Goal: Information Seeking & Learning: Check status

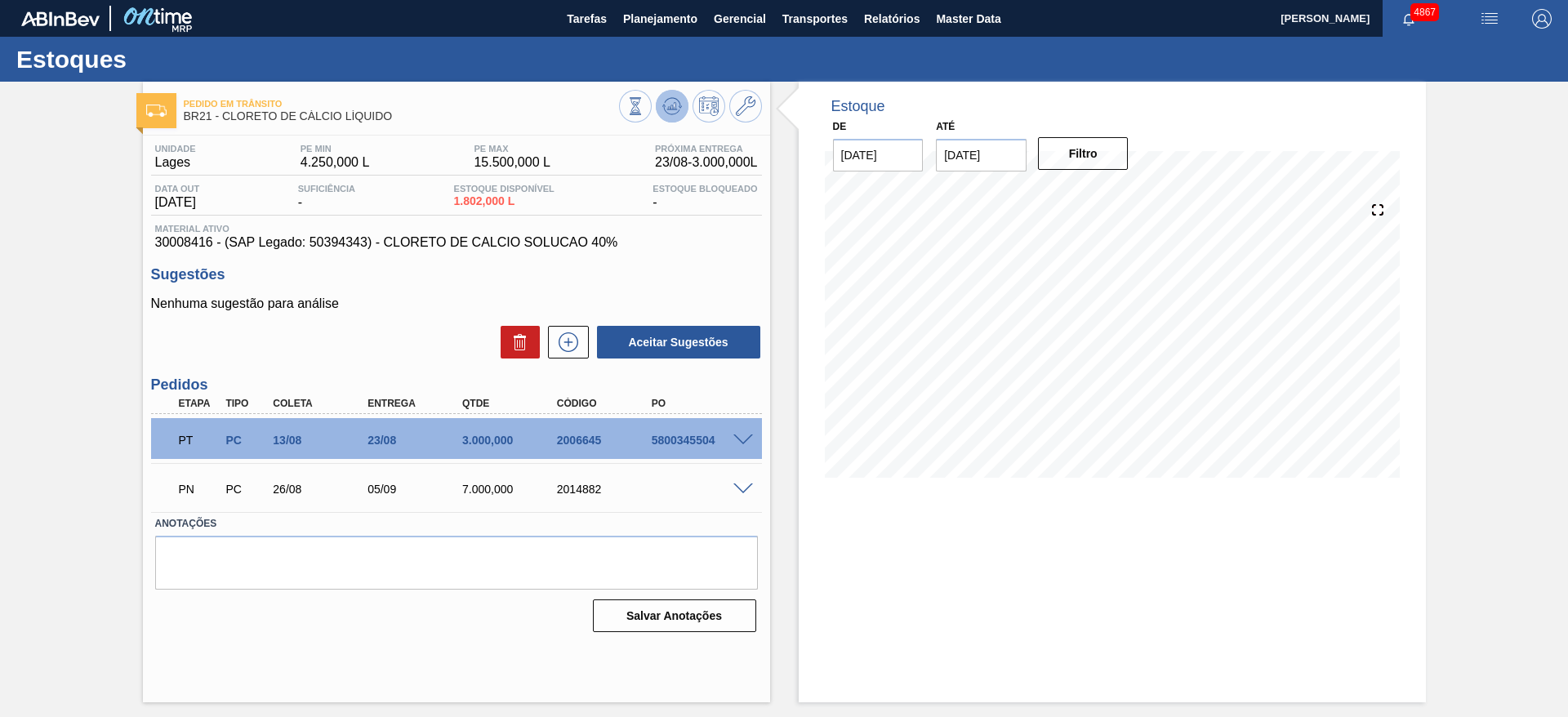
click at [645, 113] on icon at bounding box center [634, 105] width 18 height 18
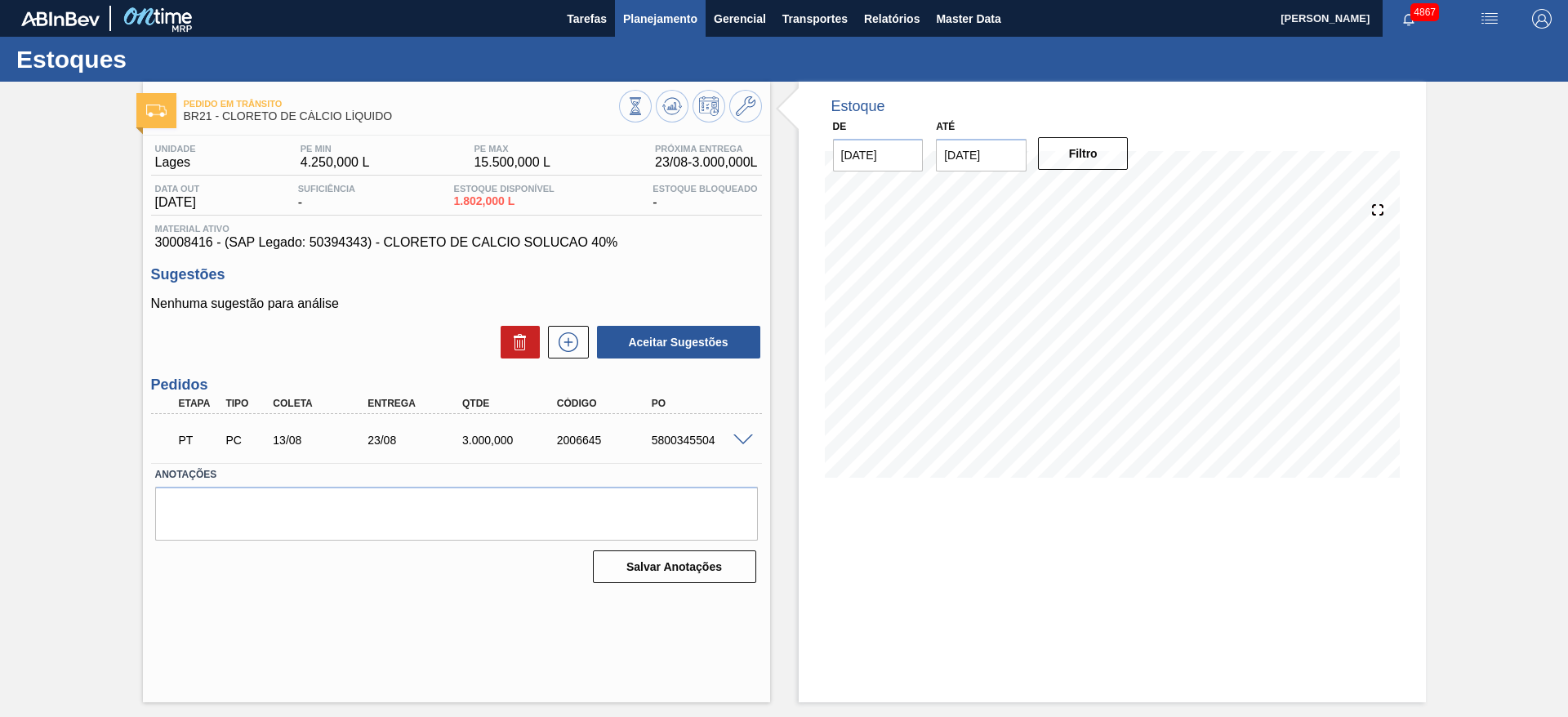
click at [670, 25] on span "Planejamento" at bounding box center [660, 18] width 74 height 19
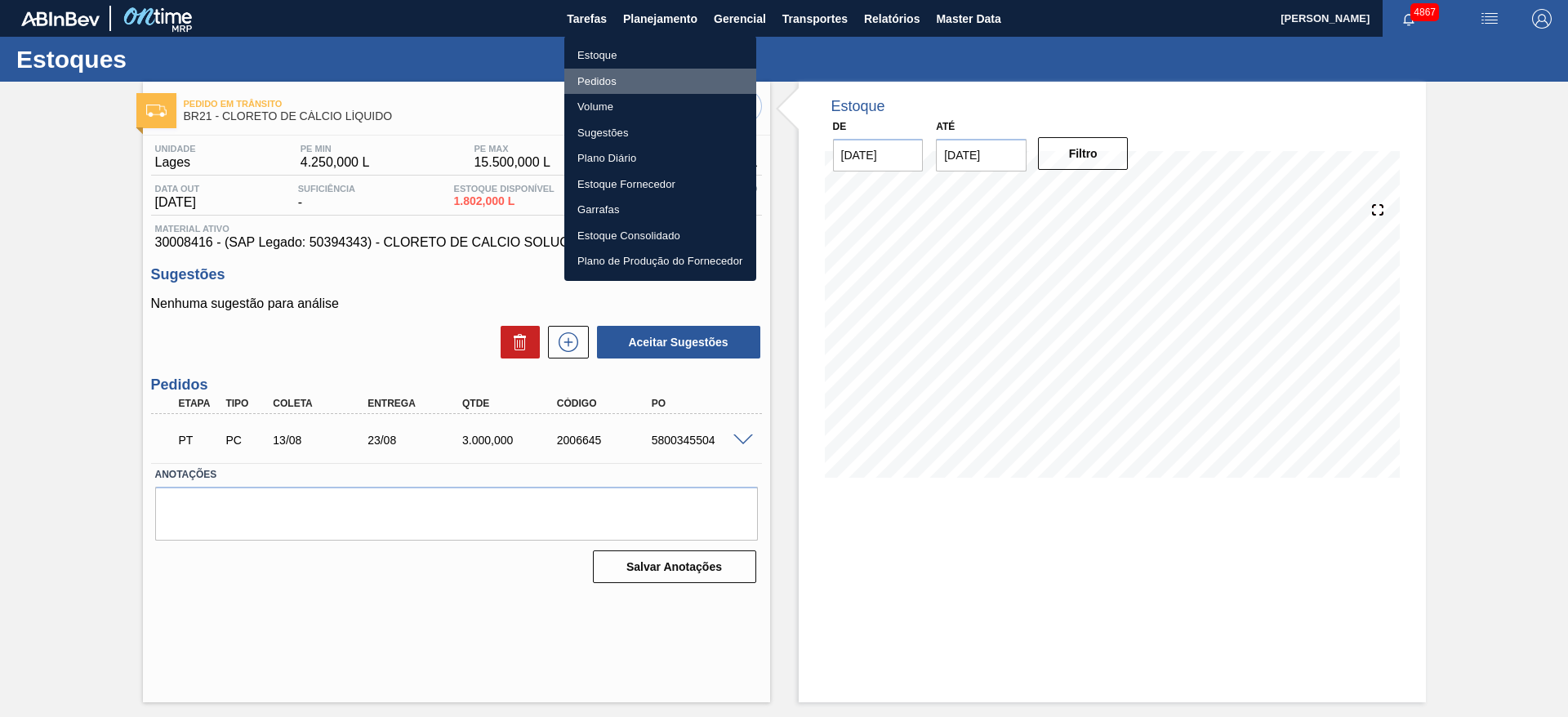
click at [632, 86] on li "Pedidos" at bounding box center [660, 81] width 192 height 26
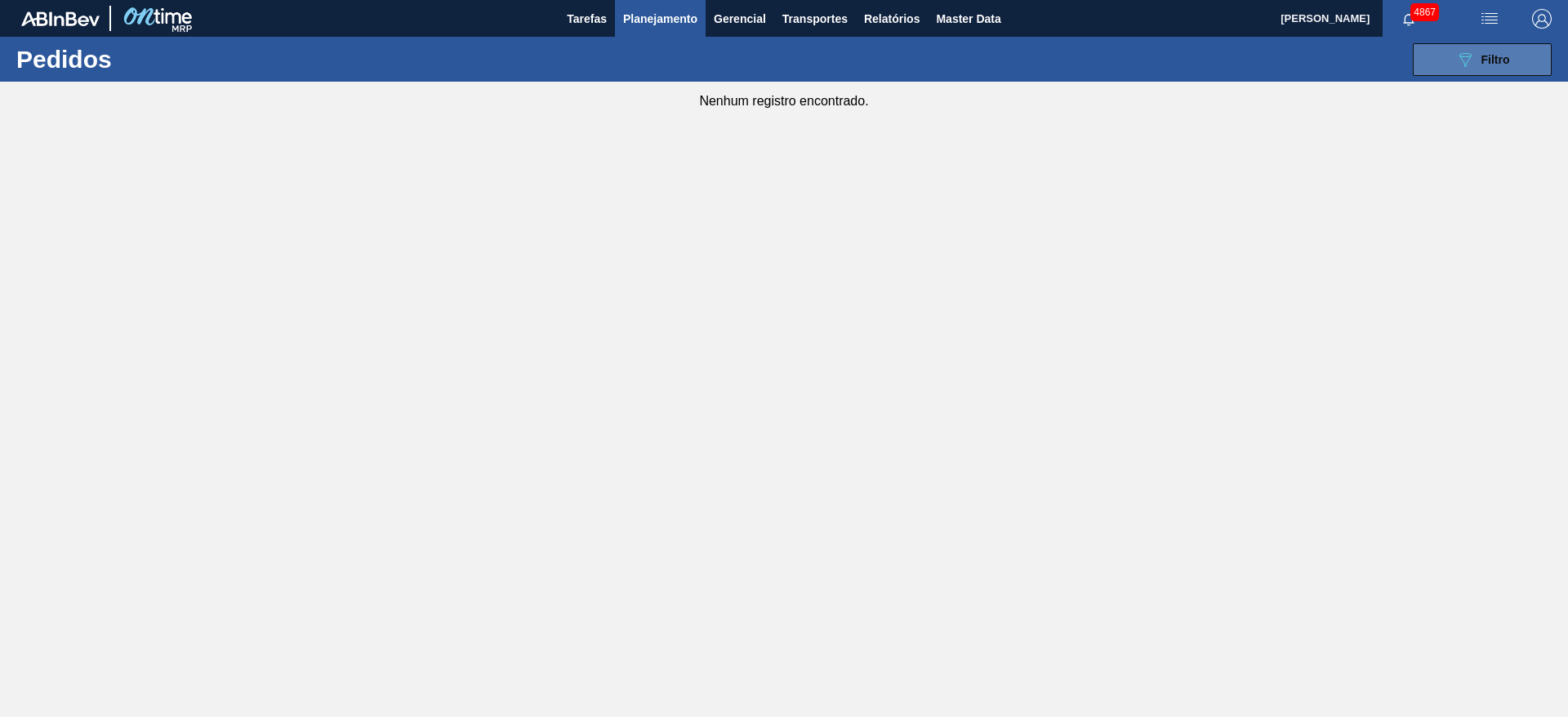
click at [1491, 55] on span "Filtro" at bounding box center [1495, 59] width 29 height 13
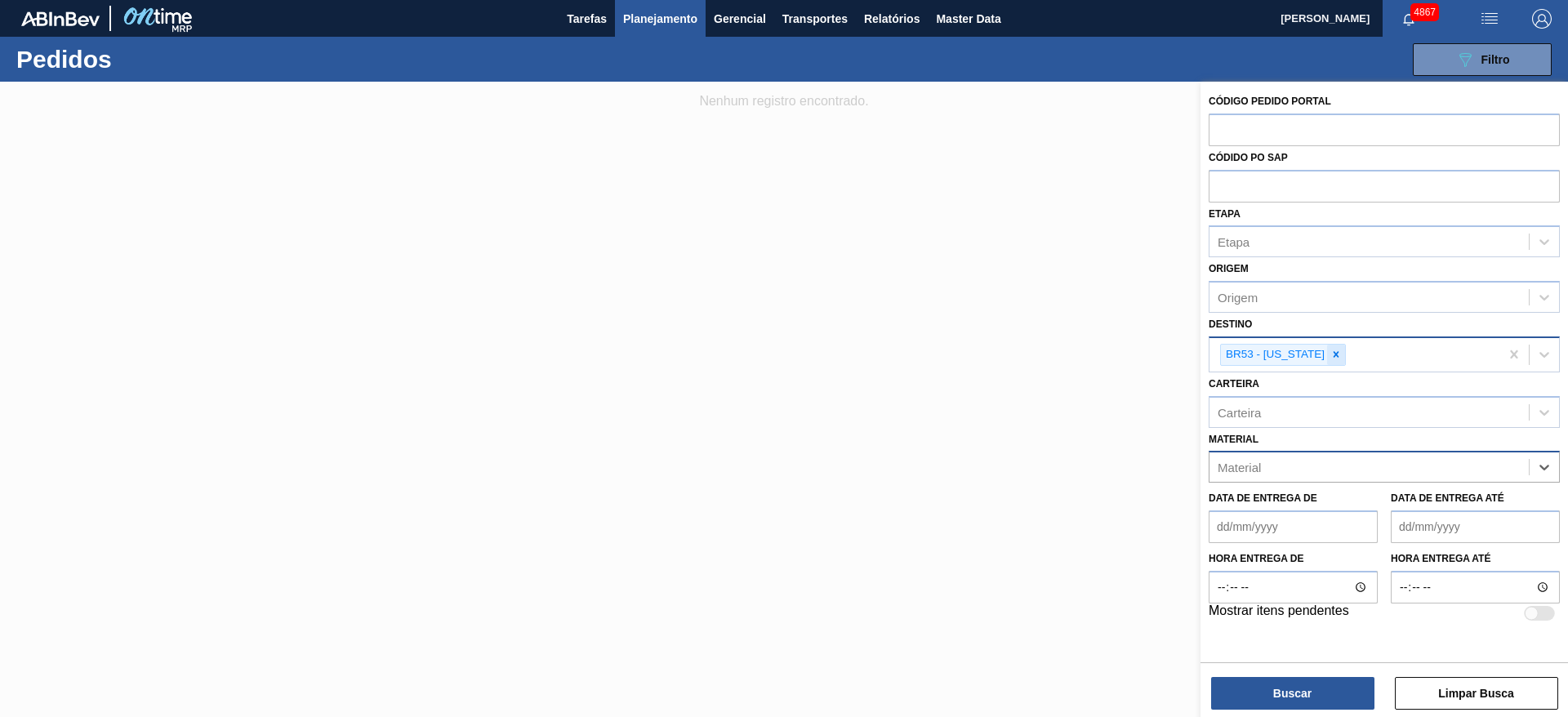
drag, startPoint x: 1323, startPoint y: 350, endPoint x: 1313, endPoint y: 275, distance: 75.7
click at [1330, 352] on icon at bounding box center [1335, 355] width 11 height 11
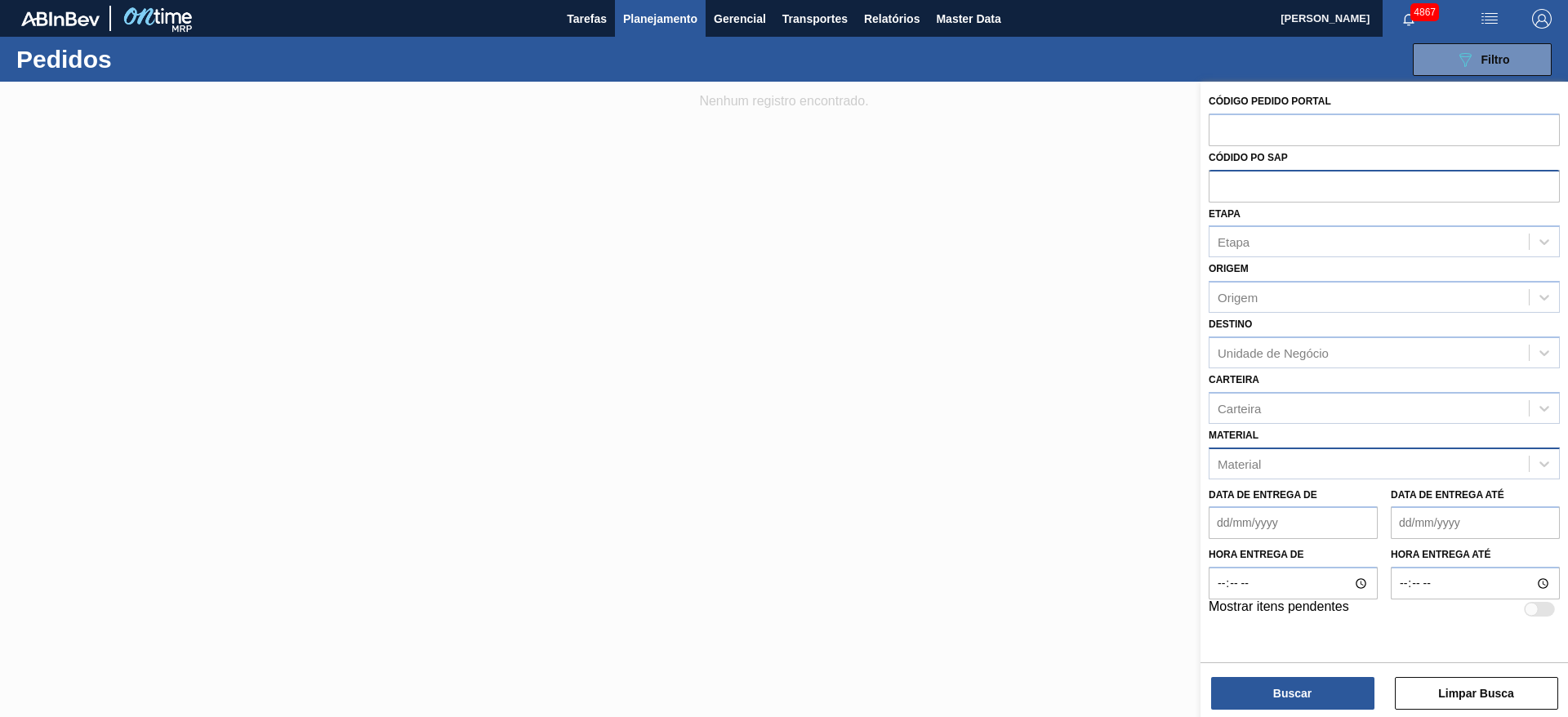
click at [1272, 179] on input "text" at bounding box center [1384, 186] width 351 height 31
paste input "5800348348"
type input "5800348348"
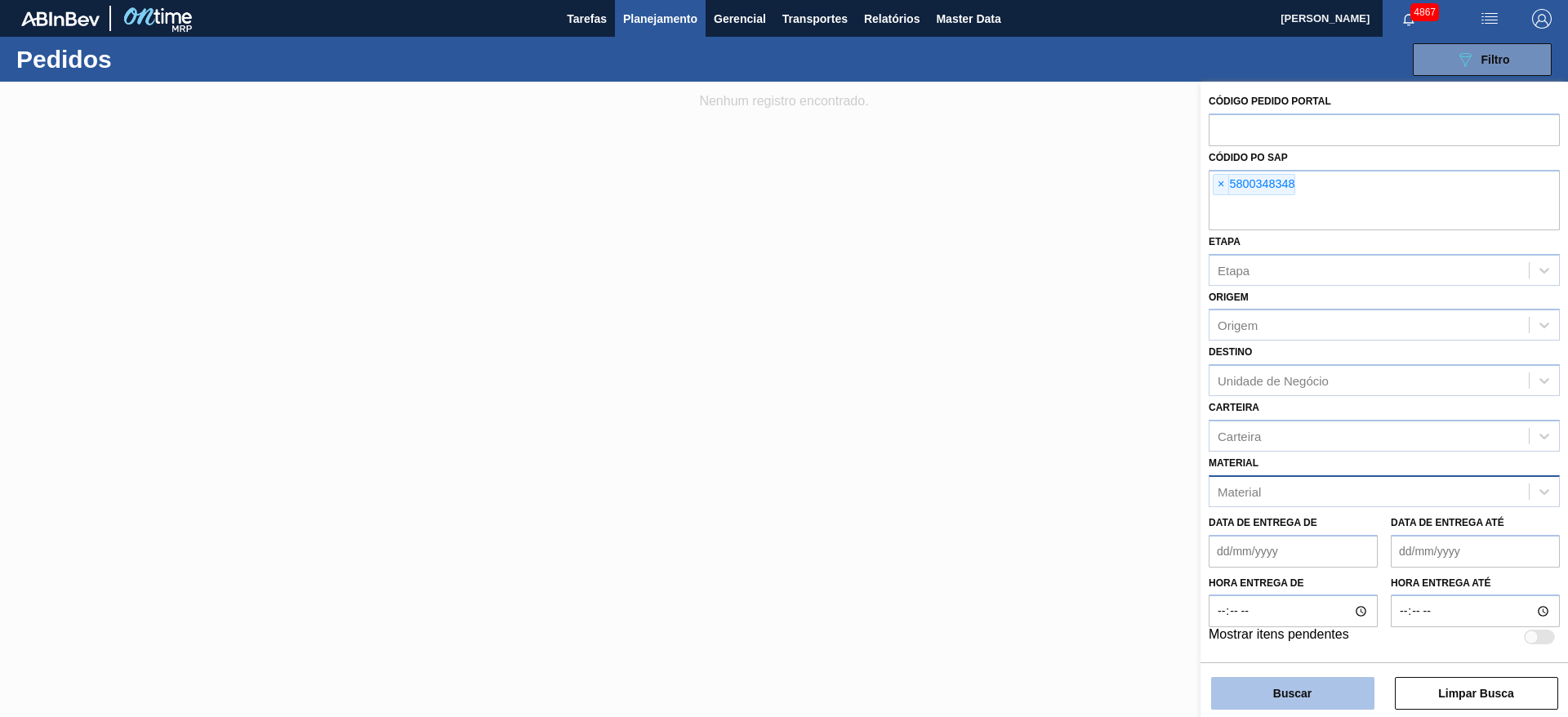
click at [1293, 698] on button "Buscar" at bounding box center [1292, 693] width 163 height 32
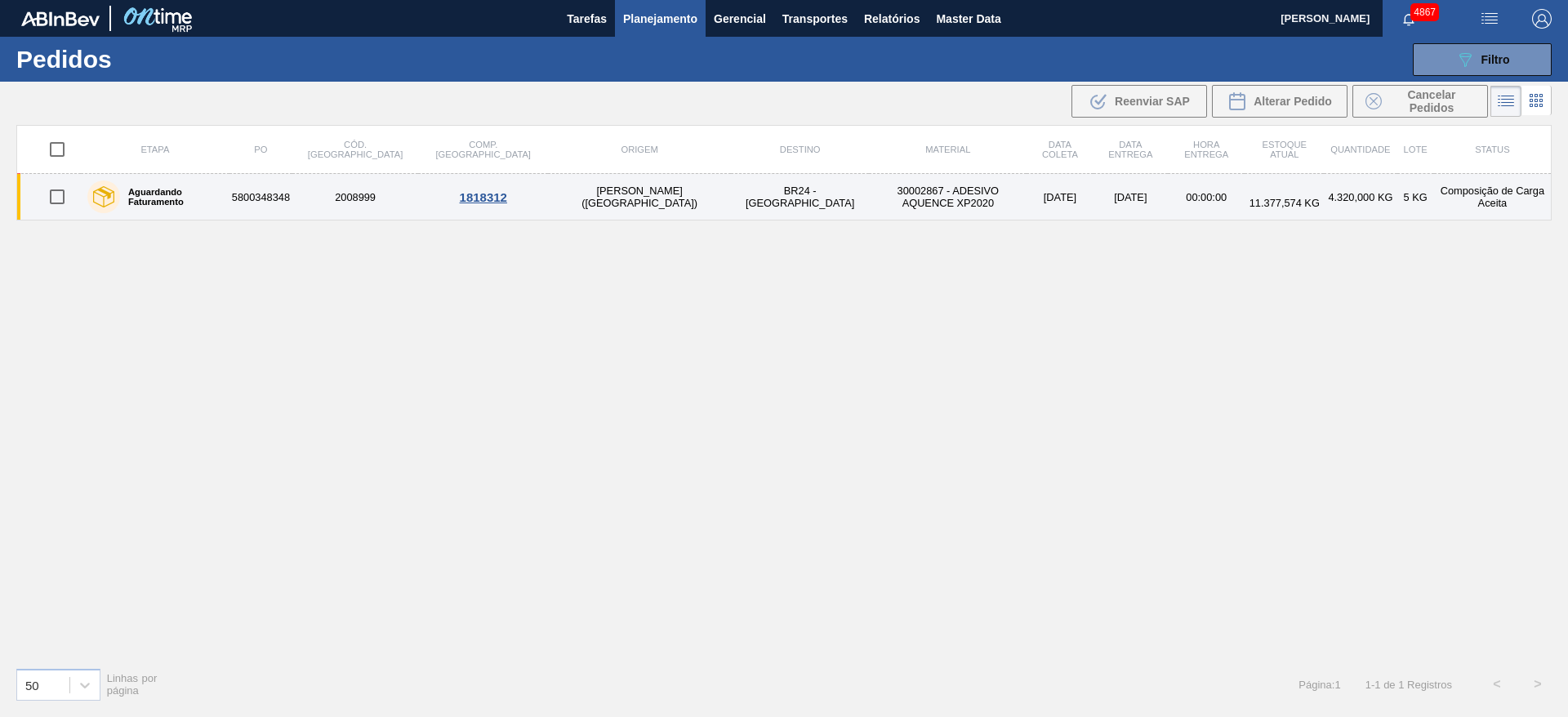
click at [869, 188] on td "30002867 - ADESIVO AQUENCE XP2020" at bounding box center [947, 197] width 158 height 46
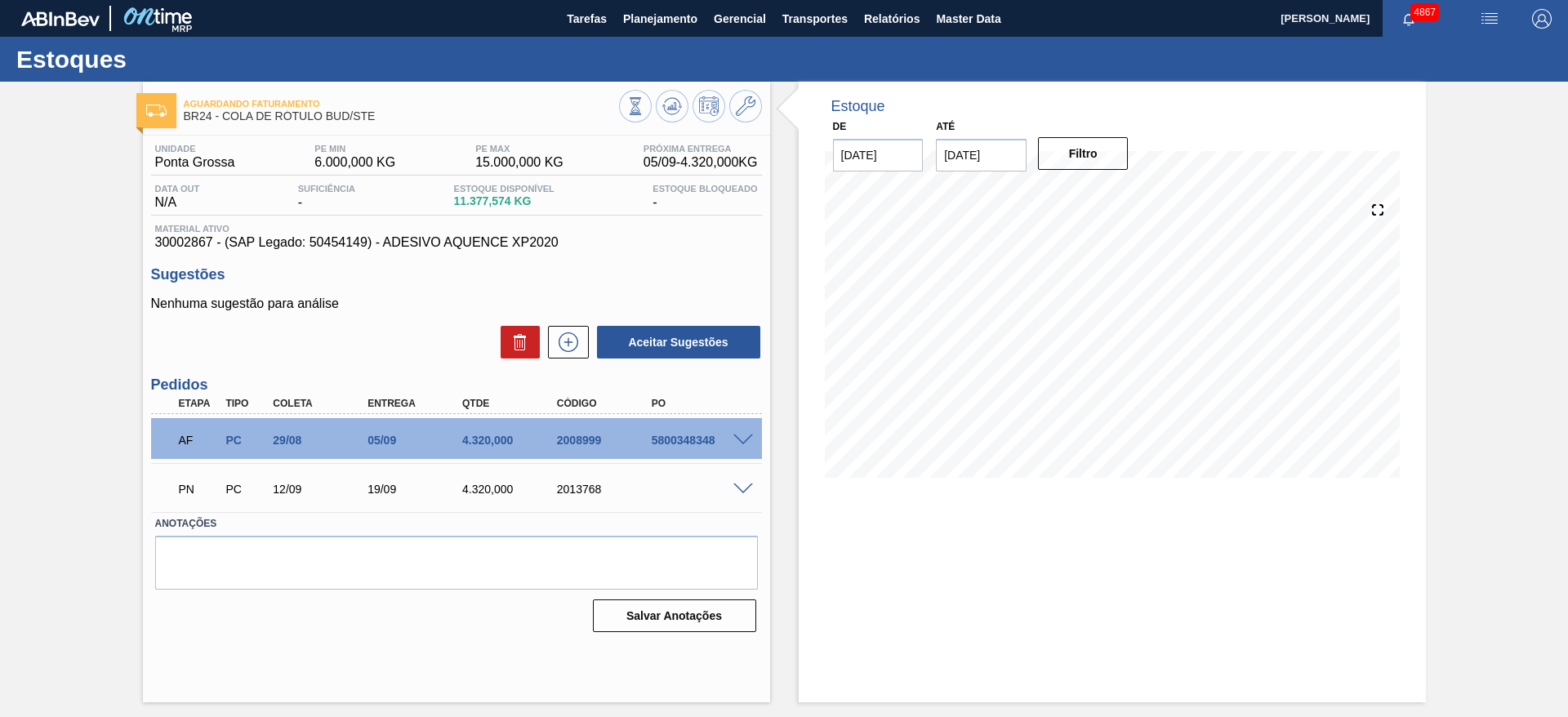
click at [739, 442] on span at bounding box center [742, 440] width 19 height 12
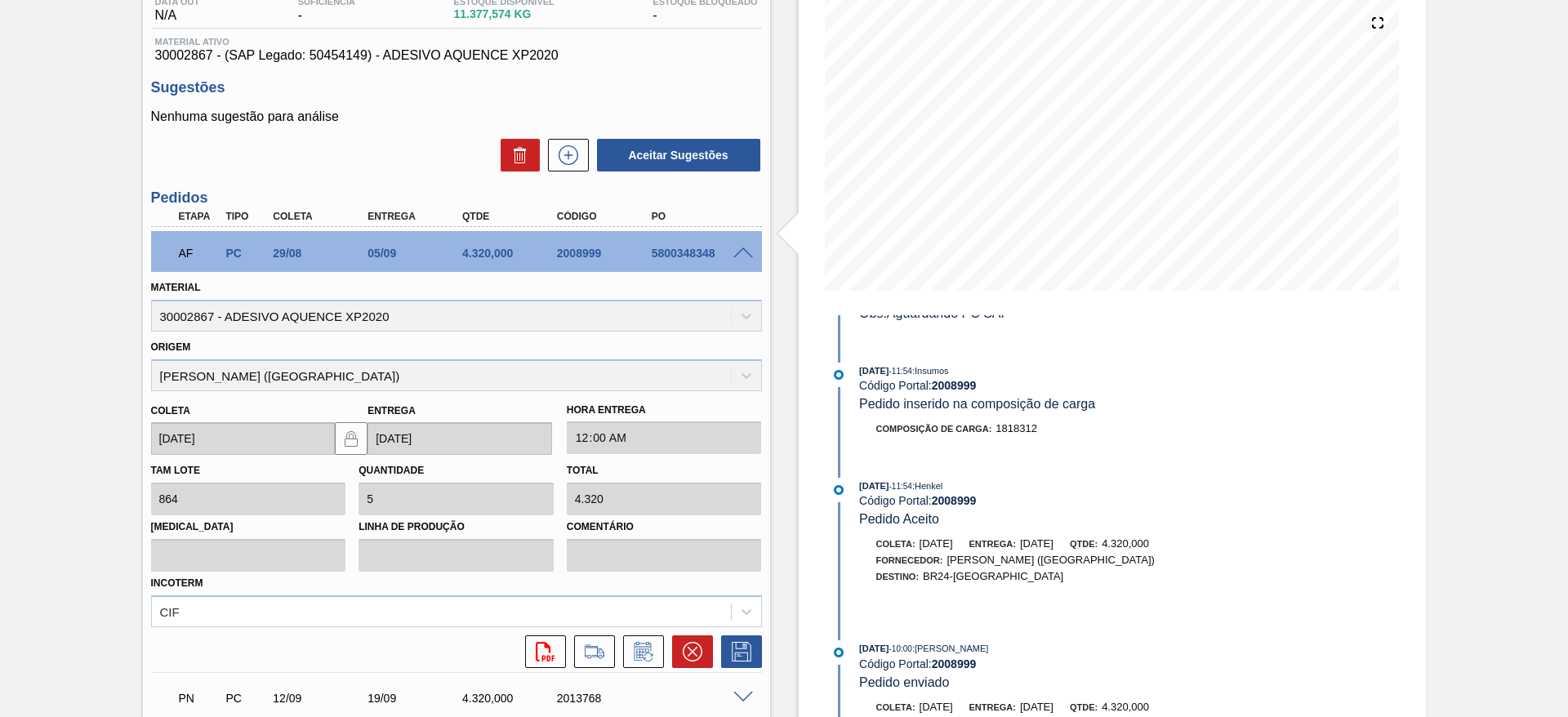
scroll to position [80, 0]
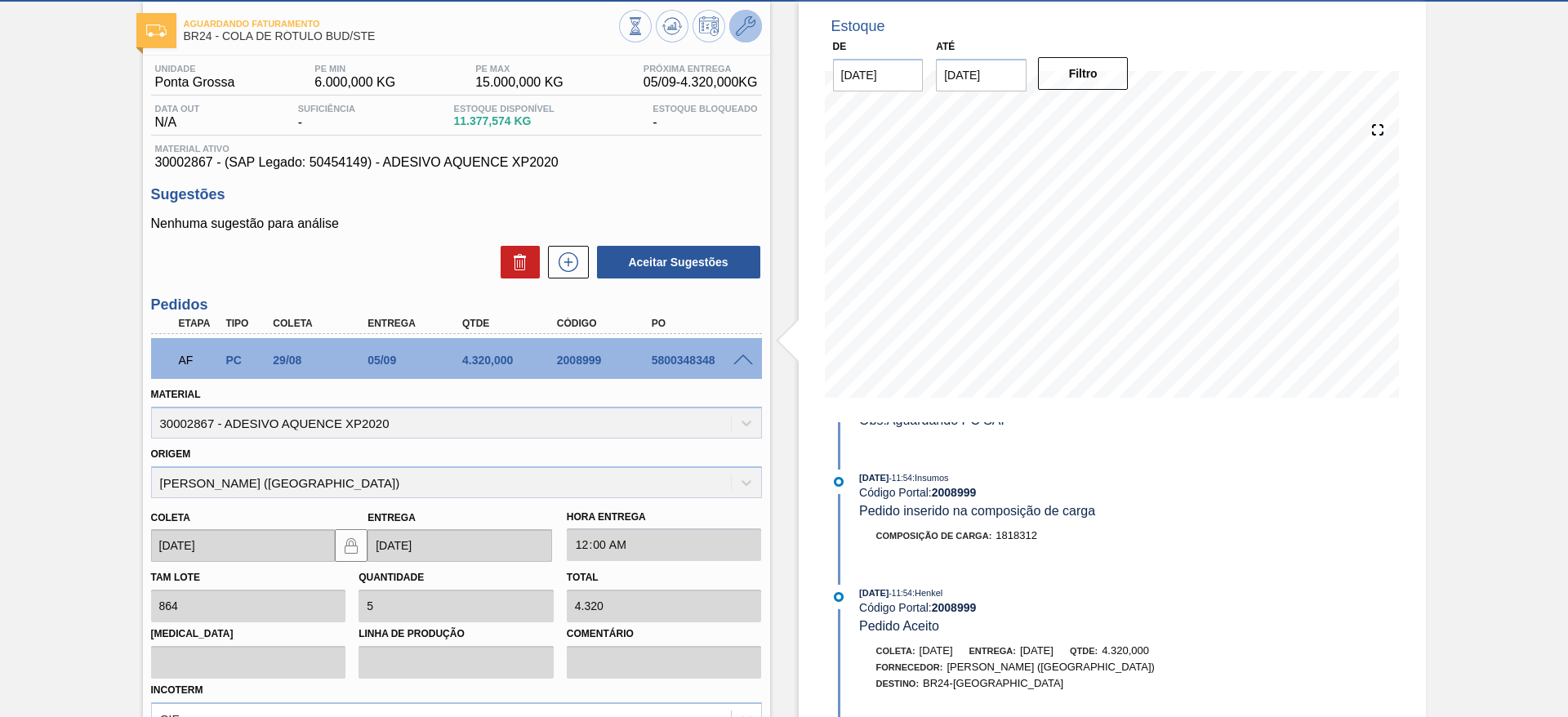
click at [738, 38] on button at bounding box center [745, 26] width 32 height 32
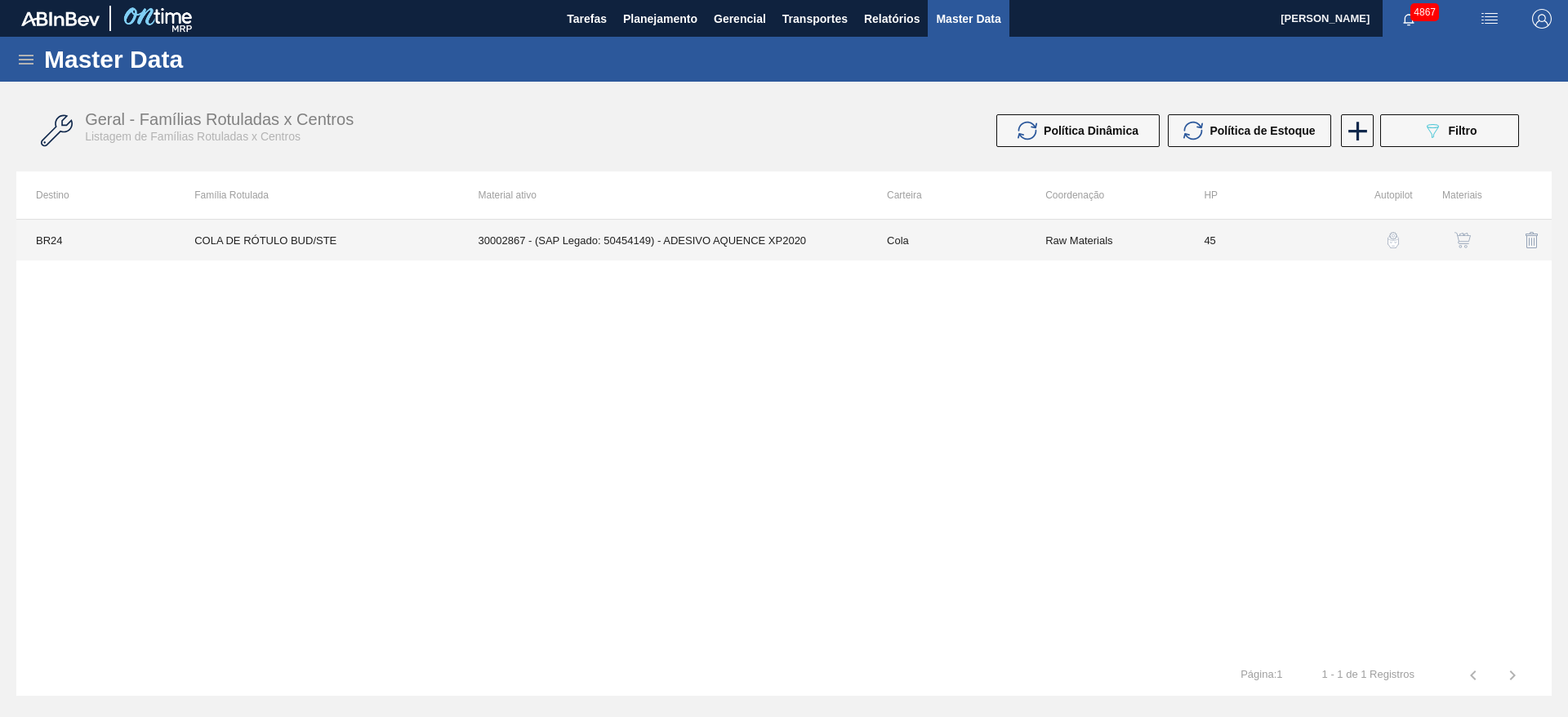
click at [1306, 226] on td "45" at bounding box center [1263, 240] width 159 height 41
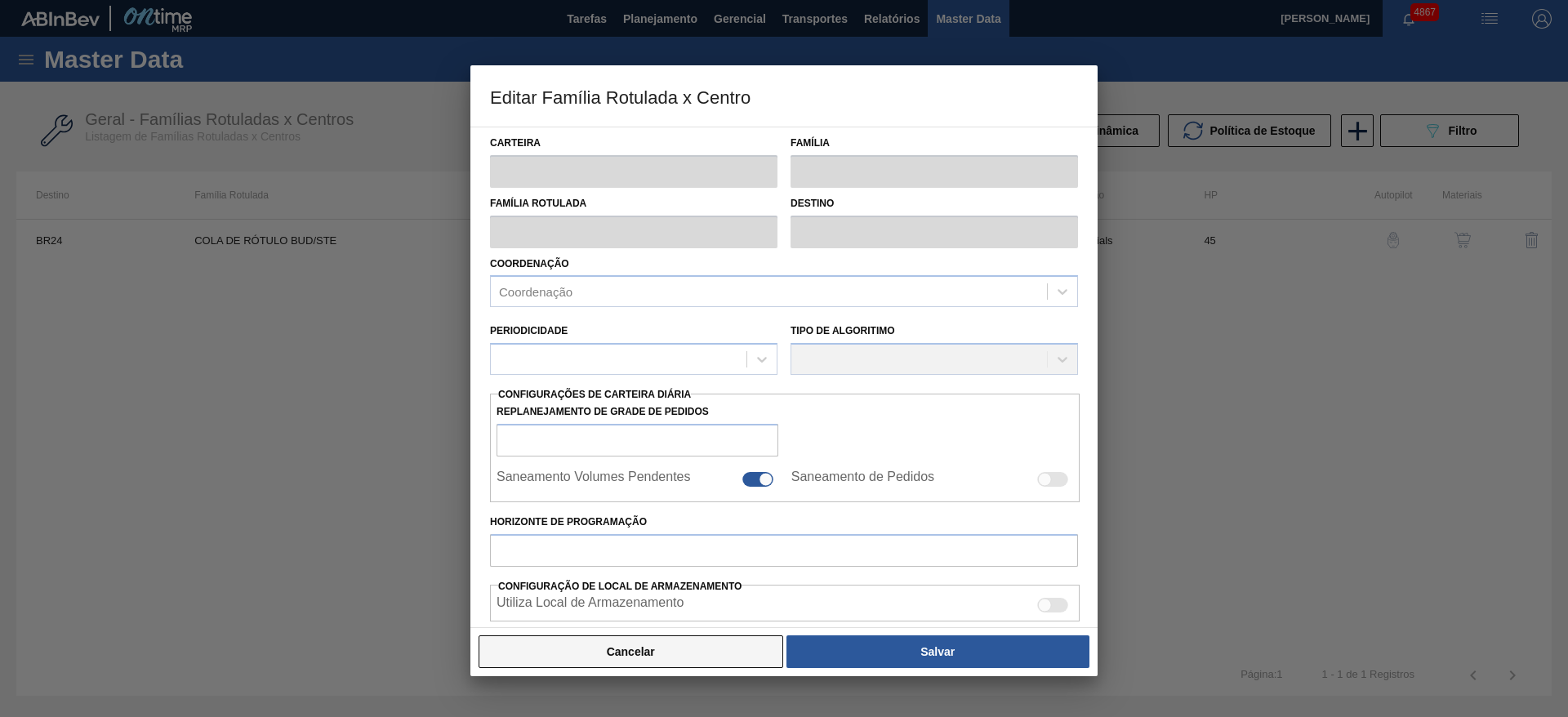
type input "Cola"
type input "COLA DE RÓTULO BUD/STE"
type input "BR24 - Ponta Grossa"
type input "45"
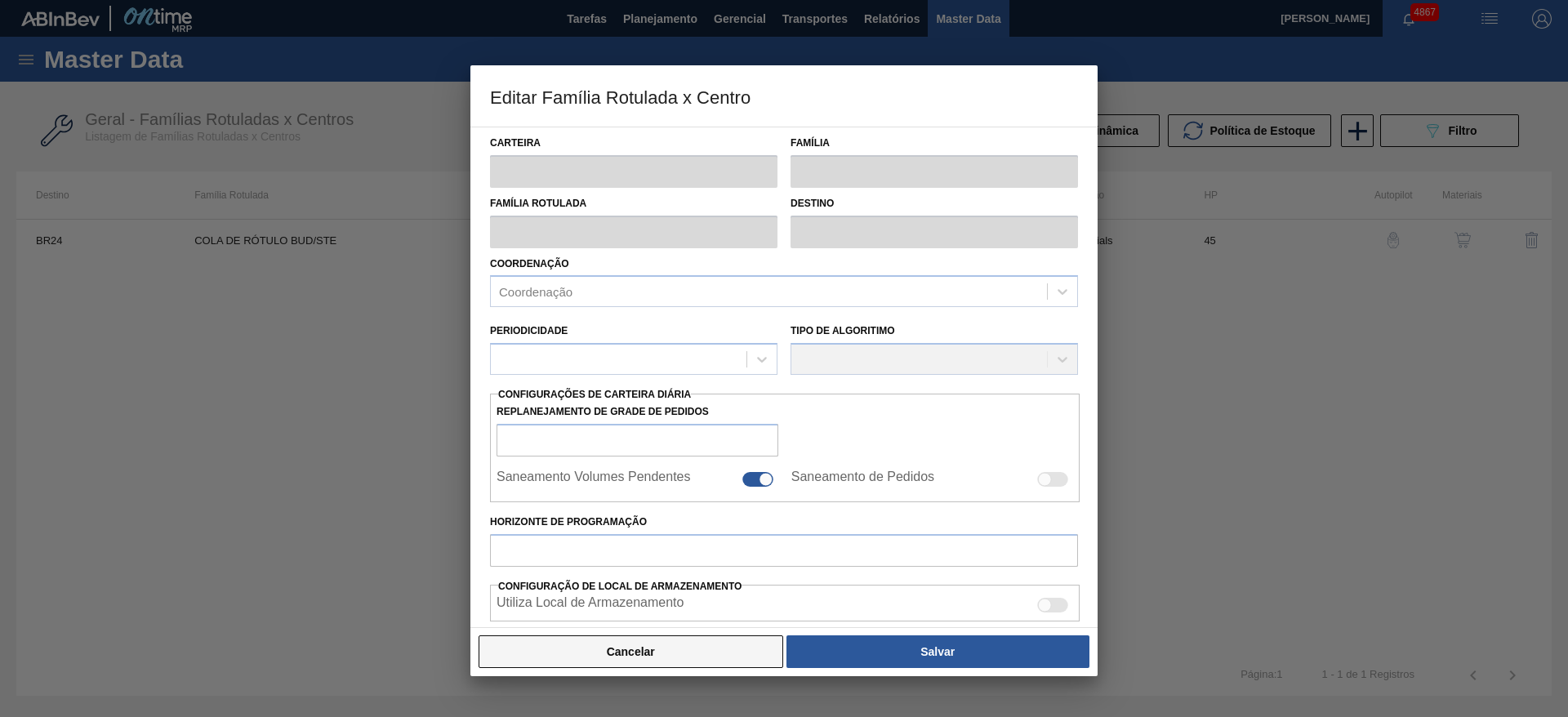
type input "6.000"
type input "15.000"
type input "50"
type input "10.500,000"
checkbox input "true"
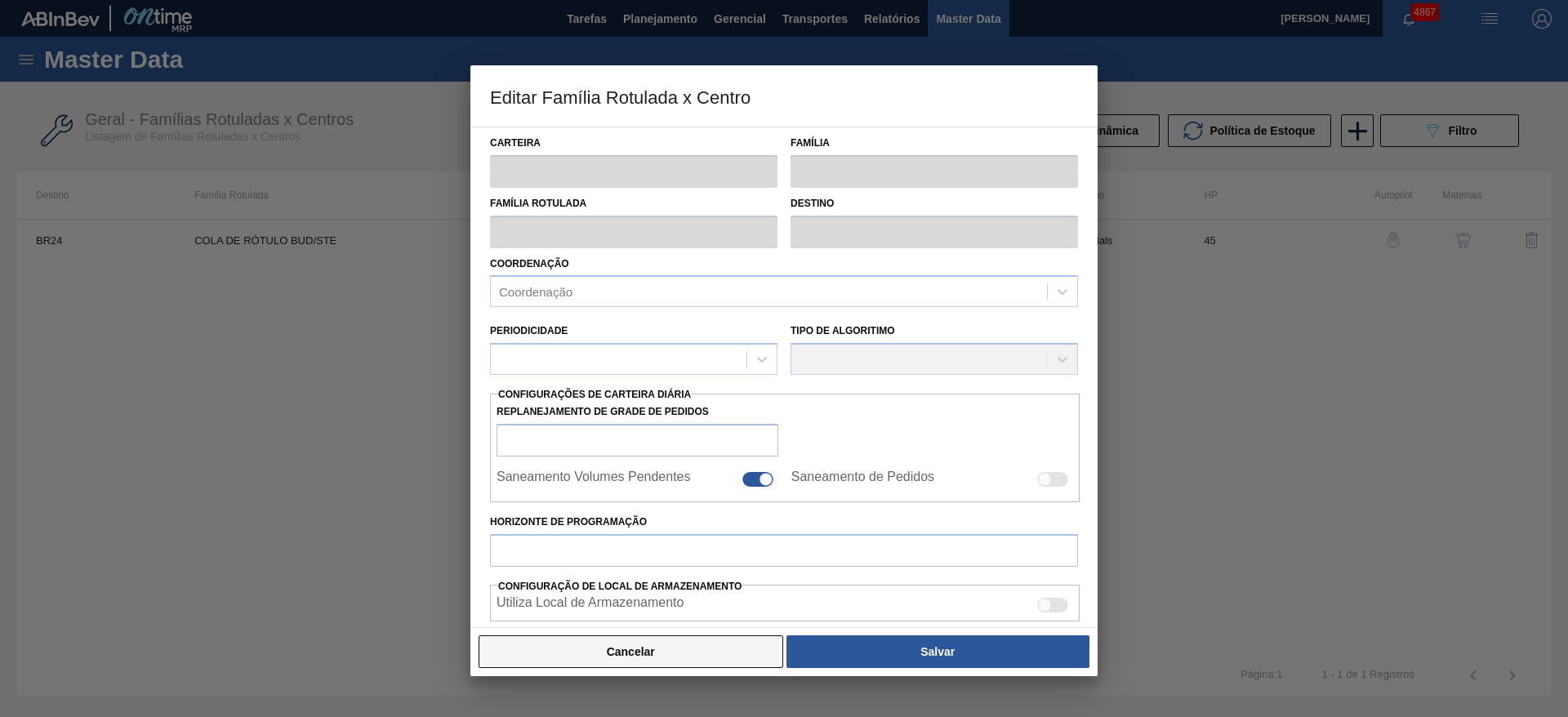
checkbox input "true"
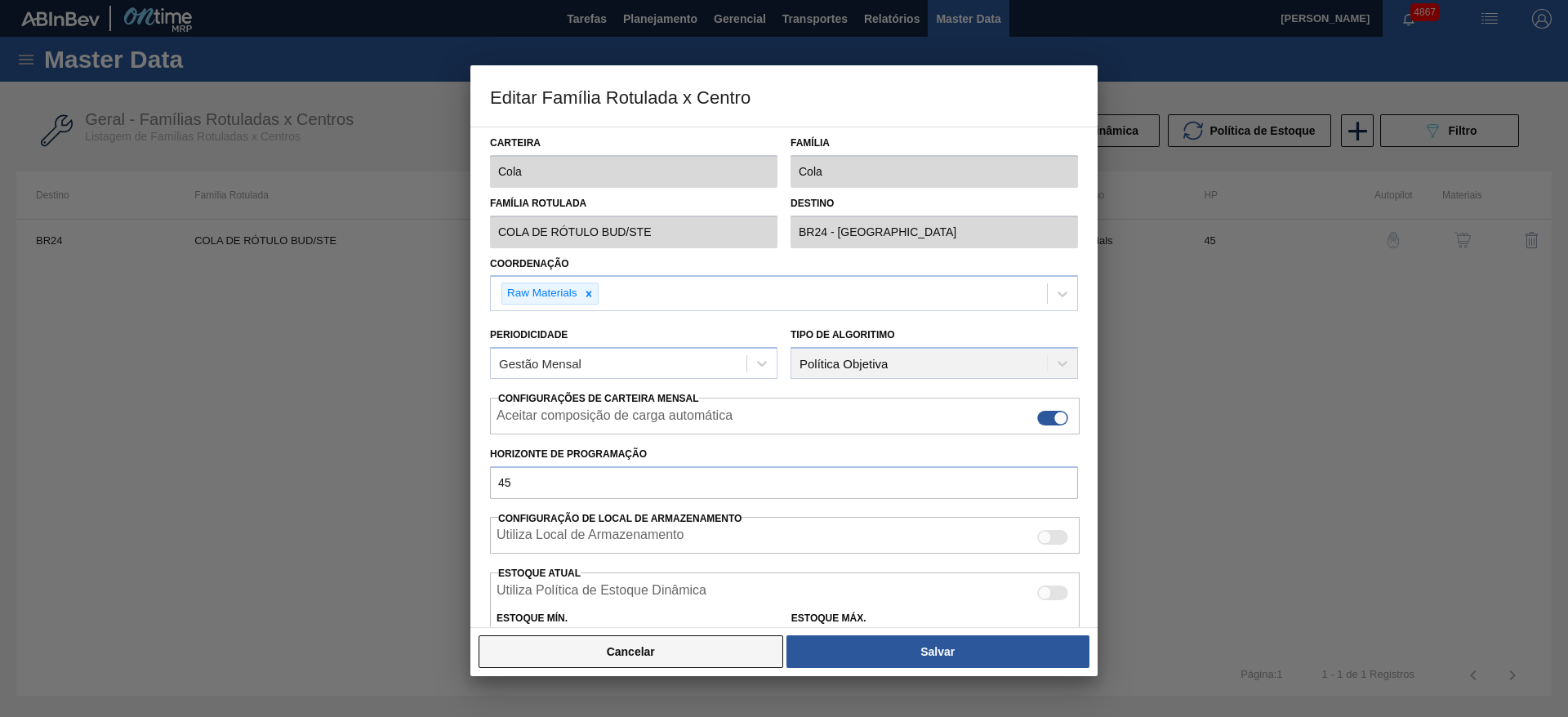
click at [701, 653] on button "Cancelar" at bounding box center [631, 651] width 305 height 32
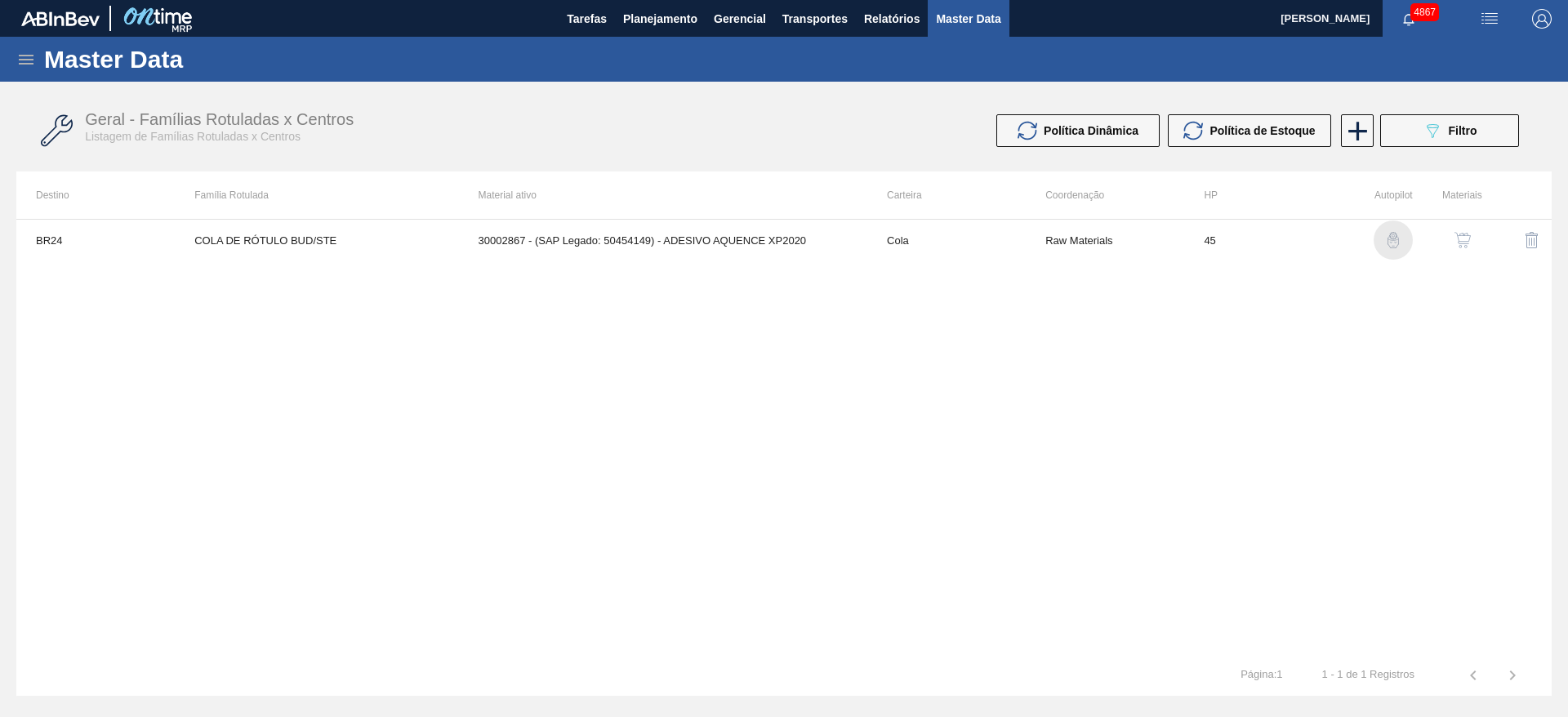
click at [1398, 243] on img "button" at bounding box center [1393, 240] width 17 height 17
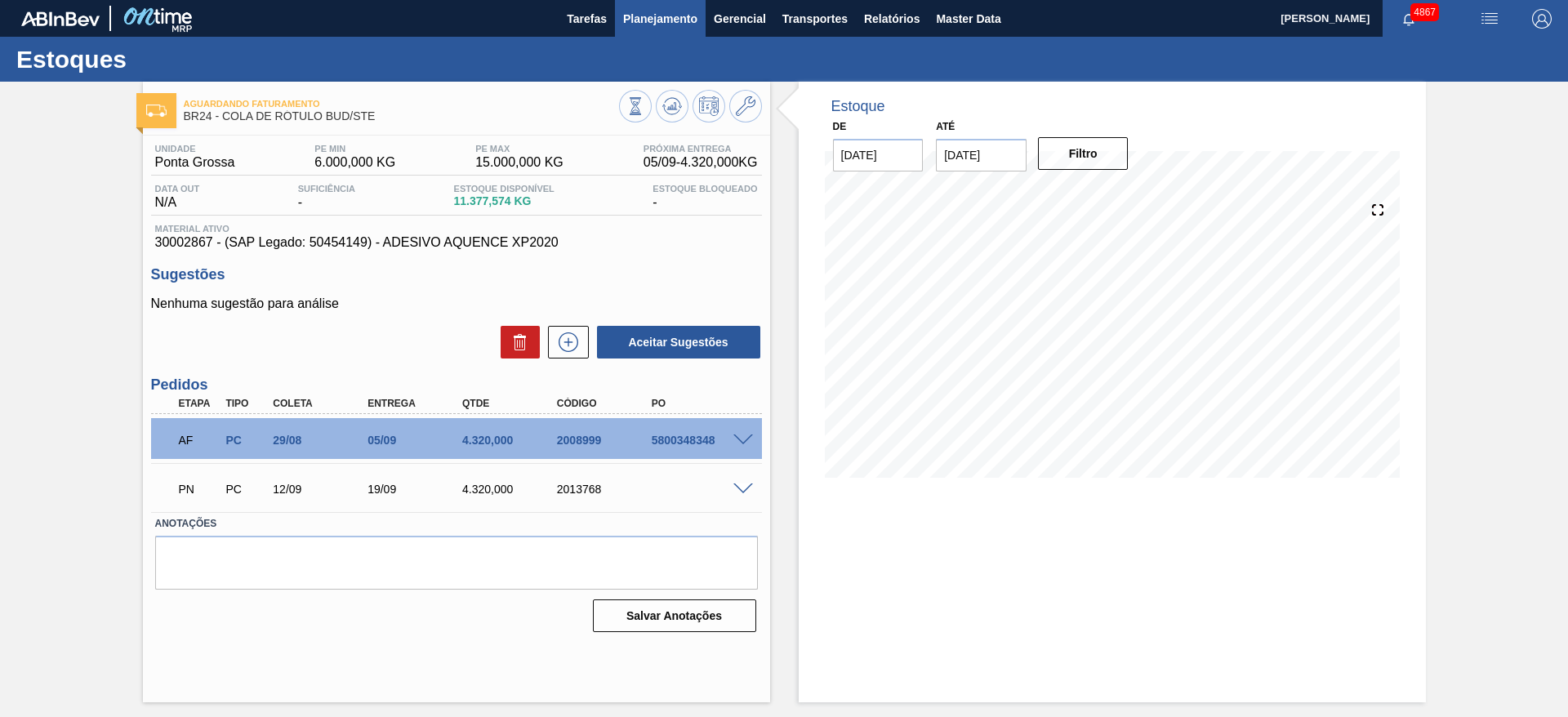
click at [648, 17] on span "Planejamento" at bounding box center [660, 18] width 74 height 19
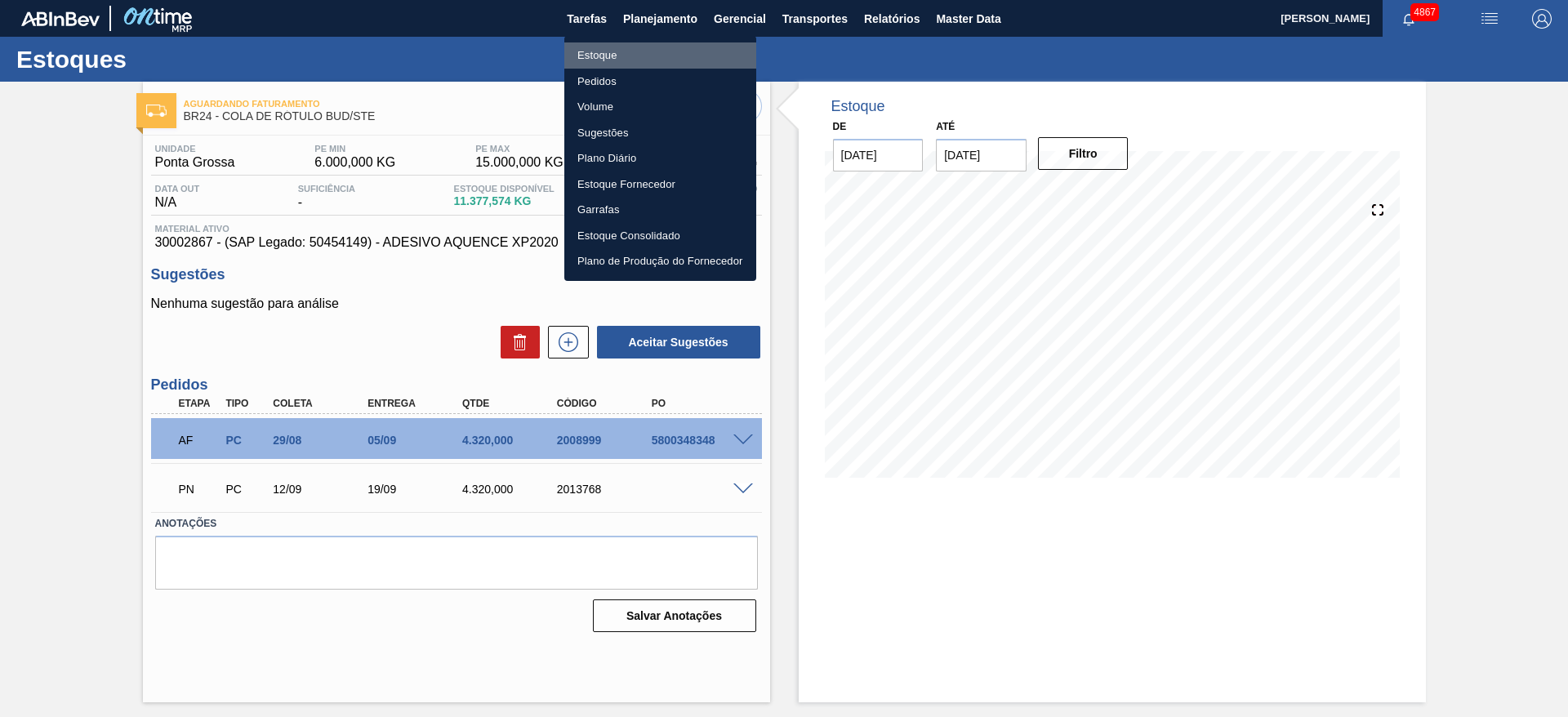
click at [637, 60] on li "Estoque" at bounding box center [660, 55] width 192 height 26
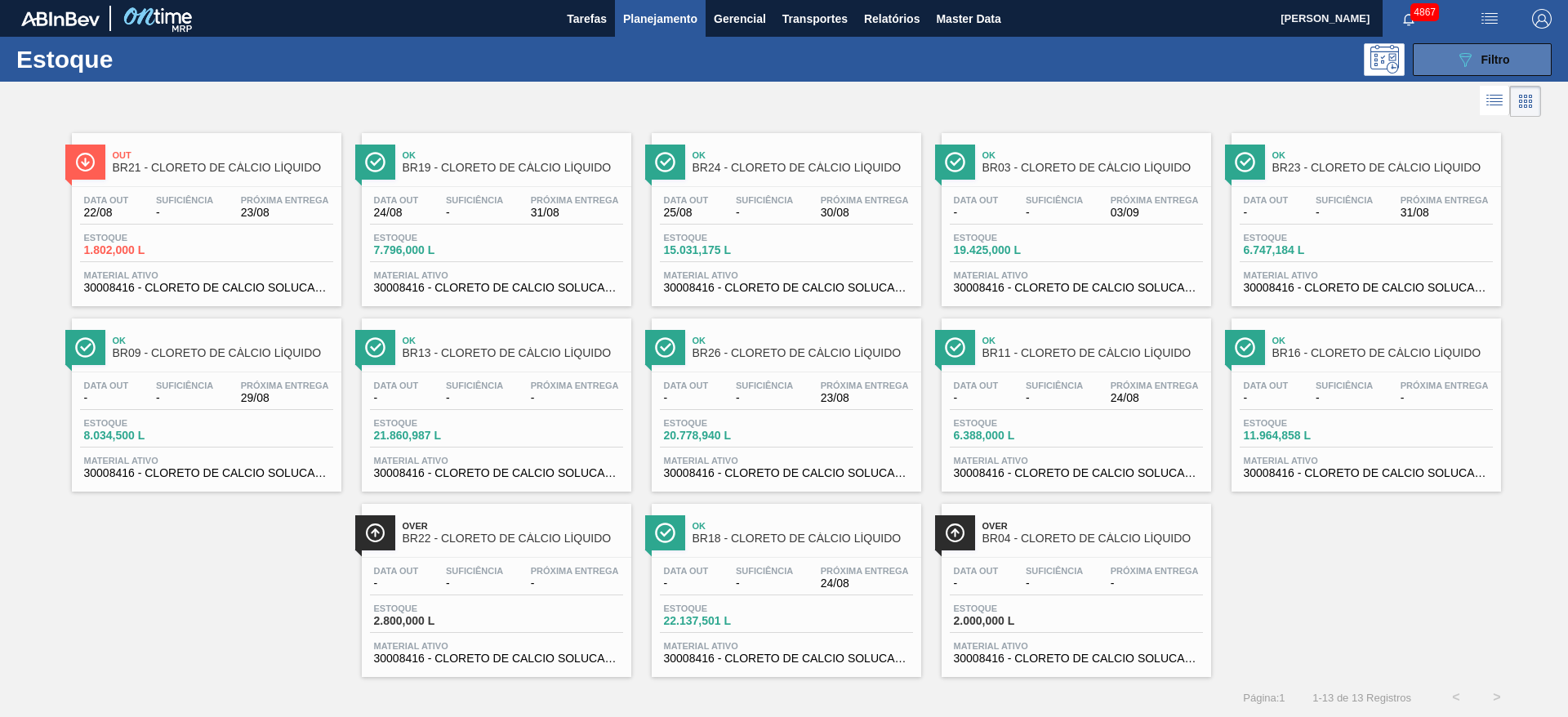
click at [1534, 52] on button "089F7B8B-B2A5-4AFE-B5C0-19BA573D28AC Filtro" at bounding box center [1482, 59] width 139 height 32
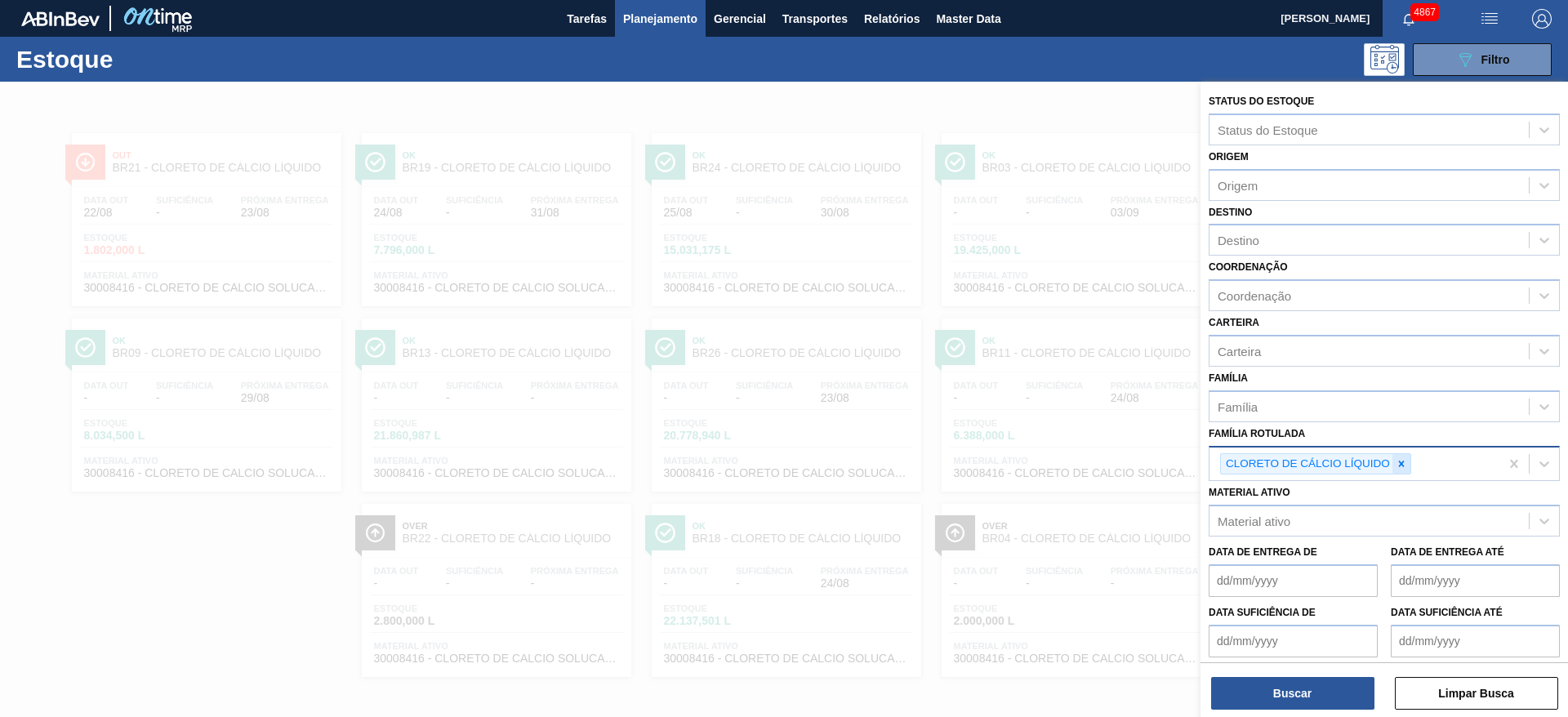
click at [1403, 469] on icon at bounding box center [1401, 464] width 11 height 11
paste Rotulada "5800352258"
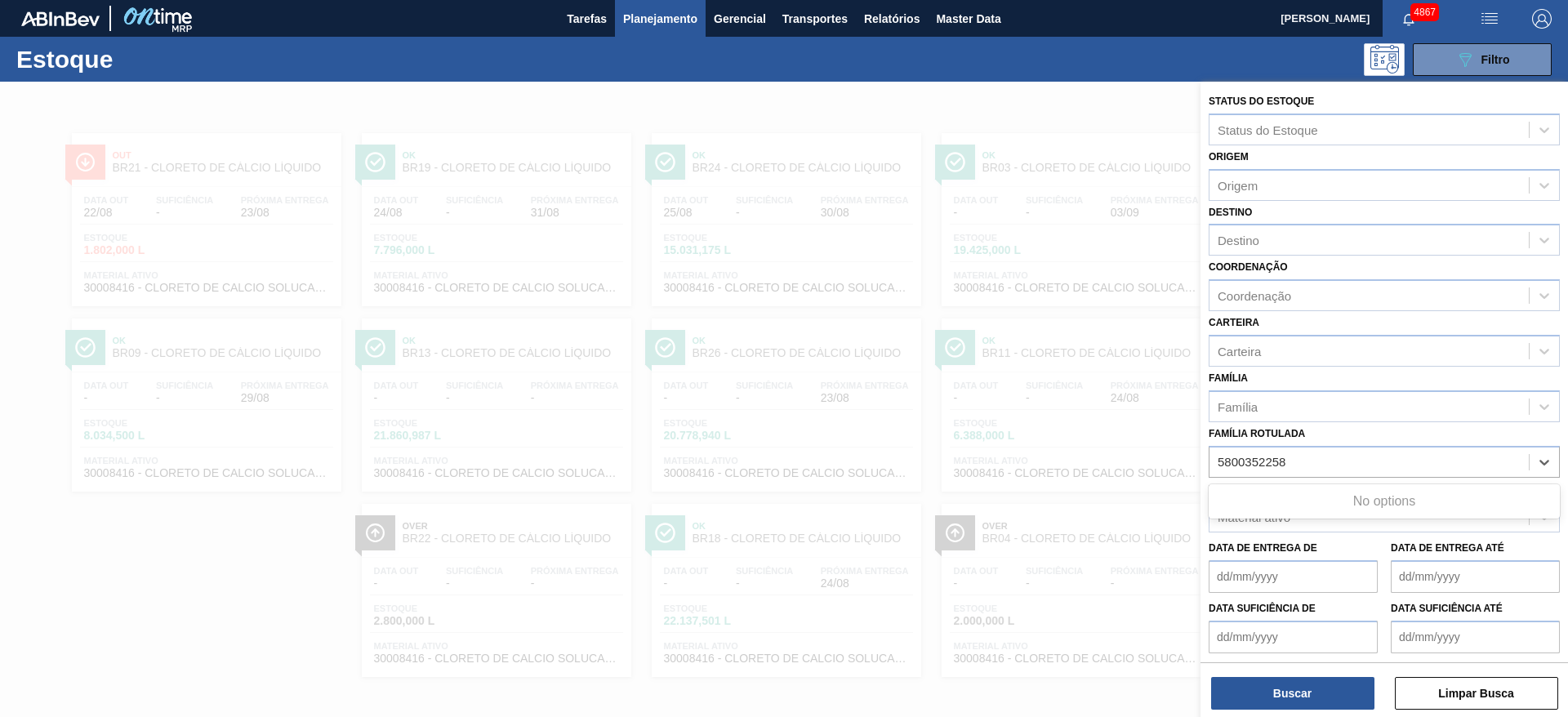
type Rotulada "5800352258"
click at [688, 21] on span "Planejamento" at bounding box center [660, 18] width 74 height 19
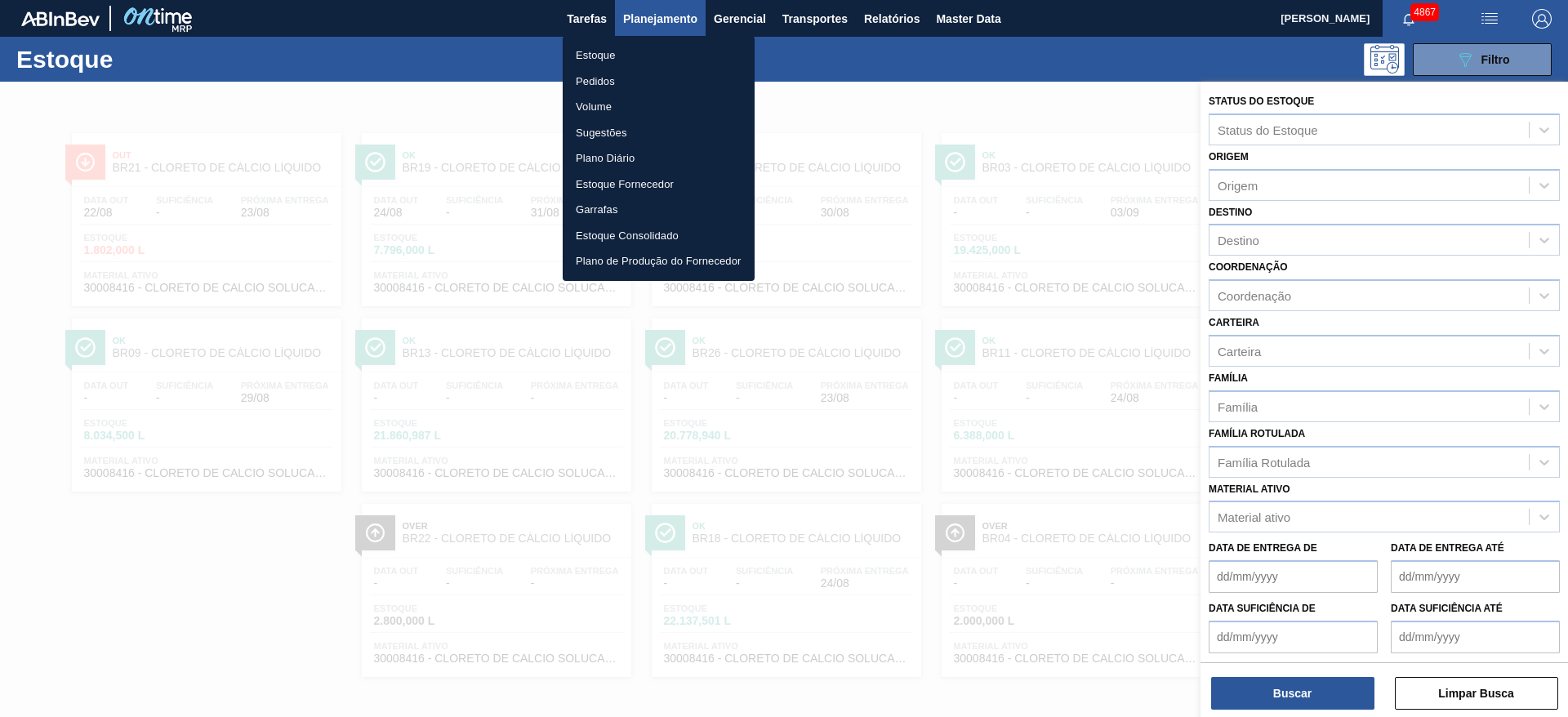
click at [655, 84] on li "Pedidos" at bounding box center [658, 81] width 192 height 26
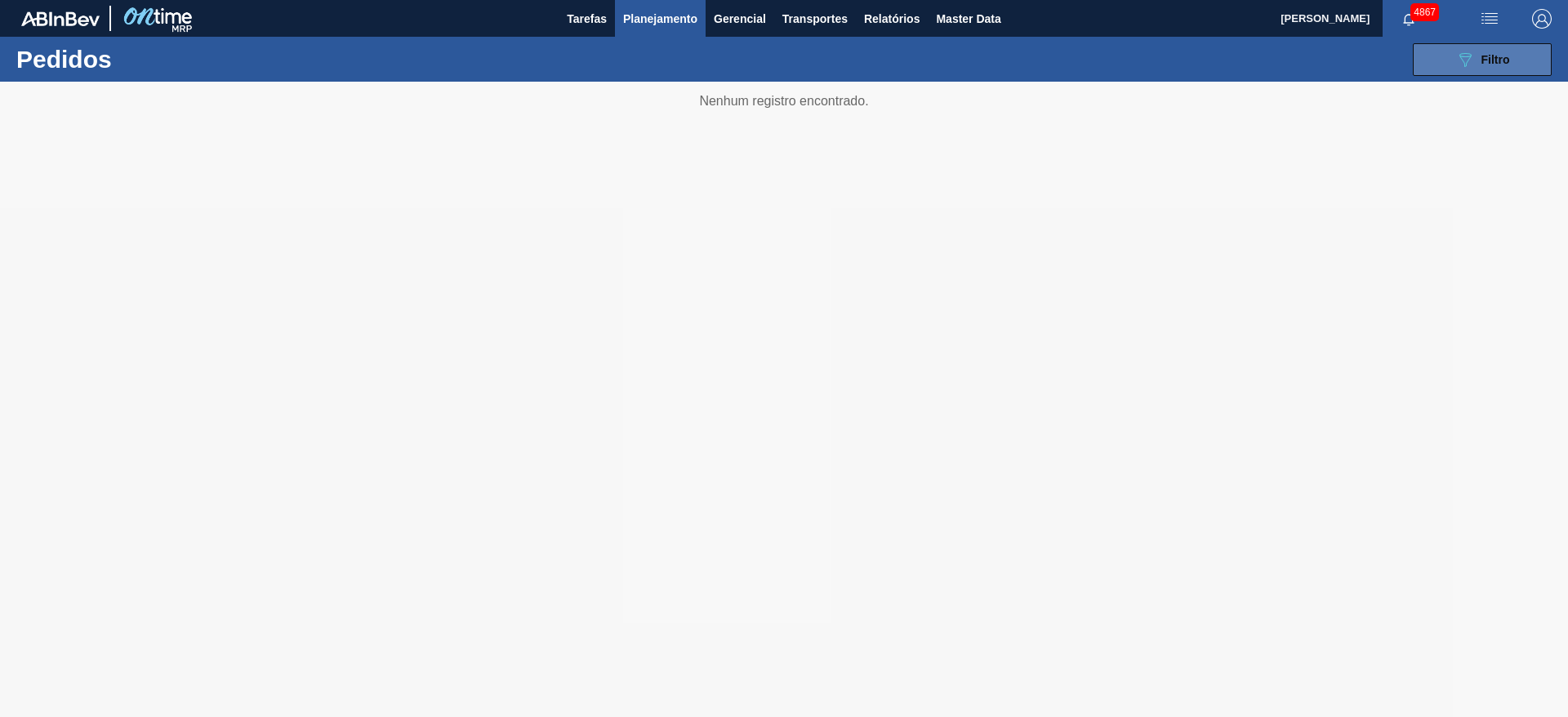
click at [1465, 53] on icon at bounding box center [1465, 59] width 12 height 14
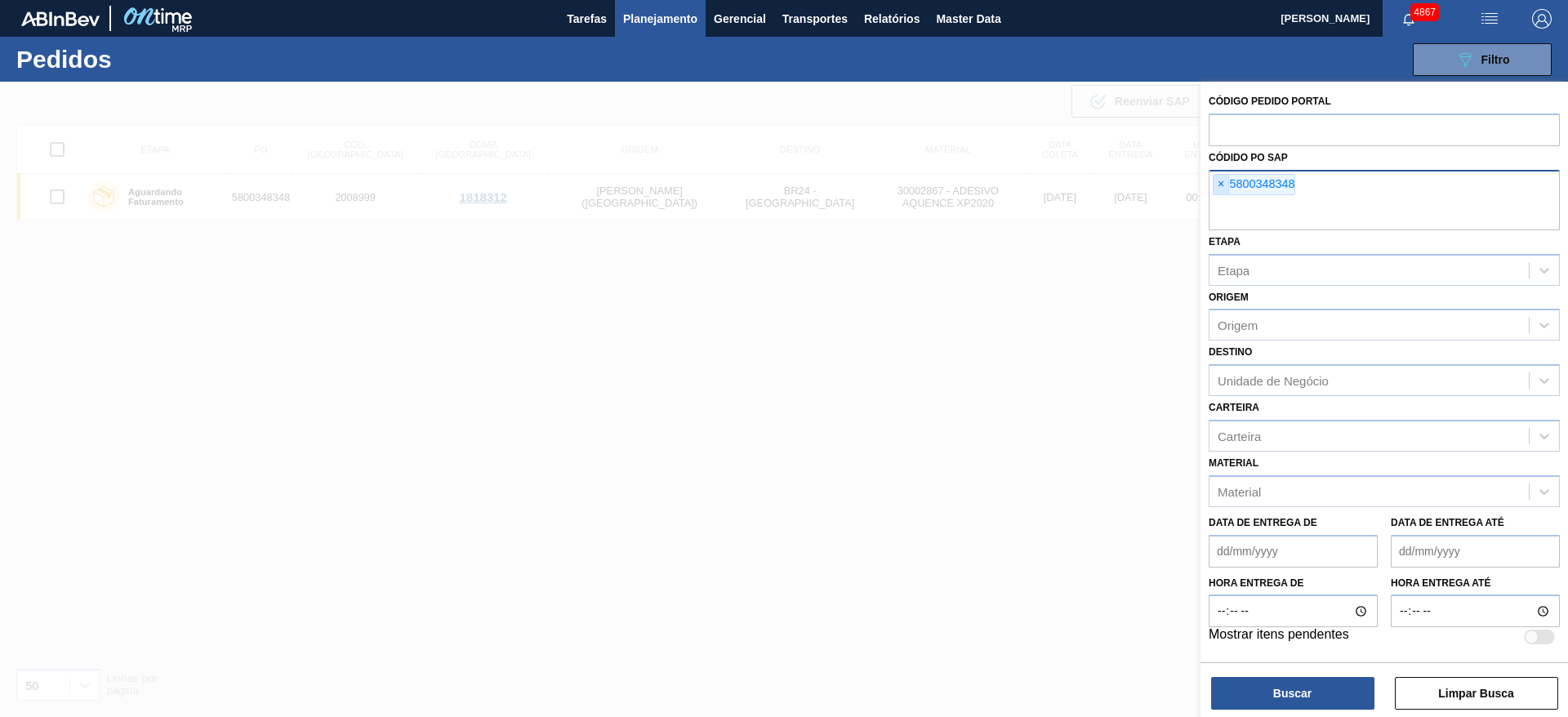
click at [1216, 188] on span "×" at bounding box center [1221, 184] width 16 height 19
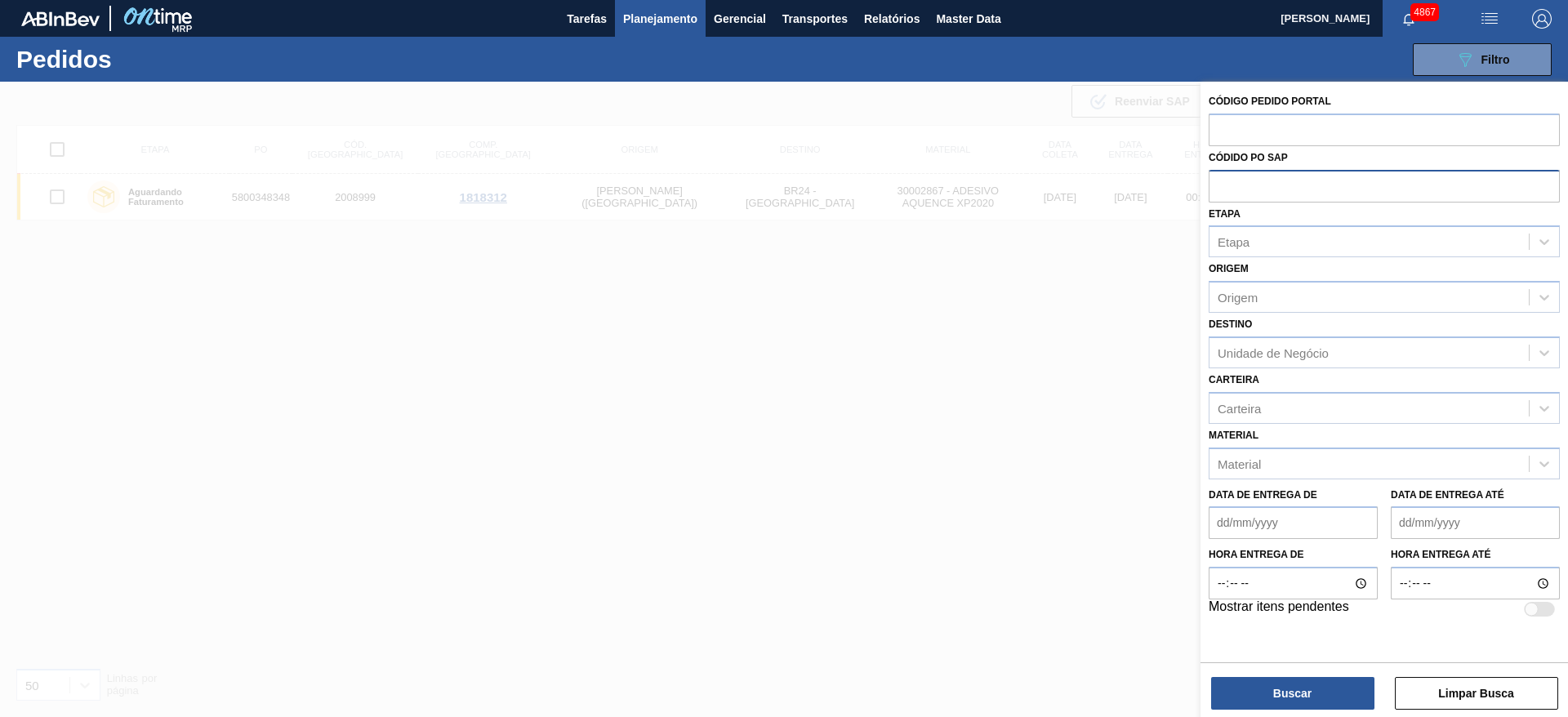
paste input "5800352258"
type input "5800352258"
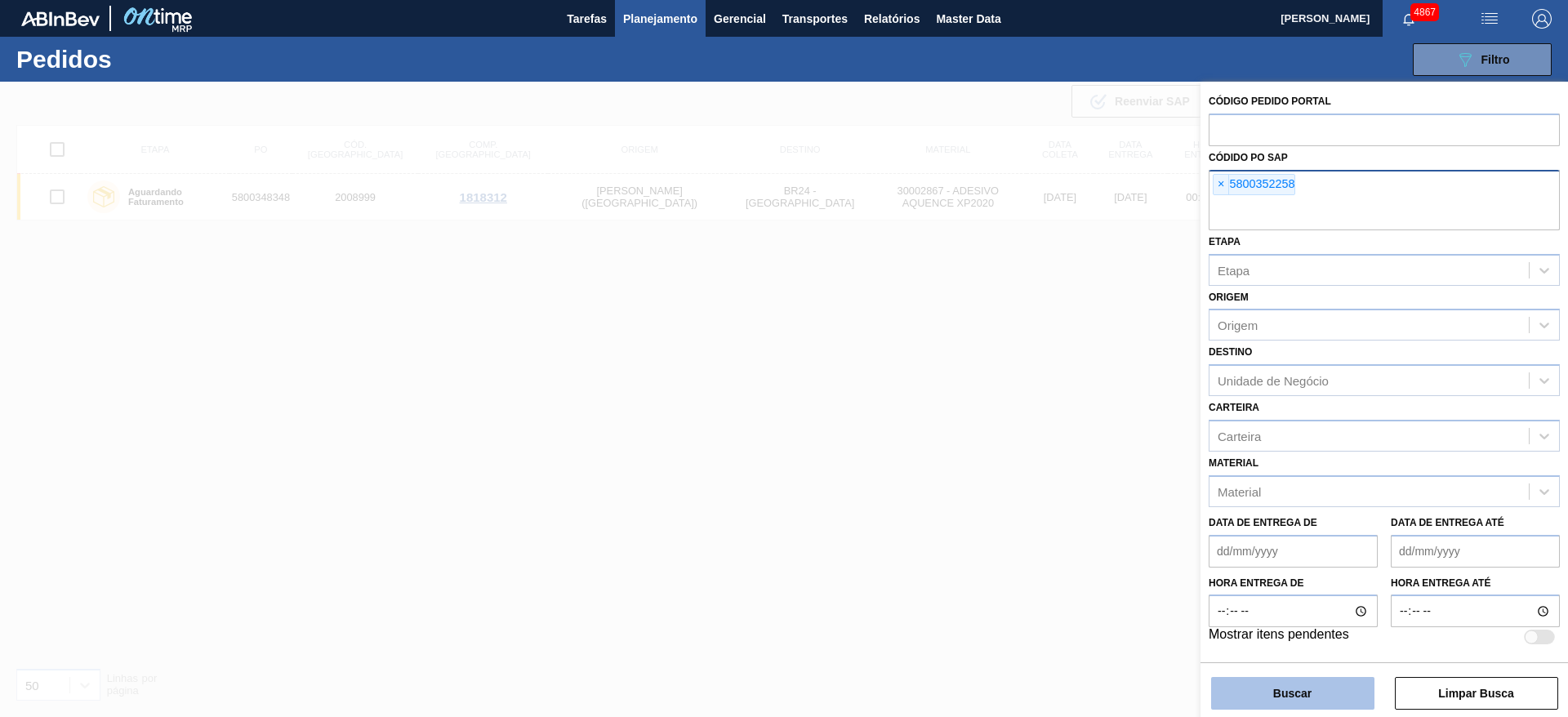
click at [1291, 690] on button "Buscar" at bounding box center [1292, 693] width 163 height 32
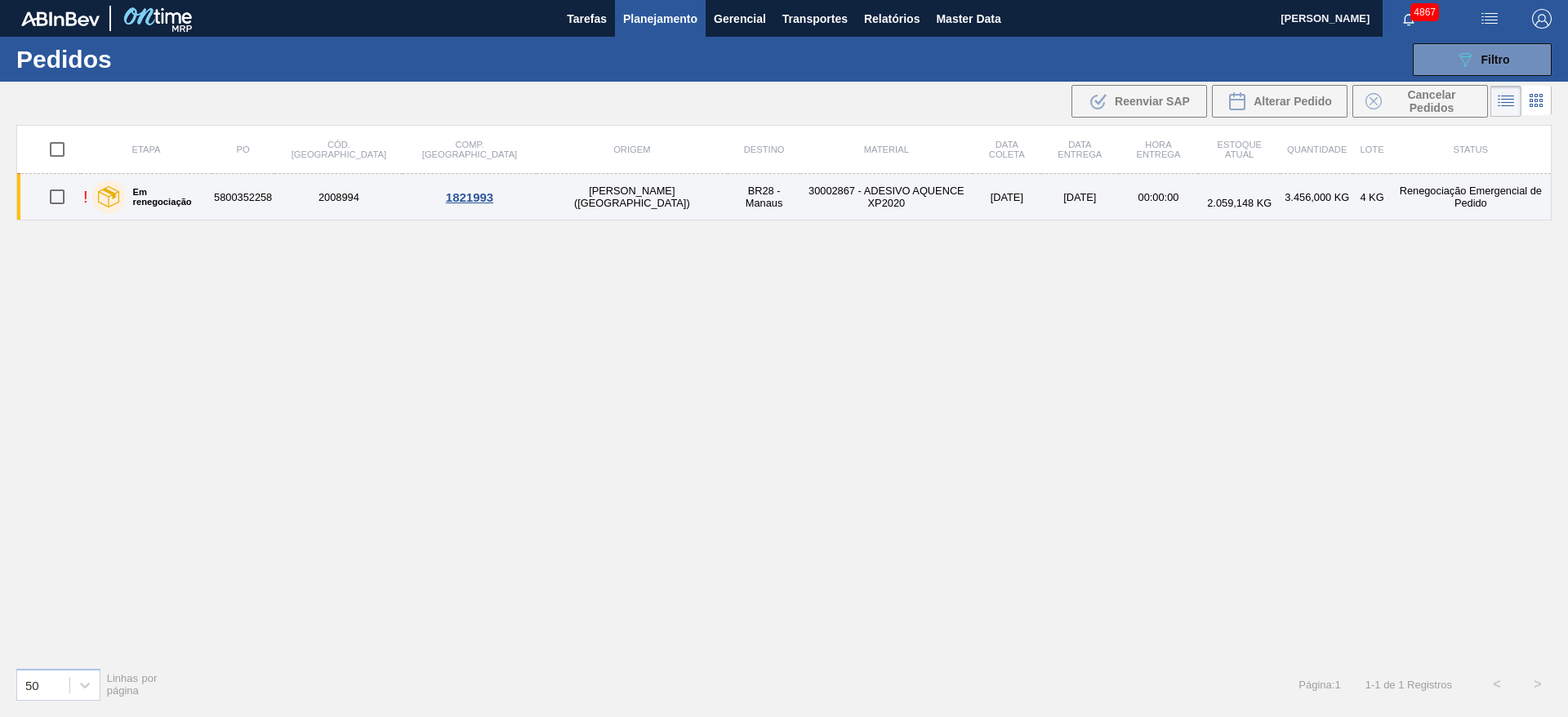
click at [801, 193] on td "30002867 - ADESIVO AQUENCE XP2020" at bounding box center [887, 197] width 172 height 46
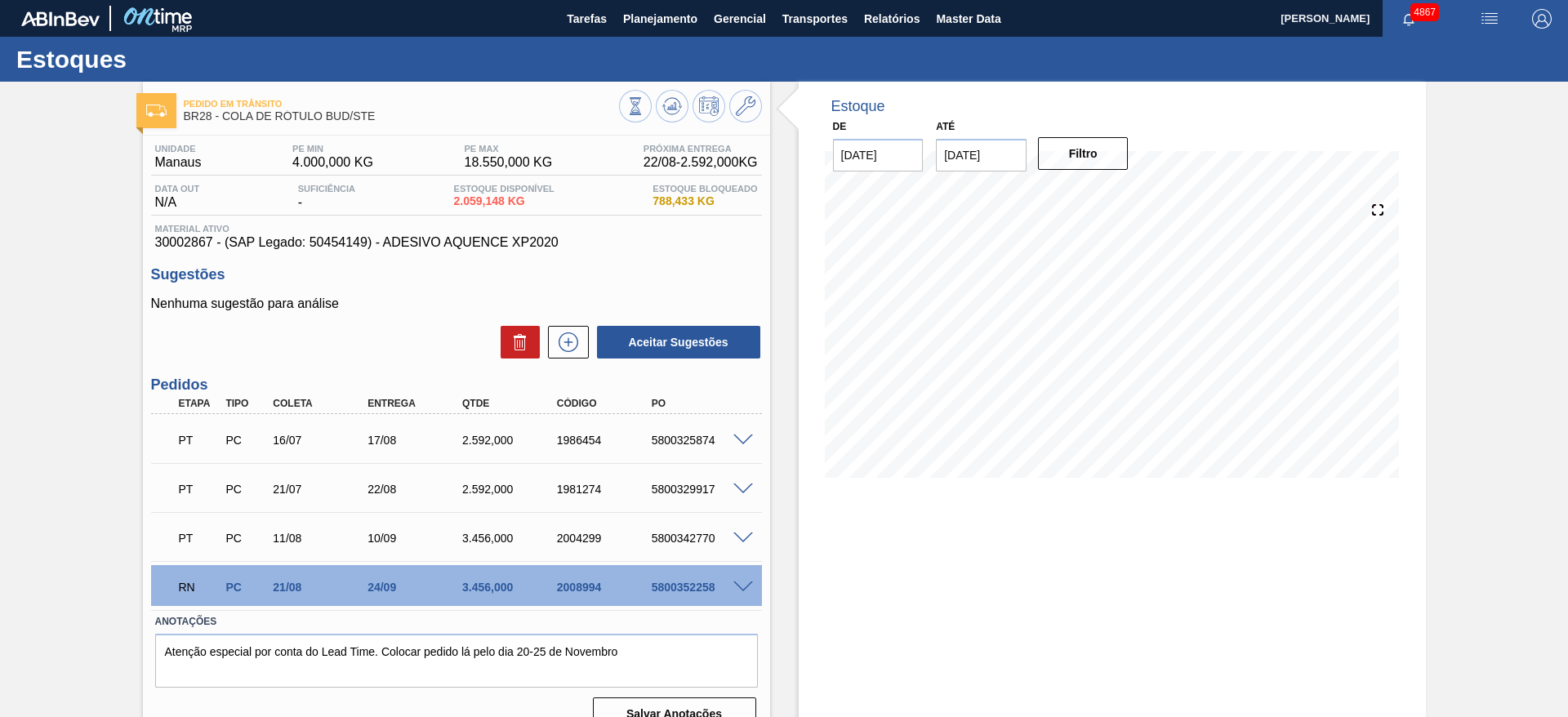
click at [744, 589] on span at bounding box center [742, 588] width 19 height 12
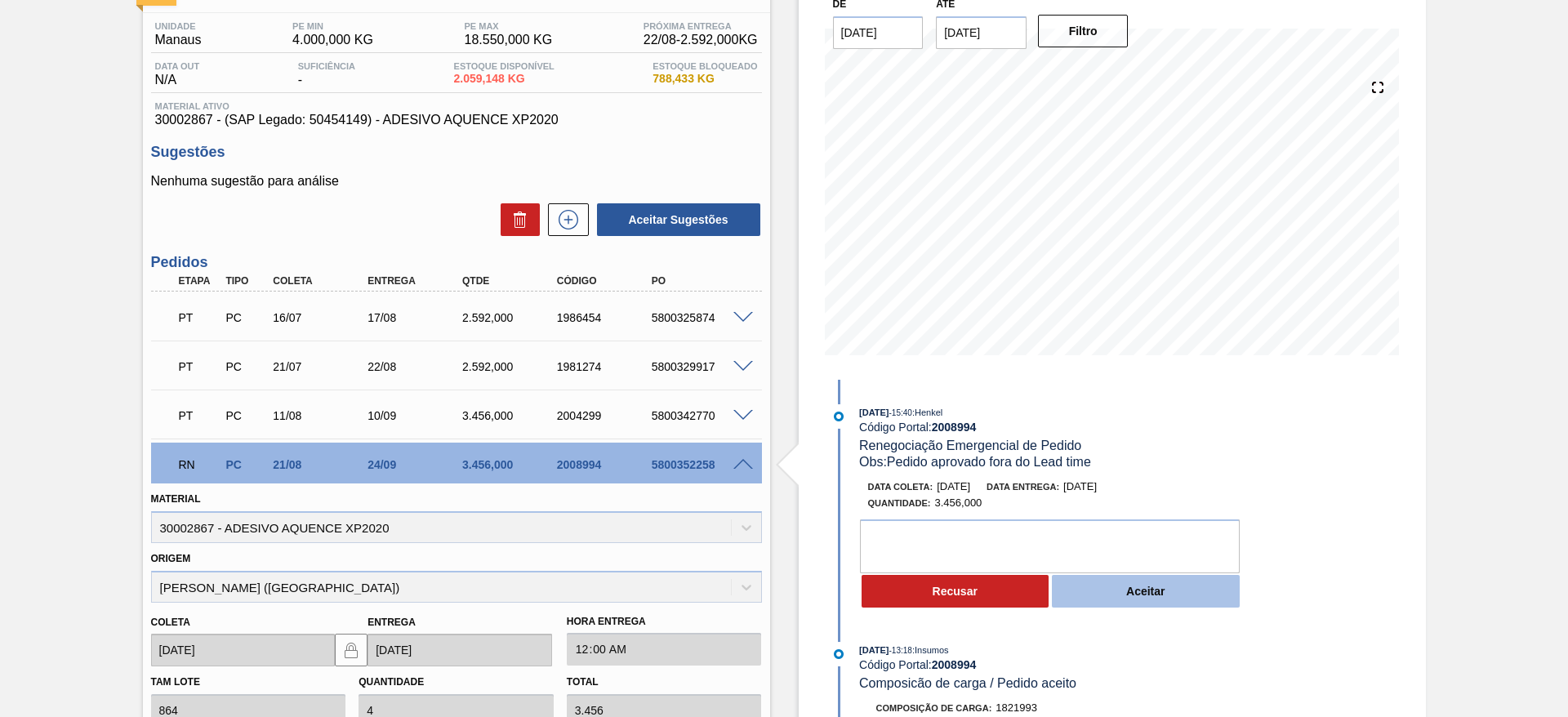
click at [1165, 603] on button "Aceitar" at bounding box center [1145, 590] width 187 height 32
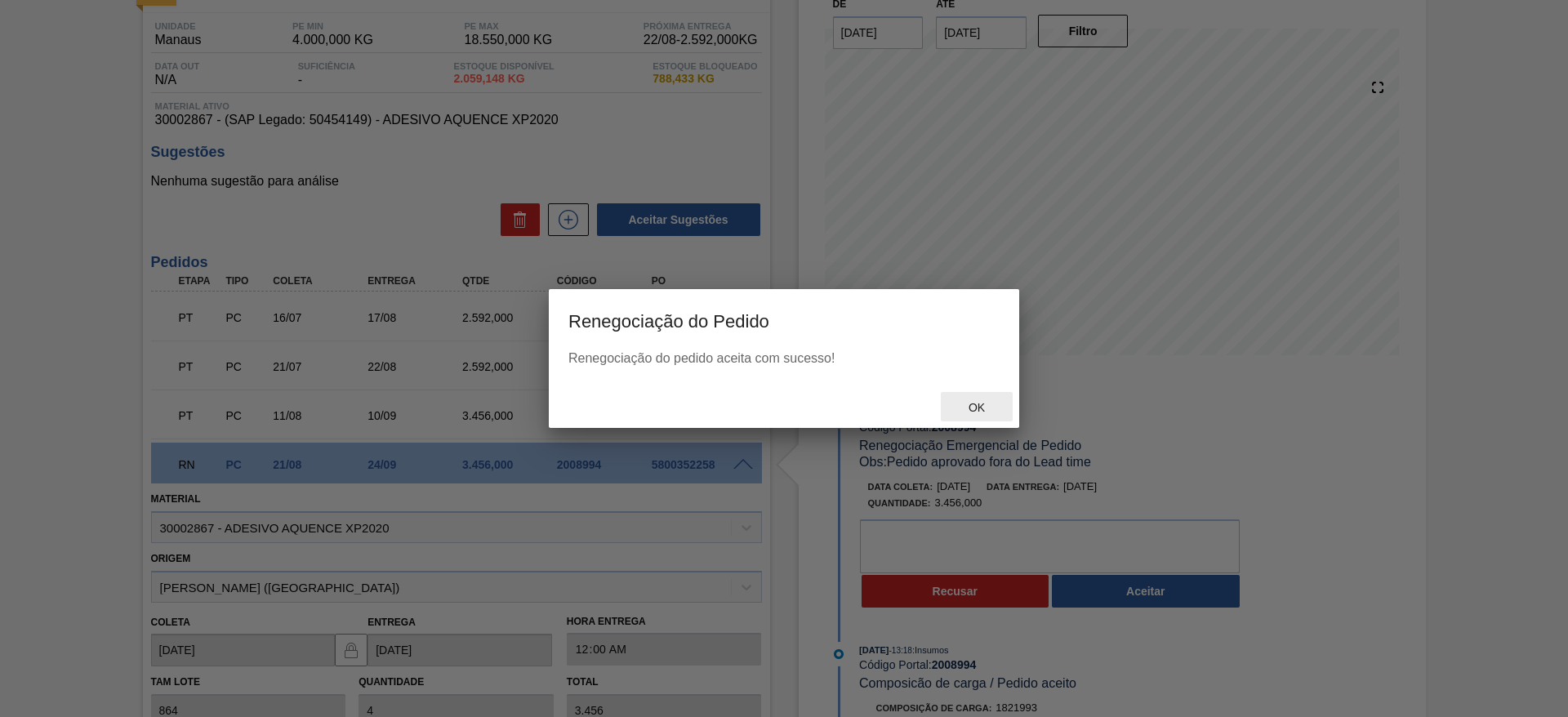
click at [975, 401] on div "Ok" at bounding box center [977, 407] width 72 height 30
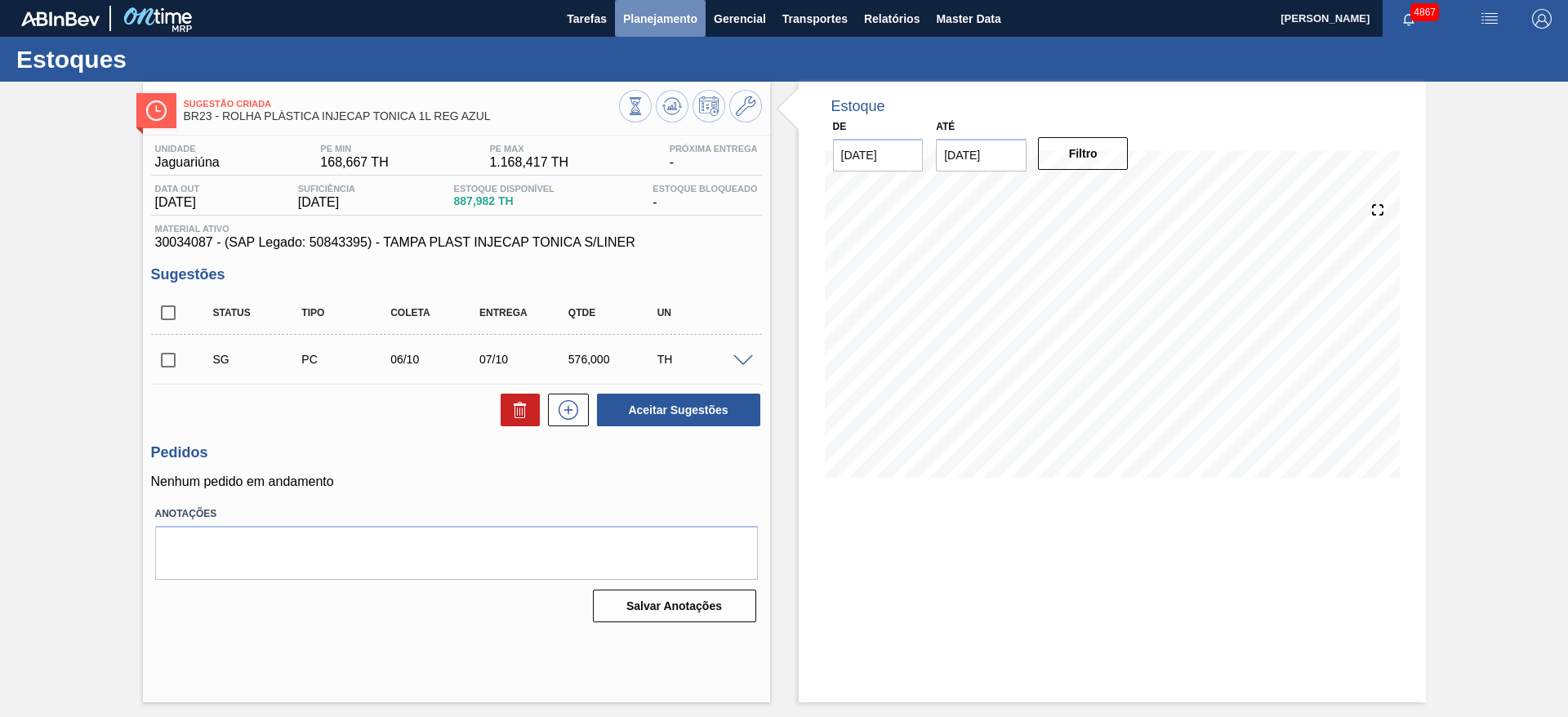
click at [688, 20] on span "Planejamento" at bounding box center [660, 18] width 74 height 19
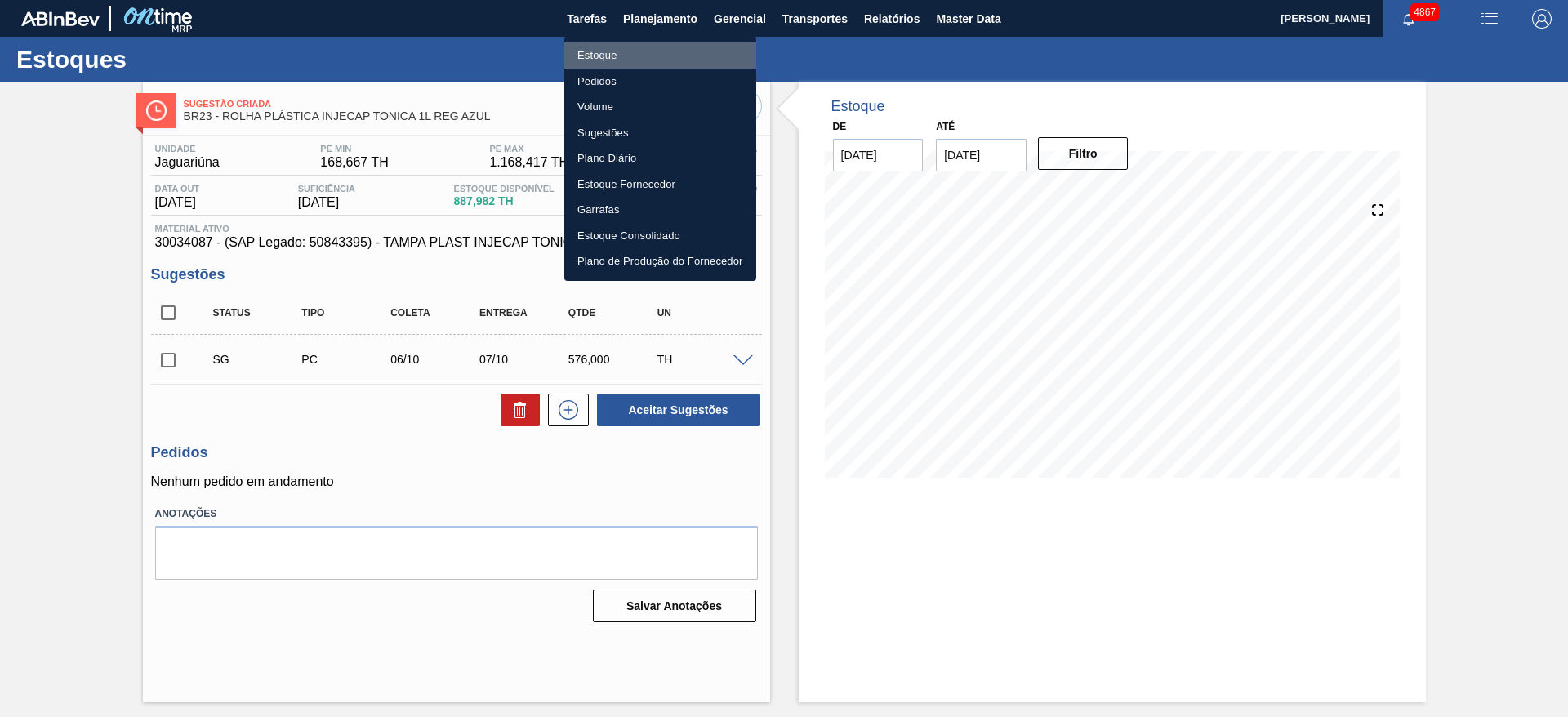
click at [674, 46] on li "Estoque" at bounding box center [660, 55] width 192 height 26
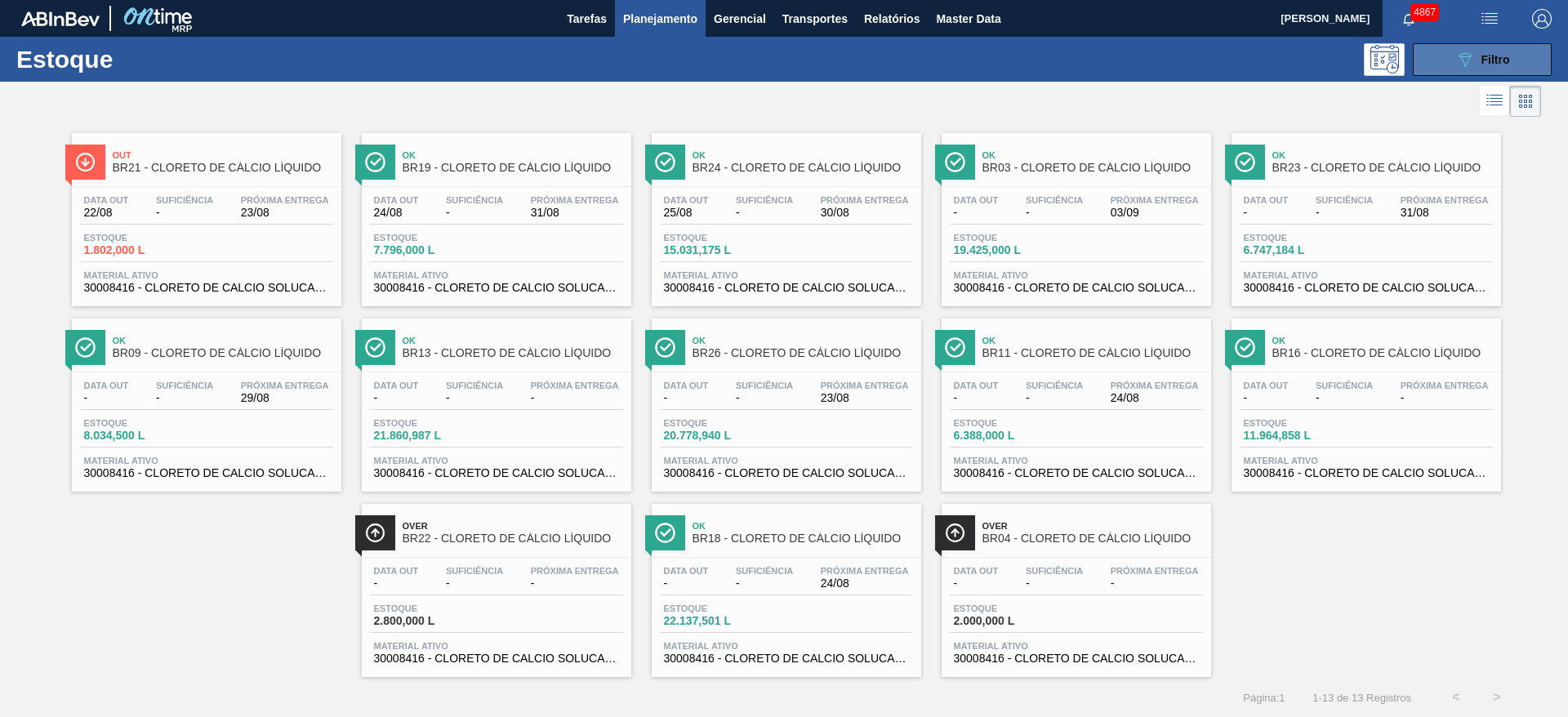
click at [1481, 55] on span "Filtro" at bounding box center [1495, 59] width 29 height 13
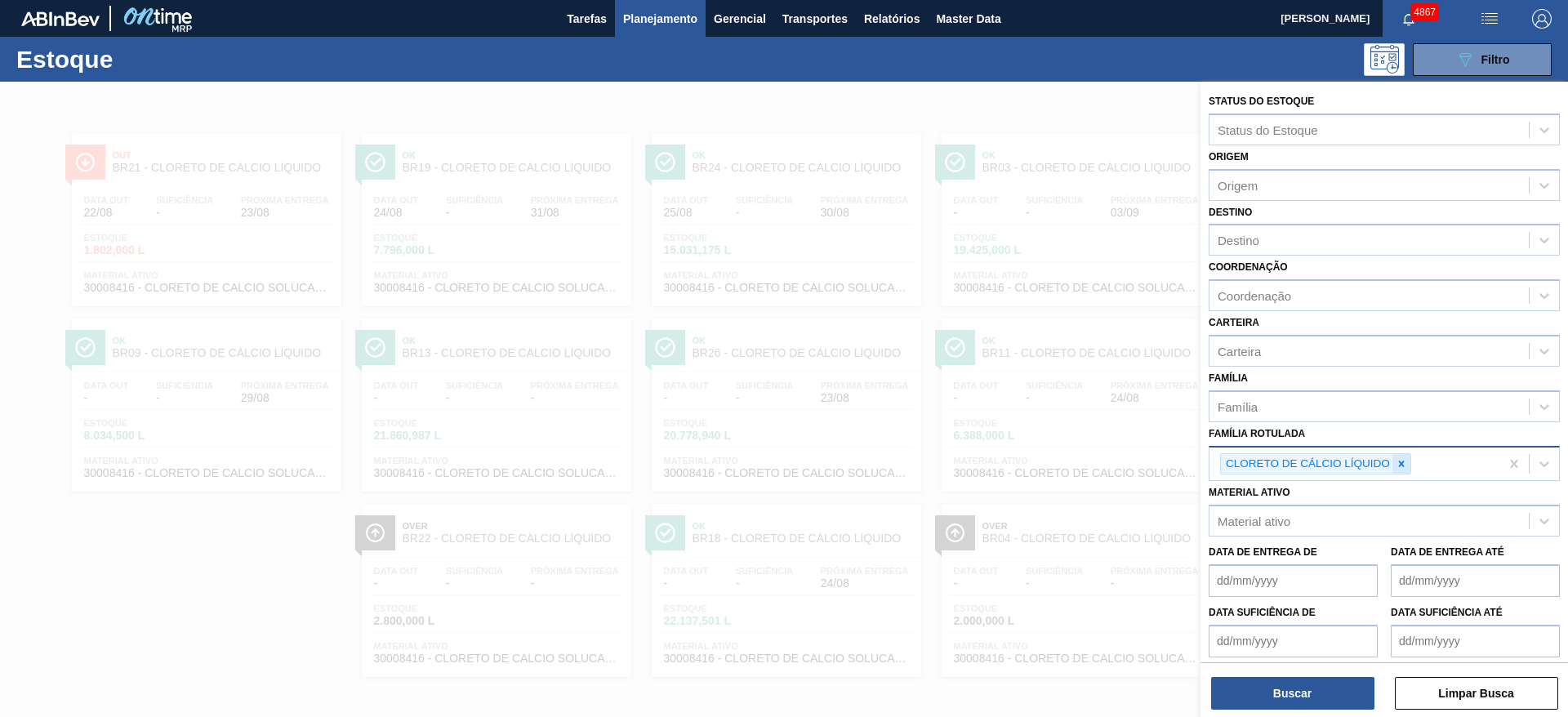
click at [1400, 463] on icon at bounding box center [1401, 464] width 11 height 11
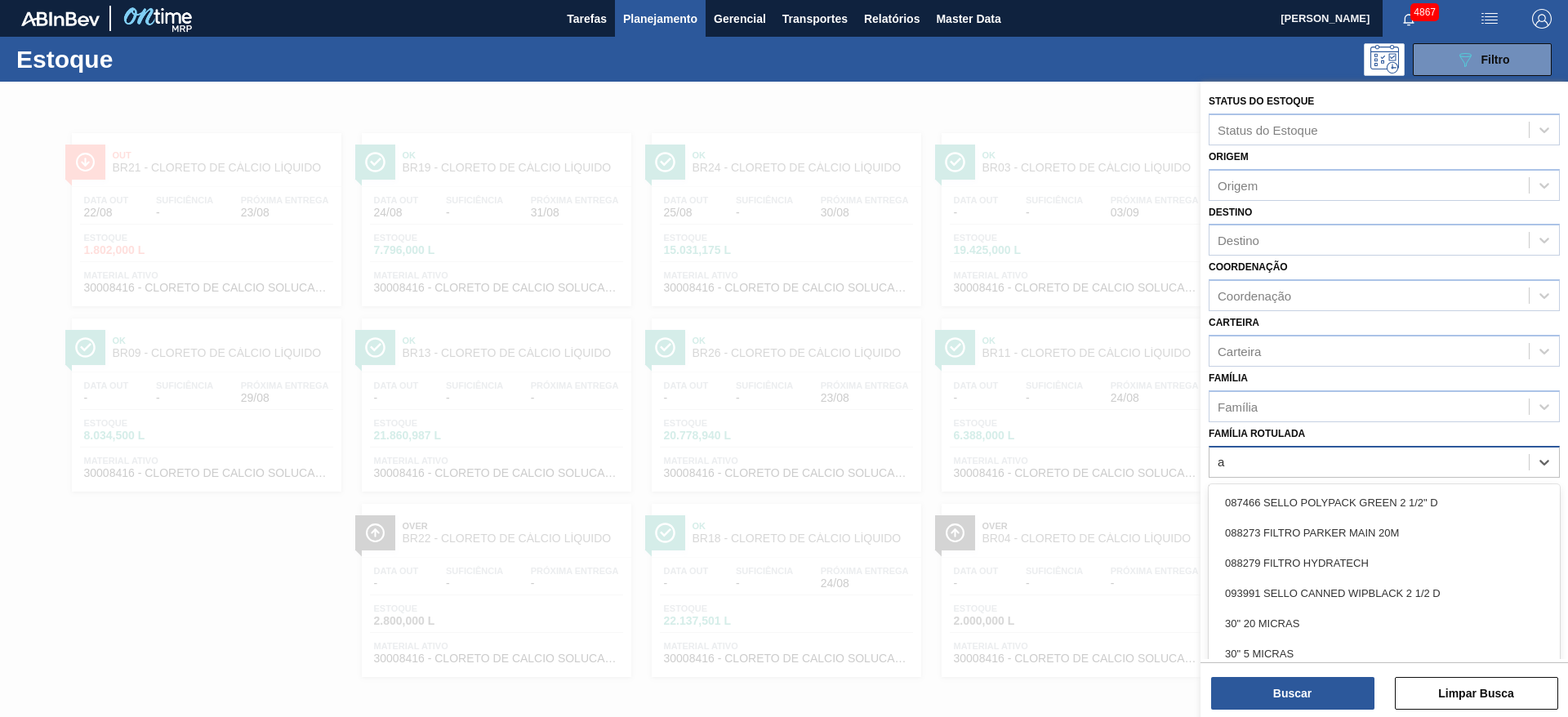
scroll to position [1, 0]
type Rotulada "ant"
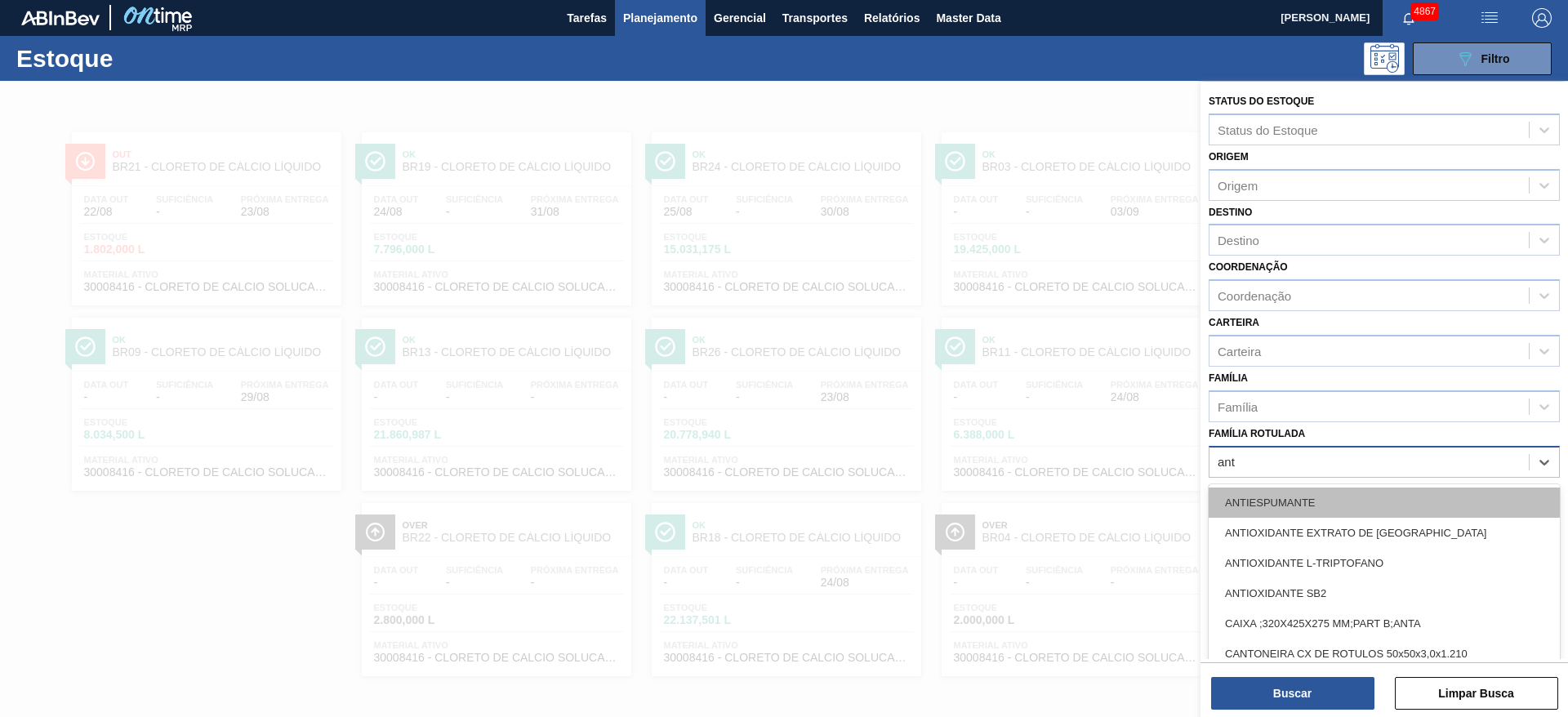
click at [1349, 491] on div "ANTIESPUMANTE" at bounding box center [1384, 503] width 351 height 30
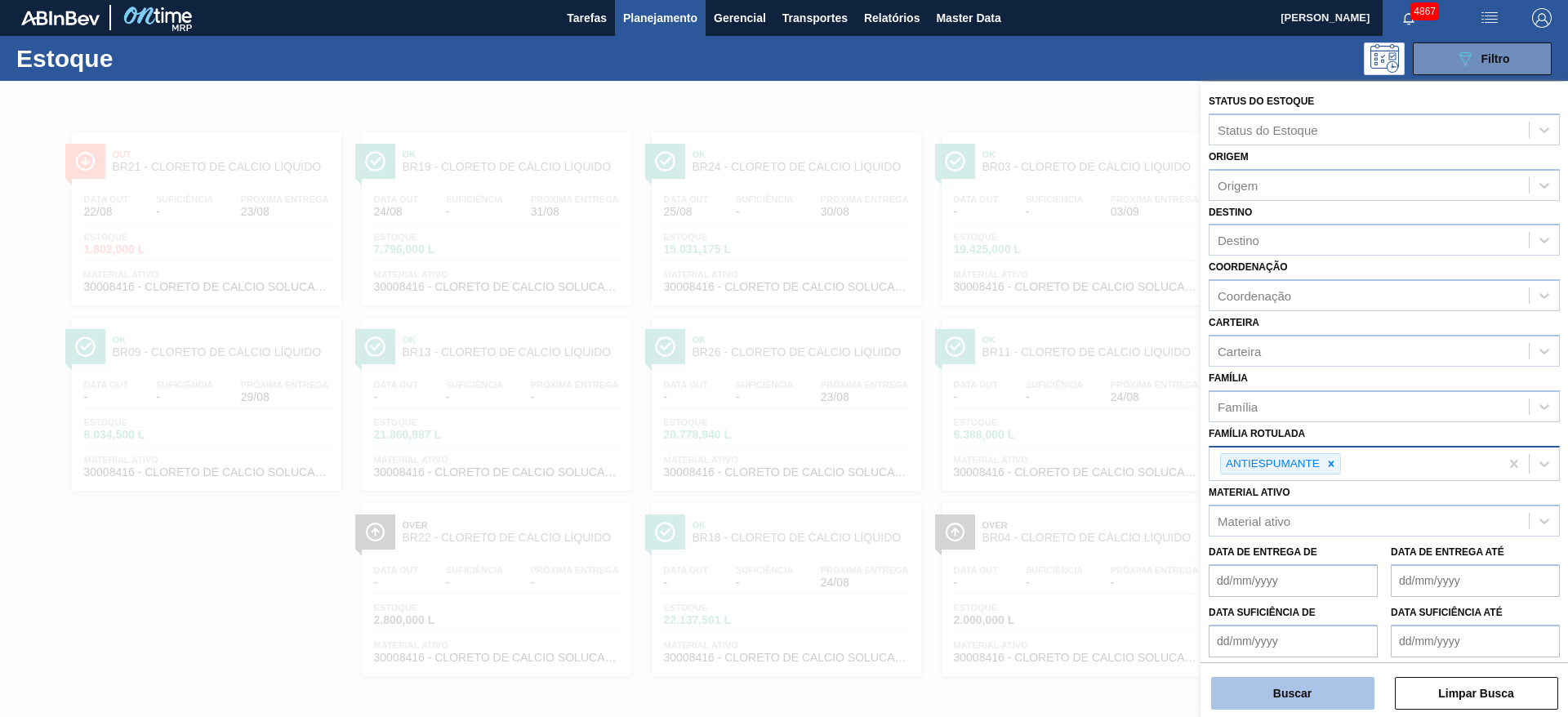
click at [1247, 692] on button "Buscar" at bounding box center [1292, 693] width 163 height 32
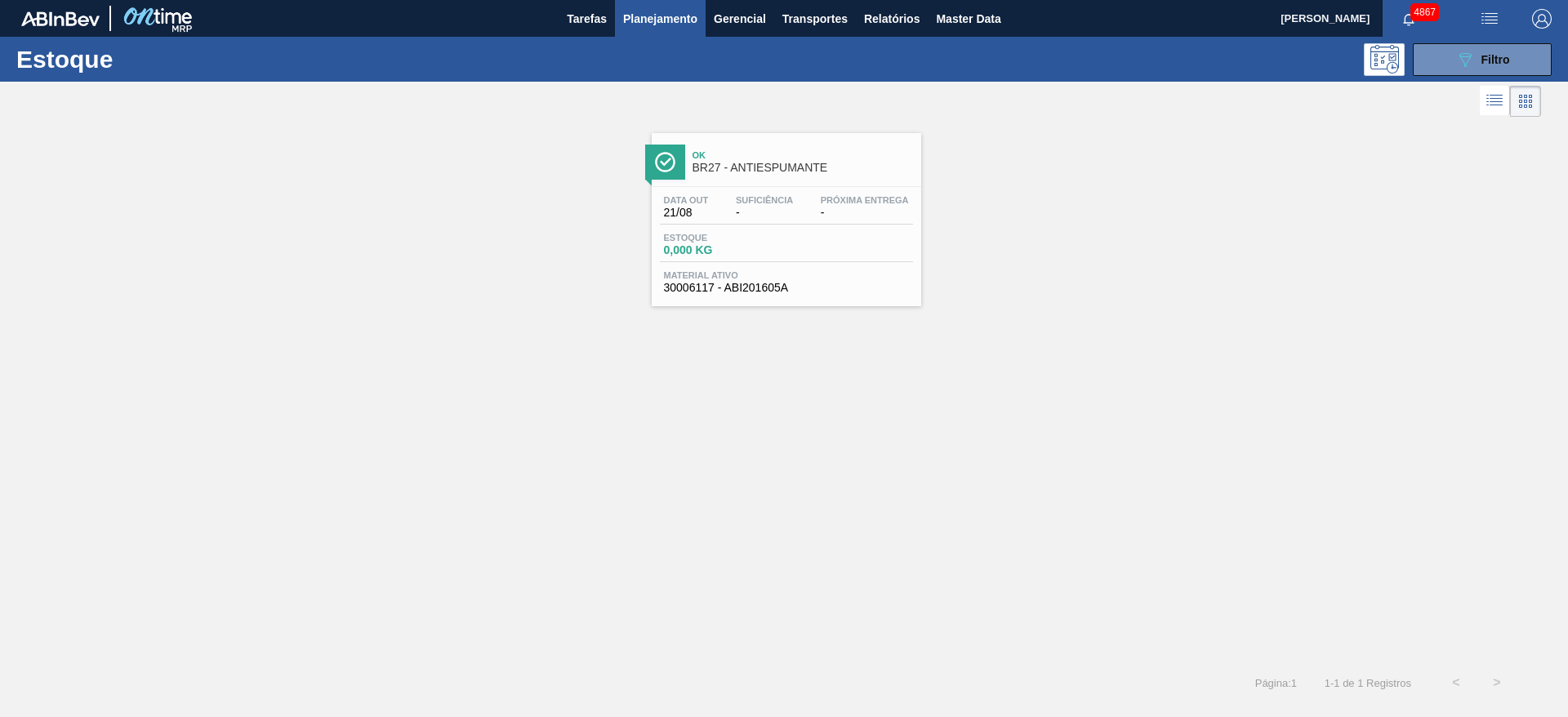
click at [857, 176] on div "Ok BR27 - ANTIESPUMANTE" at bounding box center [802, 163] width 221 height 37
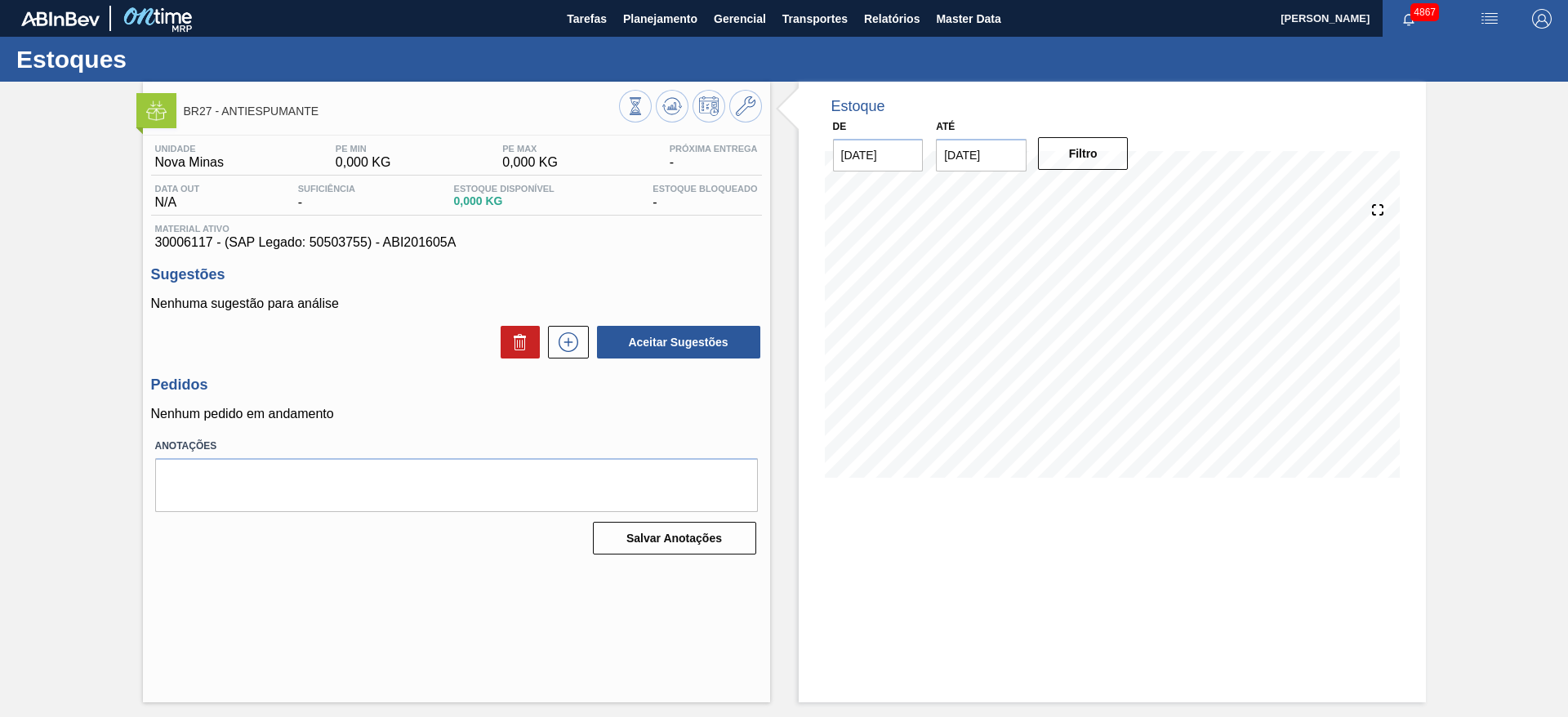
click at [766, 122] on div "BR27 - ANTIESPUMANTE" at bounding box center [456, 108] width 627 height 37
click at [744, 110] on icon at bounding box center [745, 105] width 19 height 19
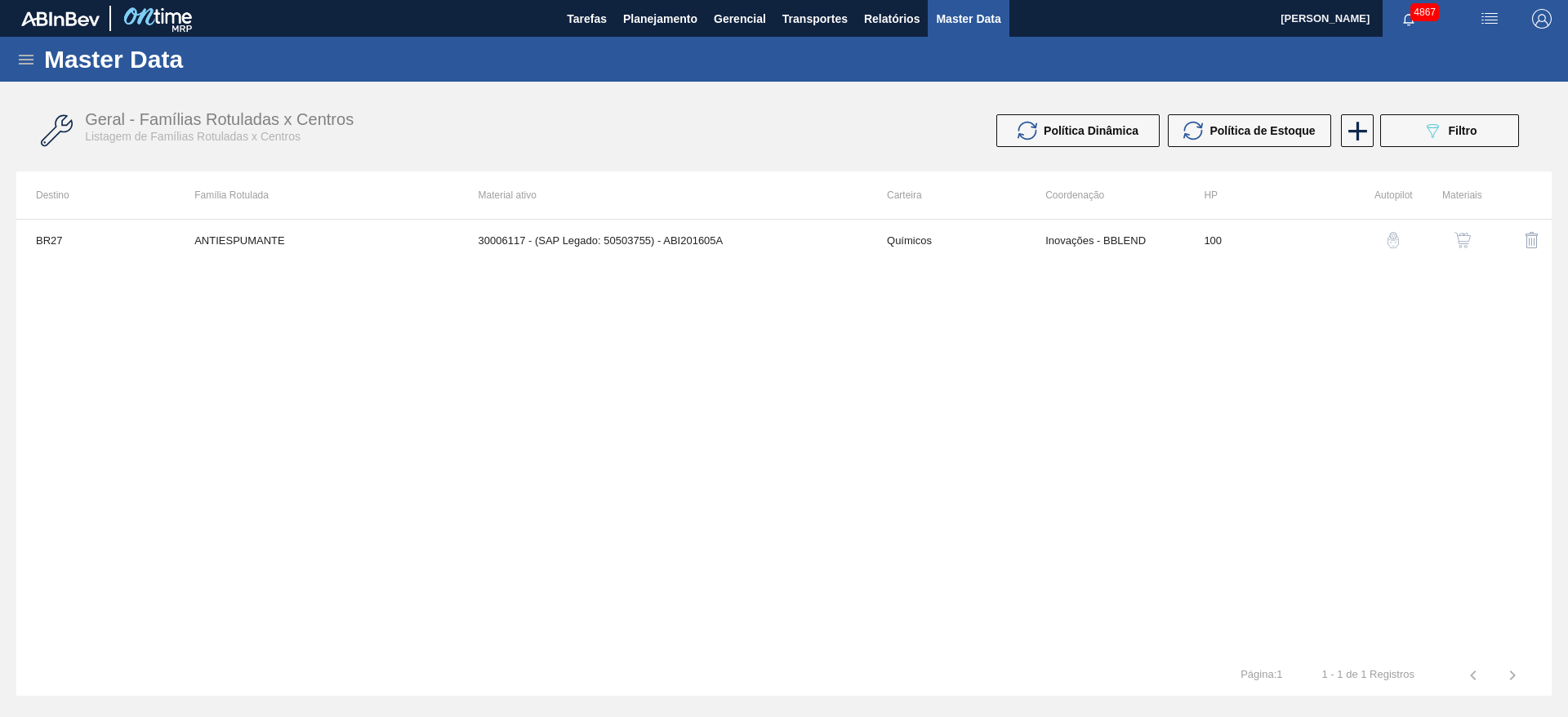
click at [1462, 249] on button "button" at bounding box center [1462, 240] width 39 height 39
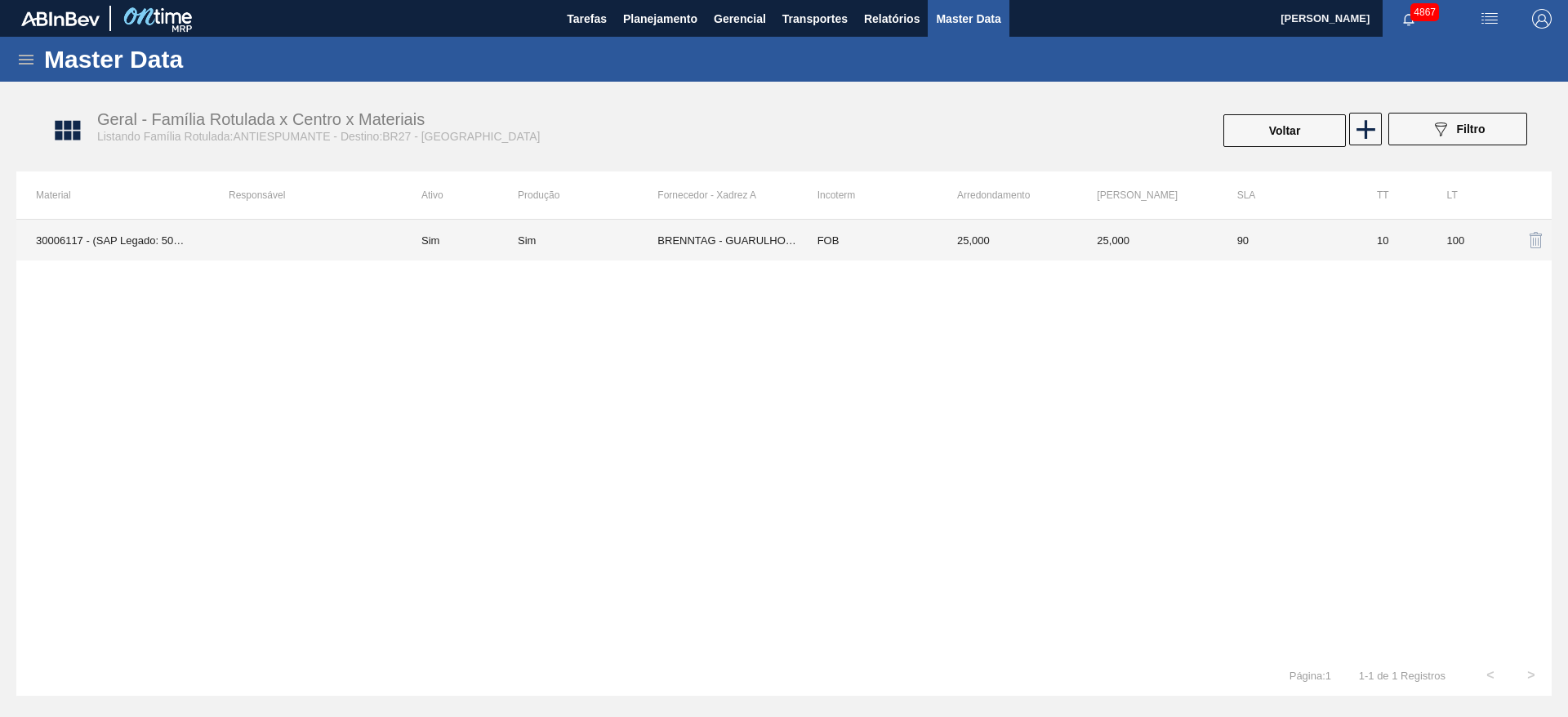
click at [962, 250] on td "25,000" at bounding box center [1007, 240] width 139 height 41
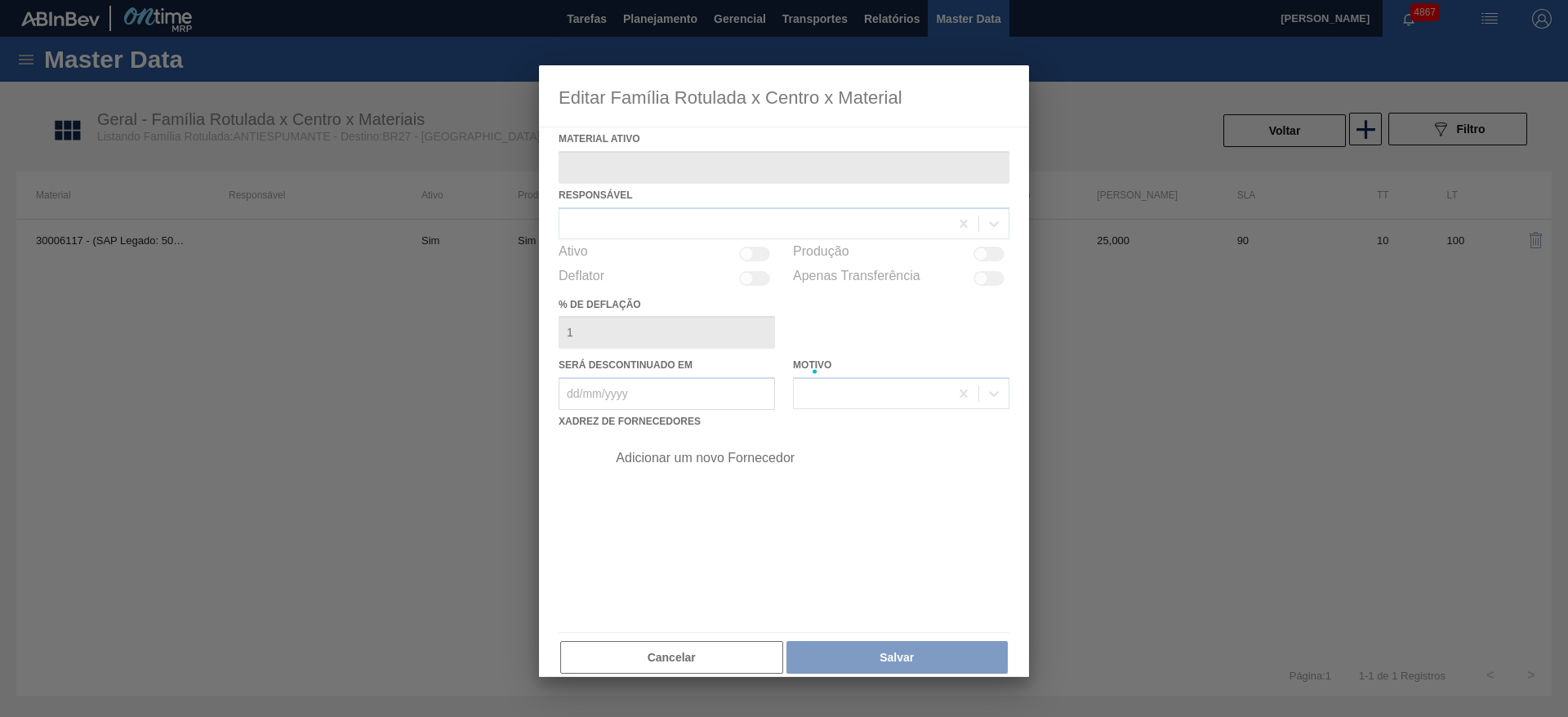
type ativo "30006117 - (SAP Legado: 50503755) - ABI201605A"
checkbox input "true"
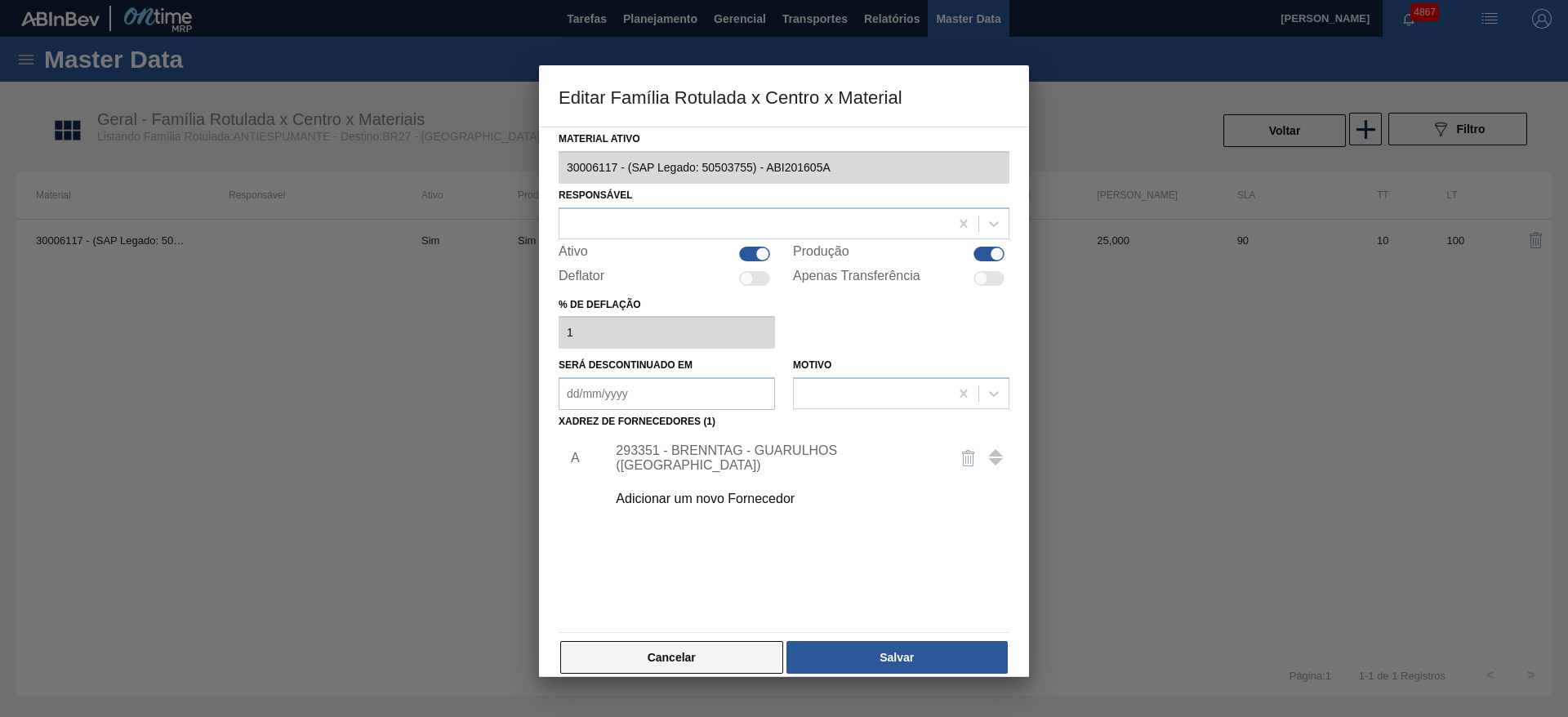
click at [725, 644] on button "Cancelar" at bounding box center [671, 657] width 223 height 32
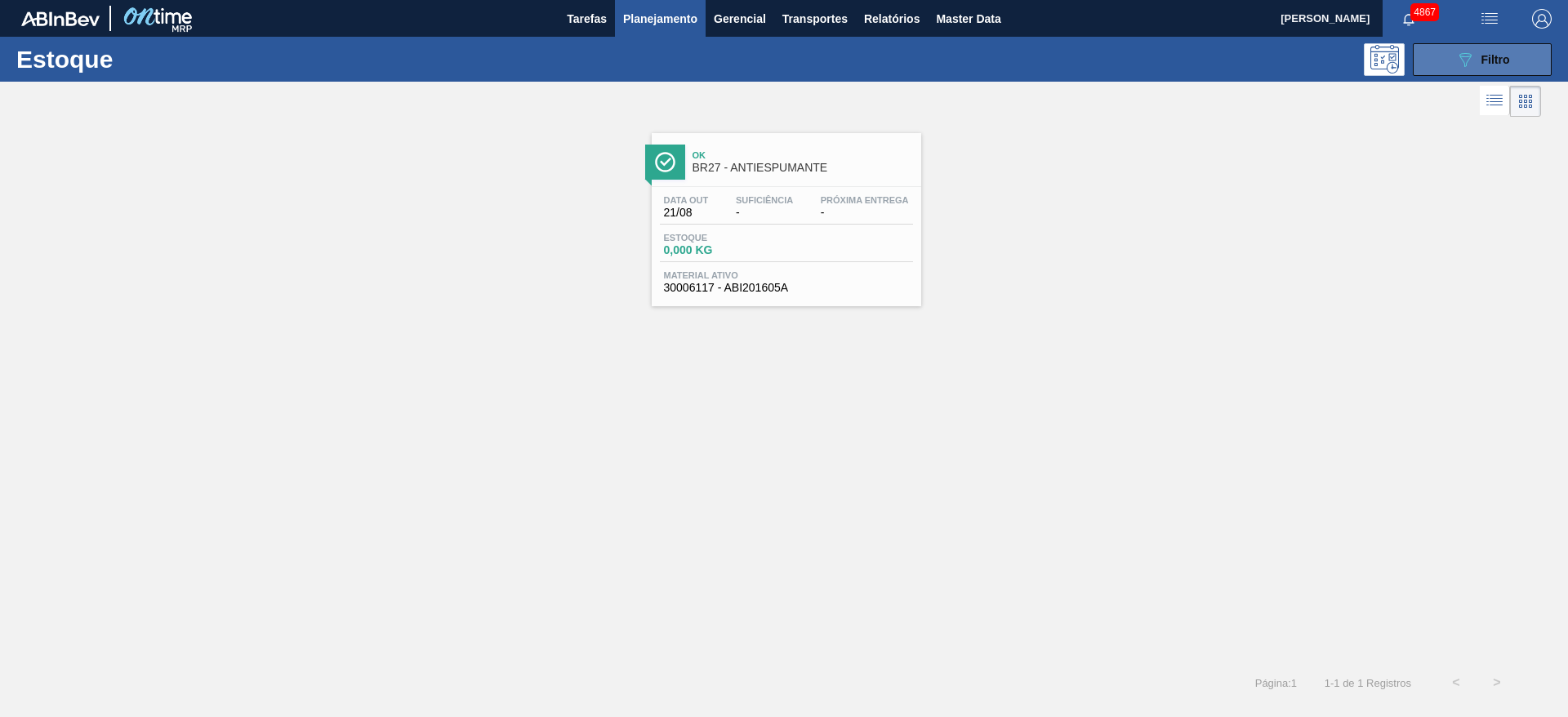
click at [1454, 69] on button "089F7B8B-B2A5-4AFE-B5C0-19BA573D28AC Filtro" at bounding box center [1482, 59] width 139 height 32
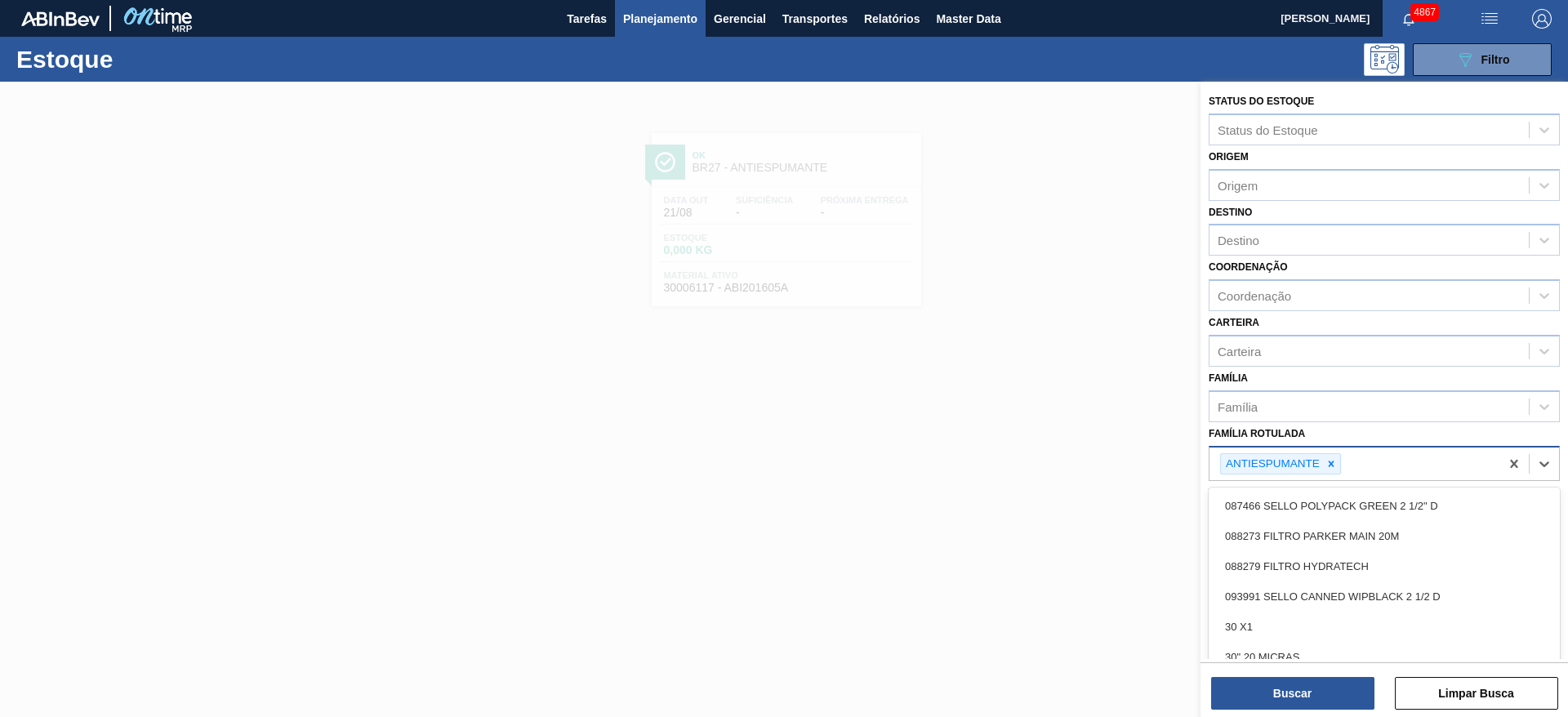
click at [1373, 459] on div "ANTIESPUMANTE" at bounding box center [1355, 465] width 290 height 33
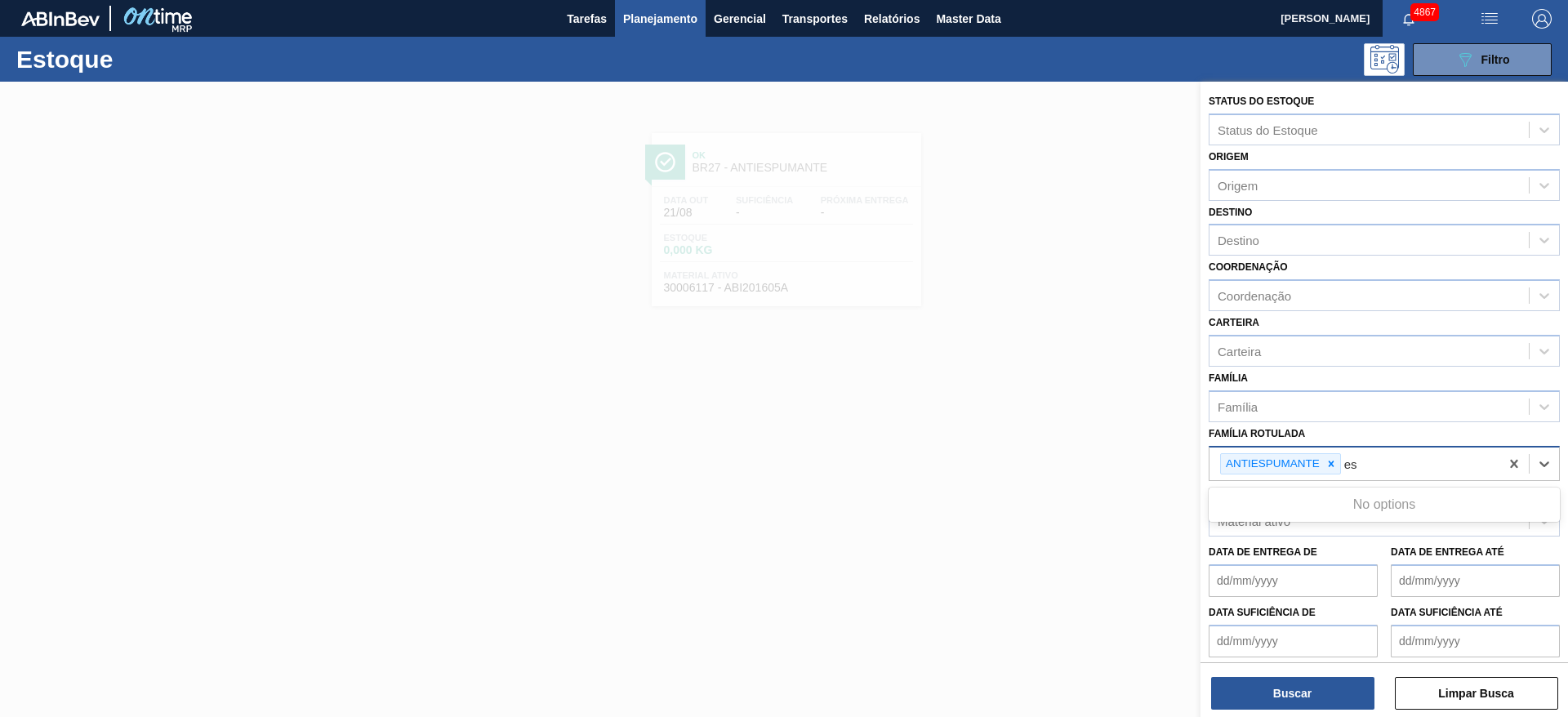
type Rotulada "e"
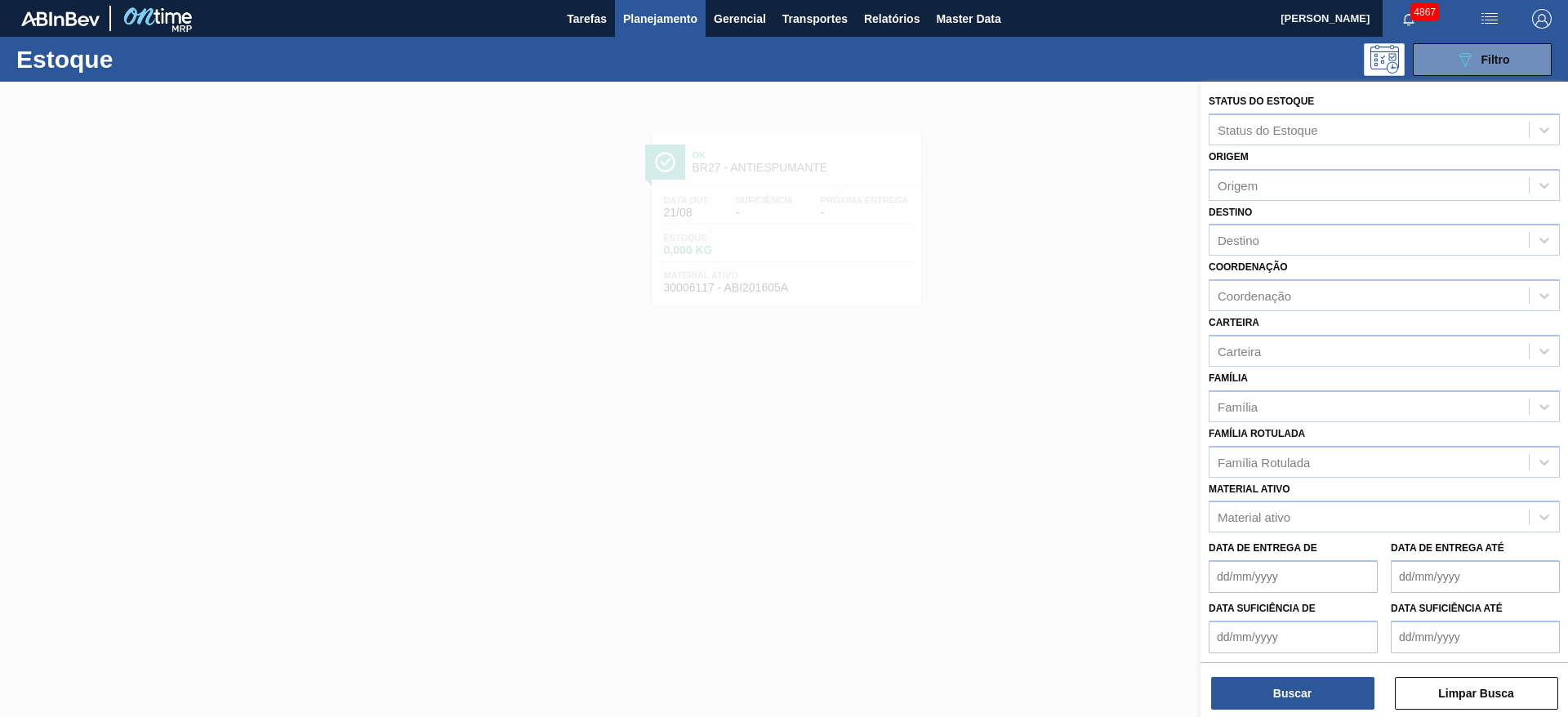
click at [1012, 589] on div at bounding box center [784, 440] width 1568 height 717
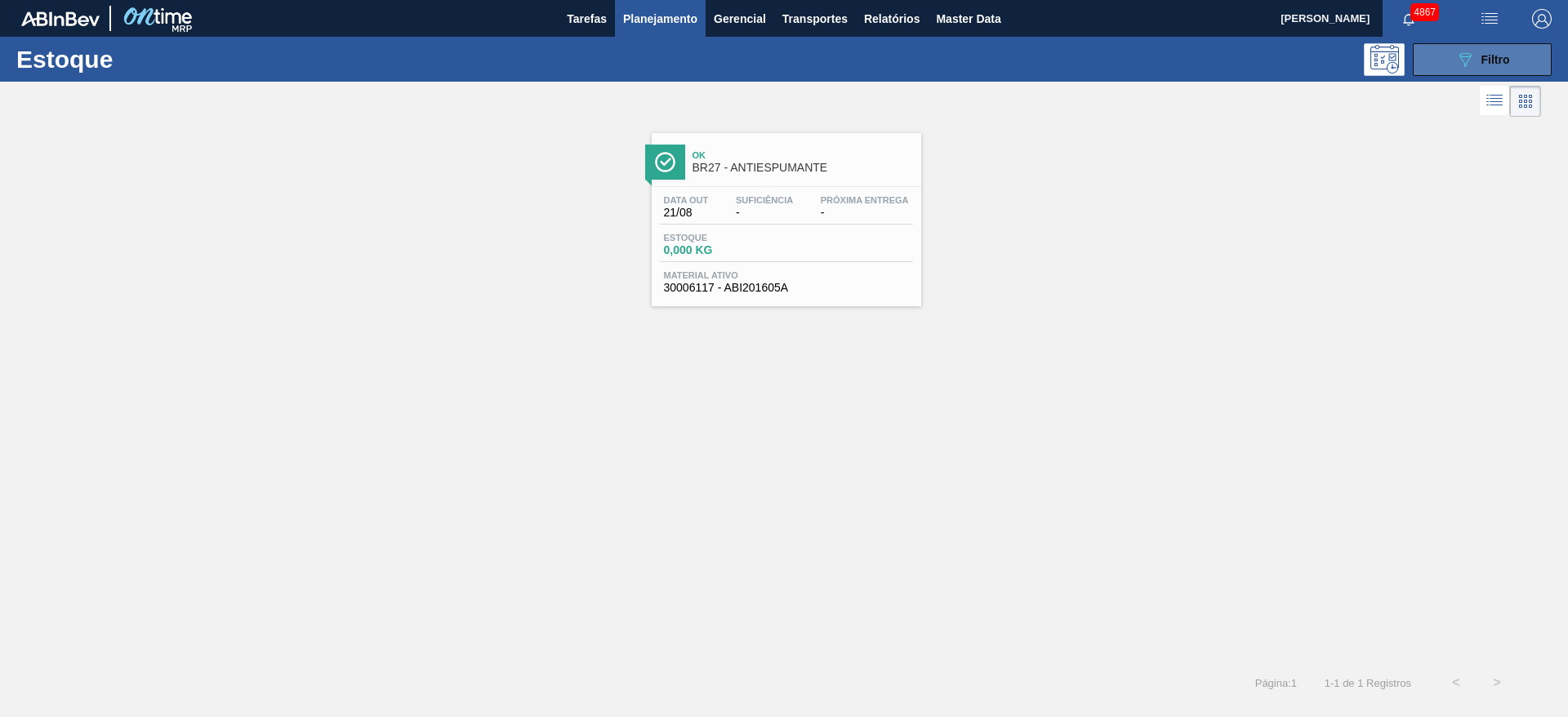
click at [1493, 53] on span "Filtro" at bounding box center [1495, 59] width 29 height 13
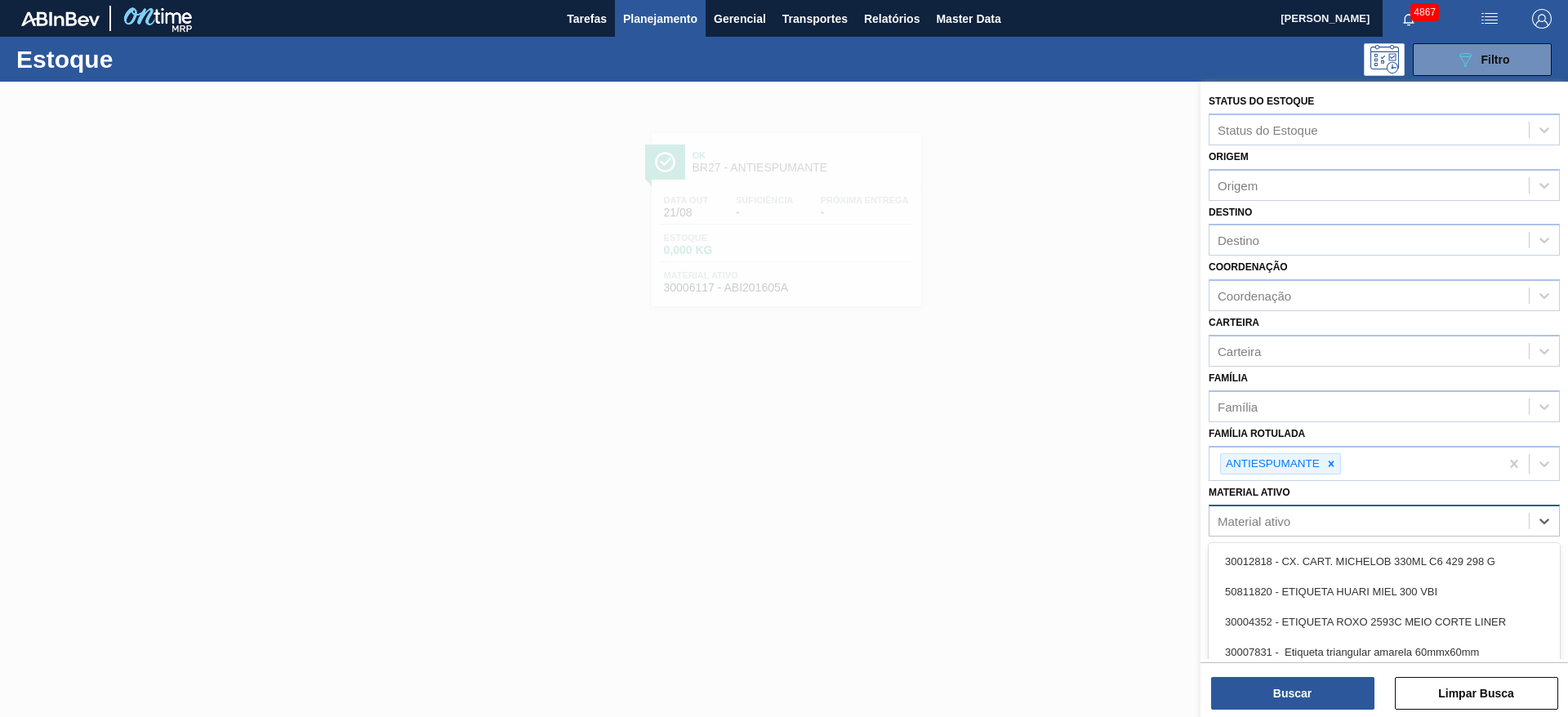
click at [1317, 515] on div "Material ativo" at bounding box center [1369, 522] width 320 height 24
type ativo "anti-es"
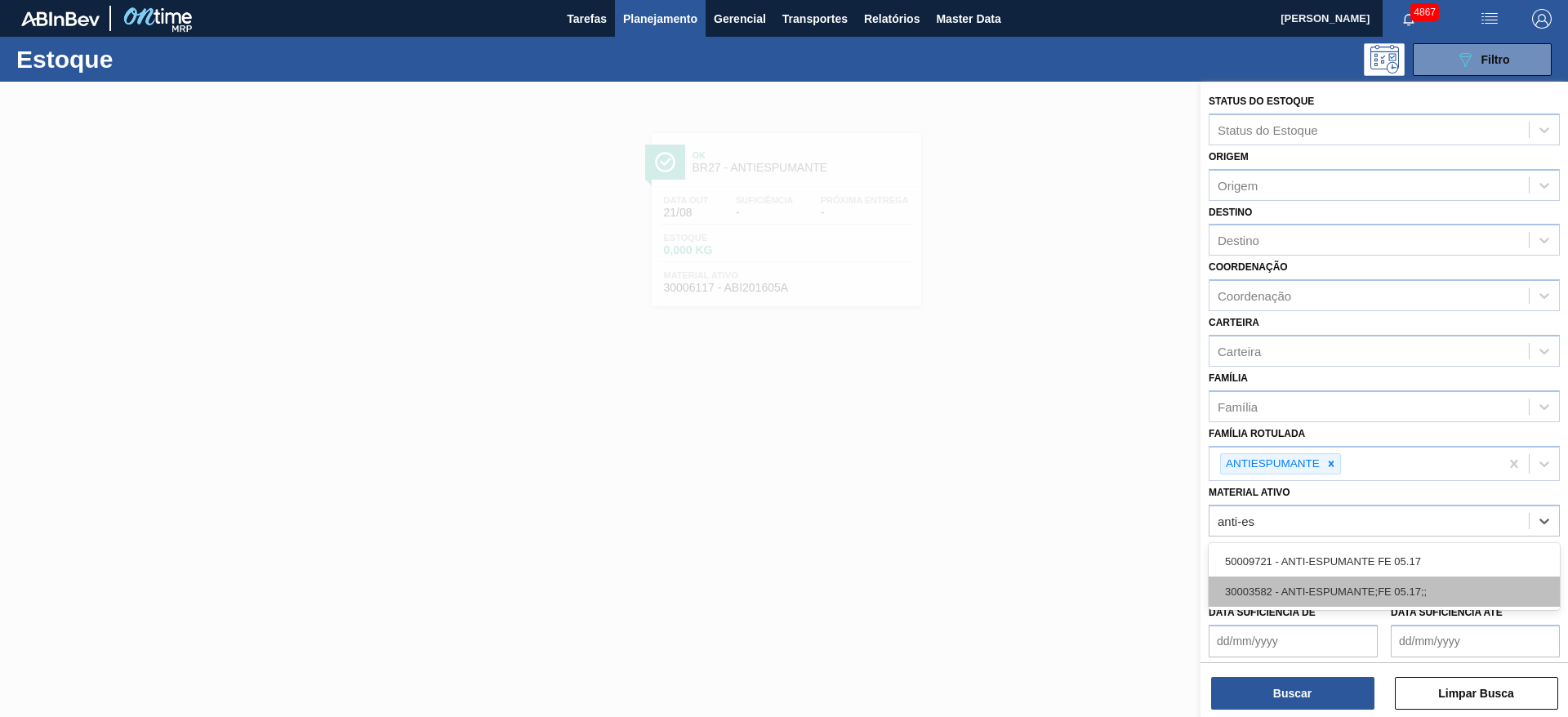
click at [1349, 591] on div "30003582 - ANTI-ESPUMANTE;FE 05.17;;" at bounding box center [1384, 591] width 351 height 30
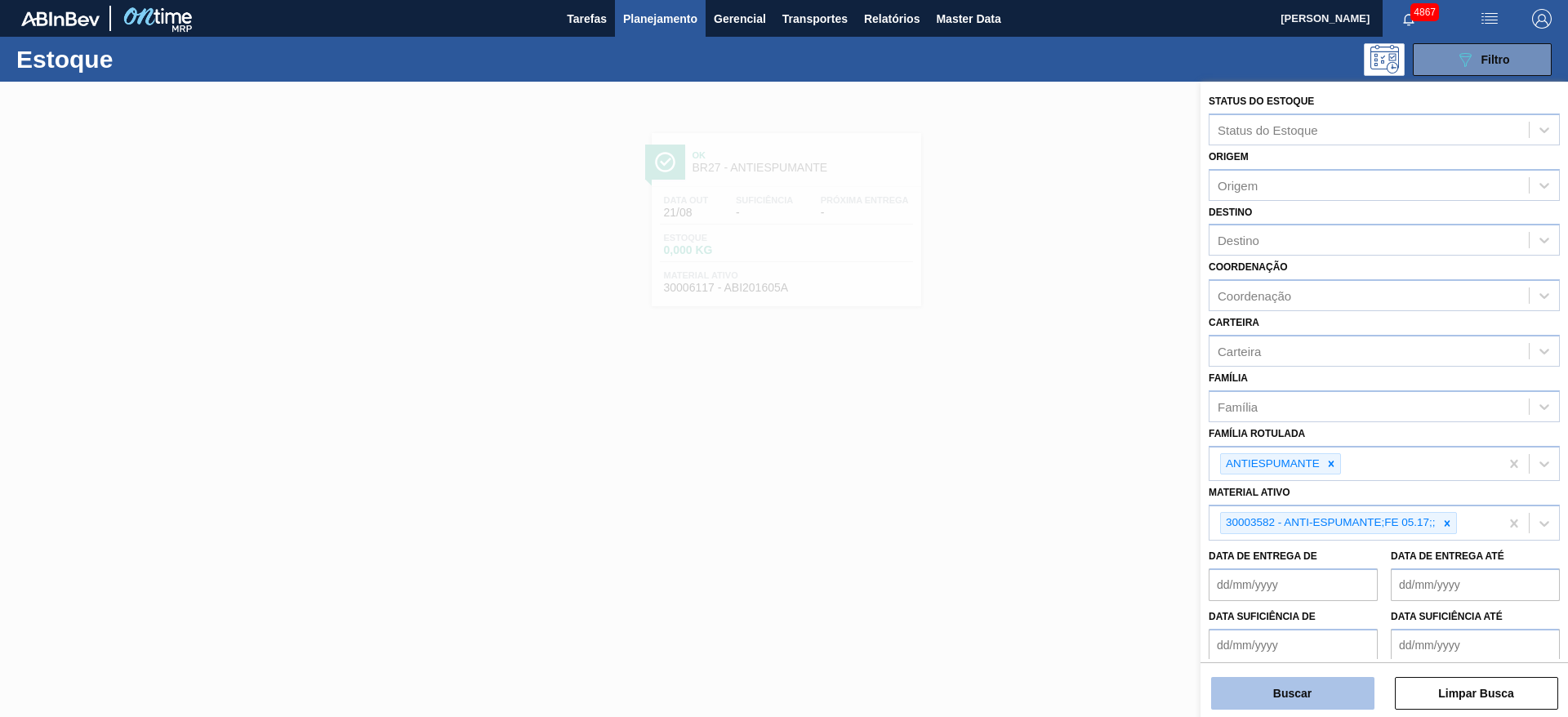
click at [1273, 701] on button "Buscar" at bounding box center [1292, 693] width 163 height 32
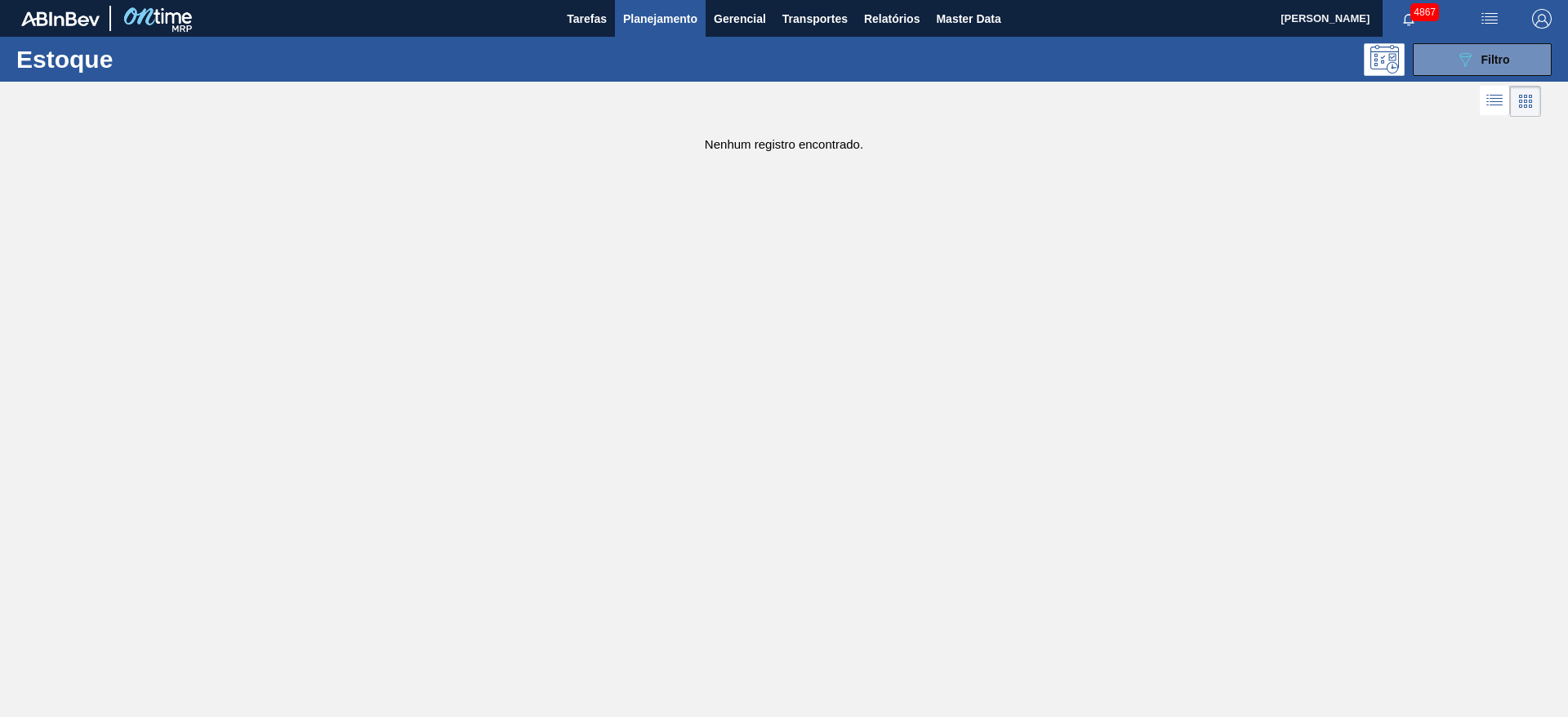
click at [462, 569] on main "Tarefas Planejamento Gerencial Transportes Relatórios Master Data JULIA SILVA D…" at bounding box center [784, 358] width 1568 height 717
click at [1502, 46] on button "089F7B8B-B2A5-4AFE-B5C0-19BA573D28AC Filtro" at bounding box center [1482, 59] width 139 height 32
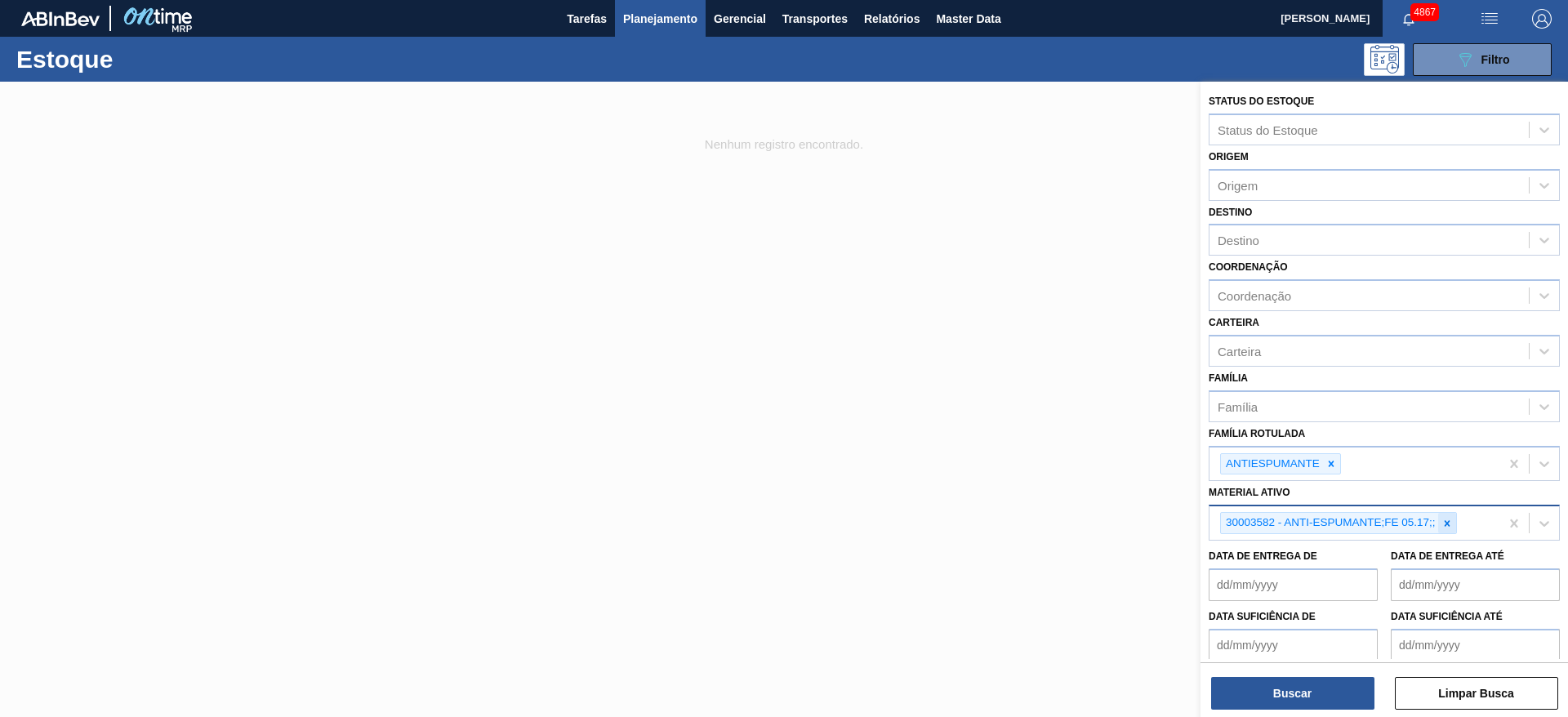
click at [1443, 530] on div at bounding box center [1446, 523] width 18 height 20
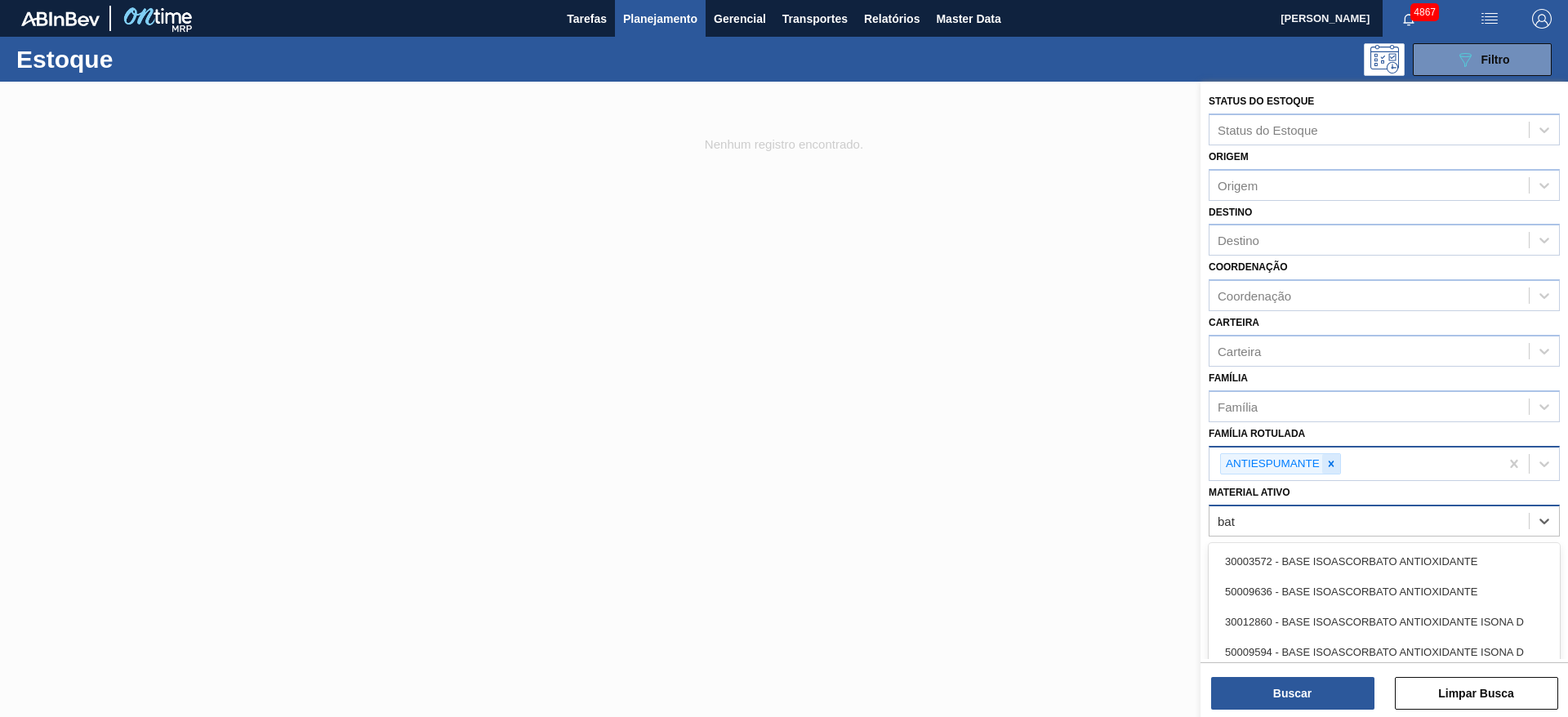
click at [1332, 459] on icon at bounding box center [1331, 464] width 11 height 11
type ativo "bat"
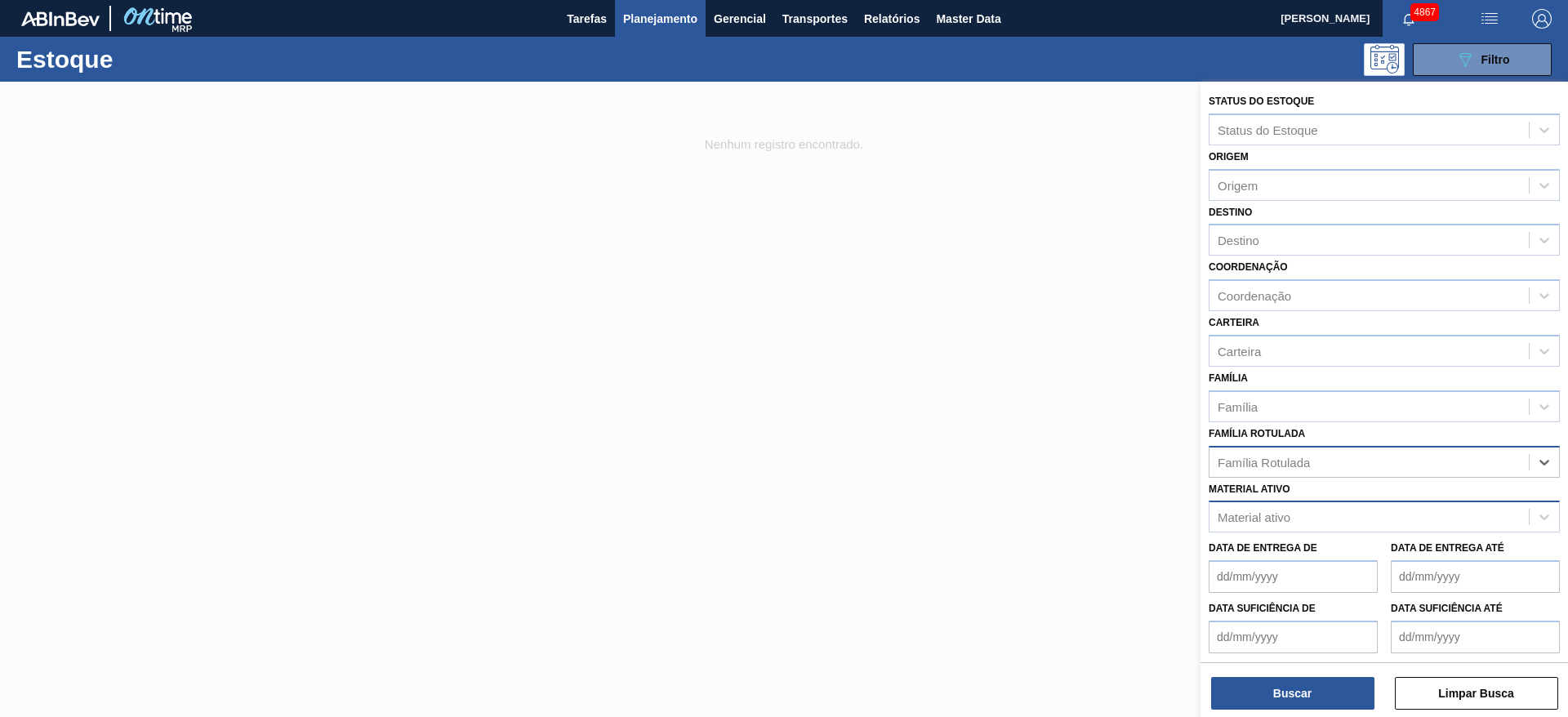
click at [966, 186] on div at bounding box center [784, 440] width 1568 height 717
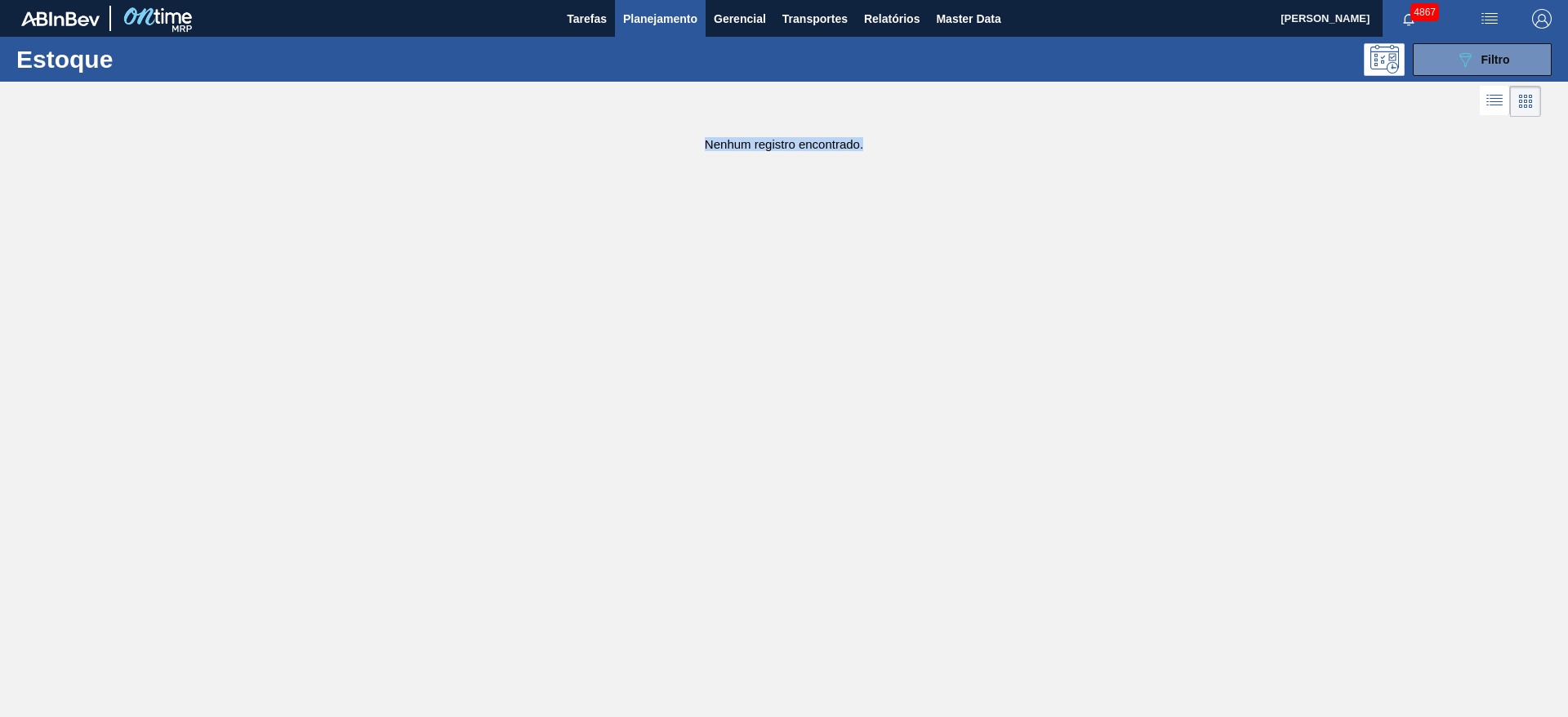
drag, startPoint x: 699, startPoint y: 140, endPoint x: 1063, endPoint y: 204, distance: 369.6
click at [1063, 204] on main "Tarefas Planejamento Gerencial Transportes Relatórios Master Data JULIA SILVA D…" at bounding box center [784, 358] width 1568 height 717
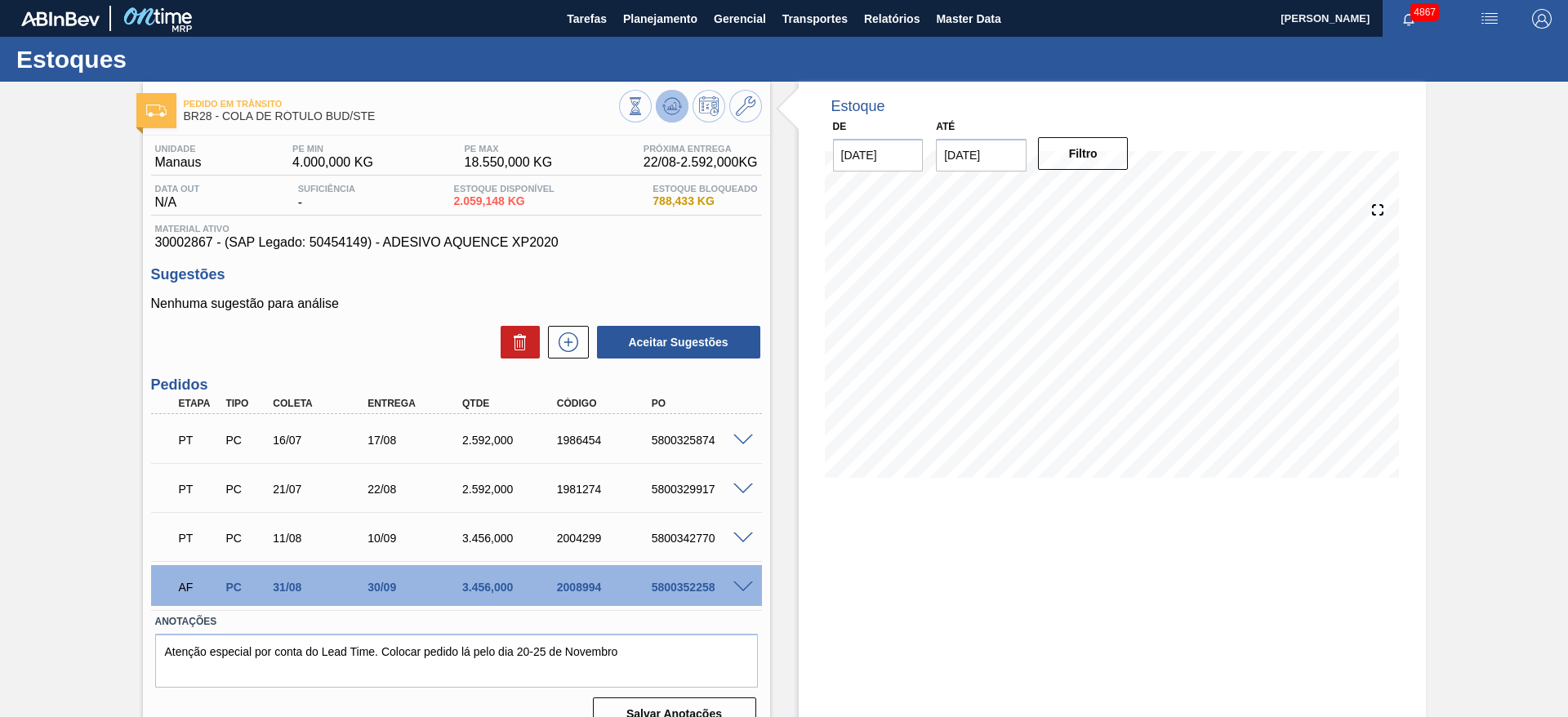
click at [675, 119] on button at bounding box center [671, 105] width 32 height 32
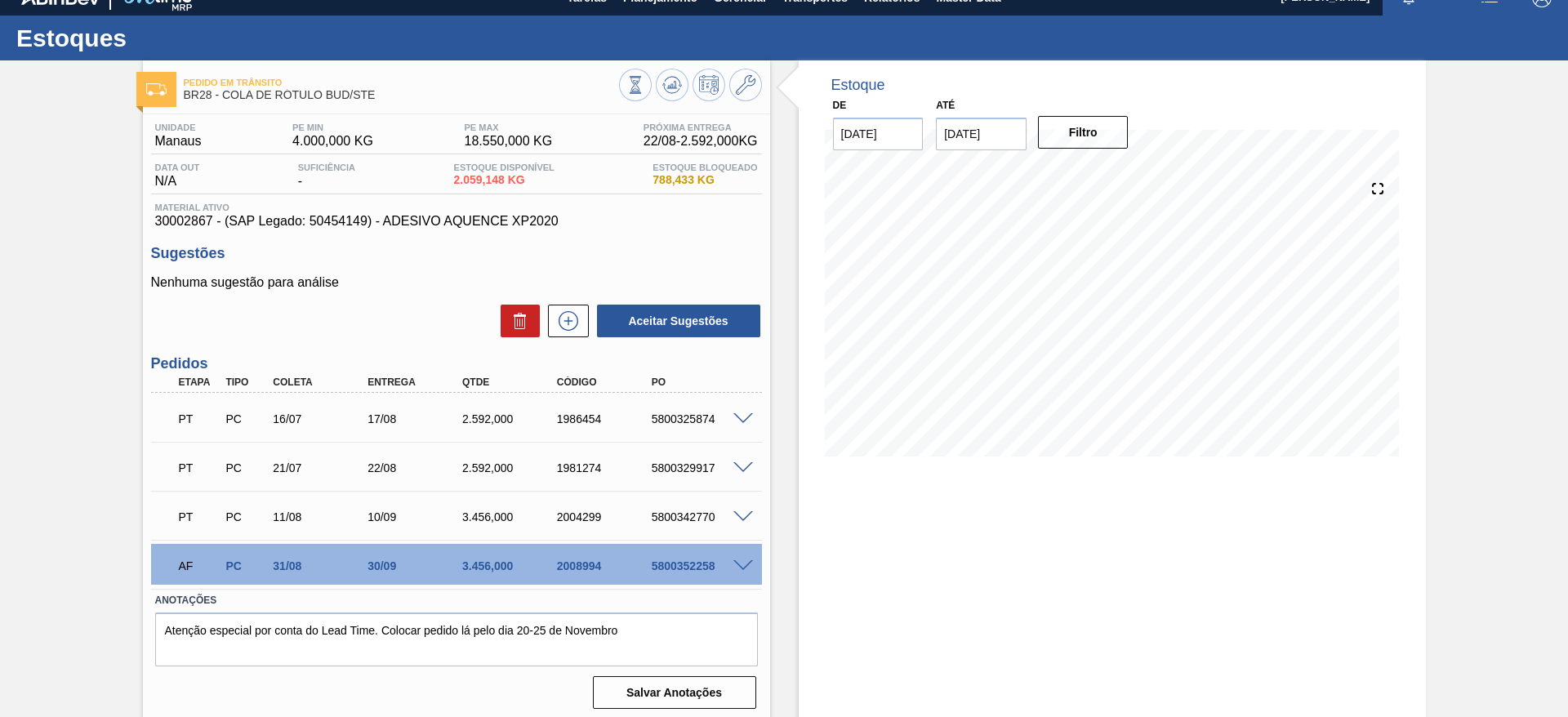
scroll to position [27, 0]
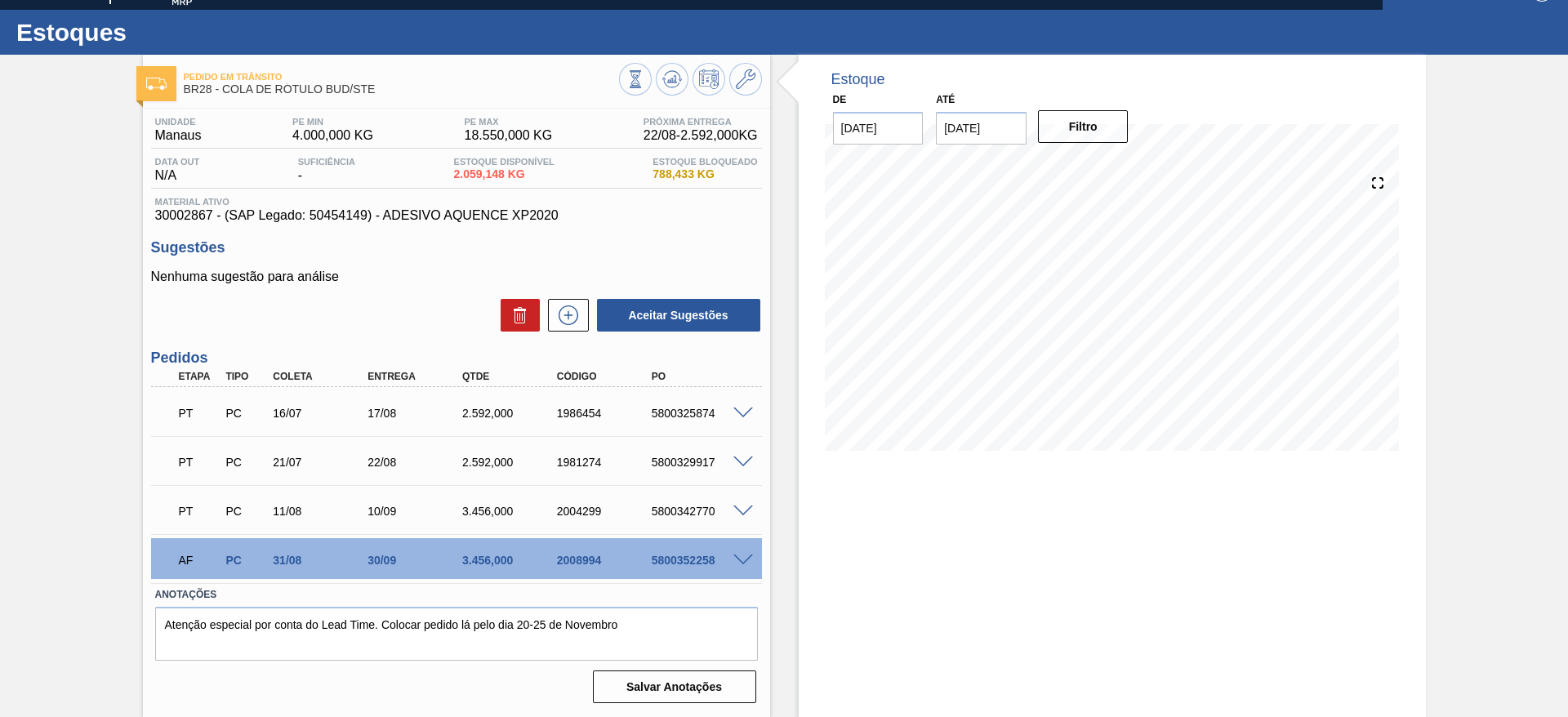
click at [983, 133] on input "[DATE]" at bounding box center [981, 128] width 90 height 32
click at [1009, 320] on div "30" at bounding box center [1008, 325] width 22 height 22
type input "[DATE]"
click at [1063, 138] on button "Filtro" at bounding box center [1083, 126] width 90 height 32
click at [739, 565] on div "5800352258" at bounding box center [700, 560] width 106 height 13
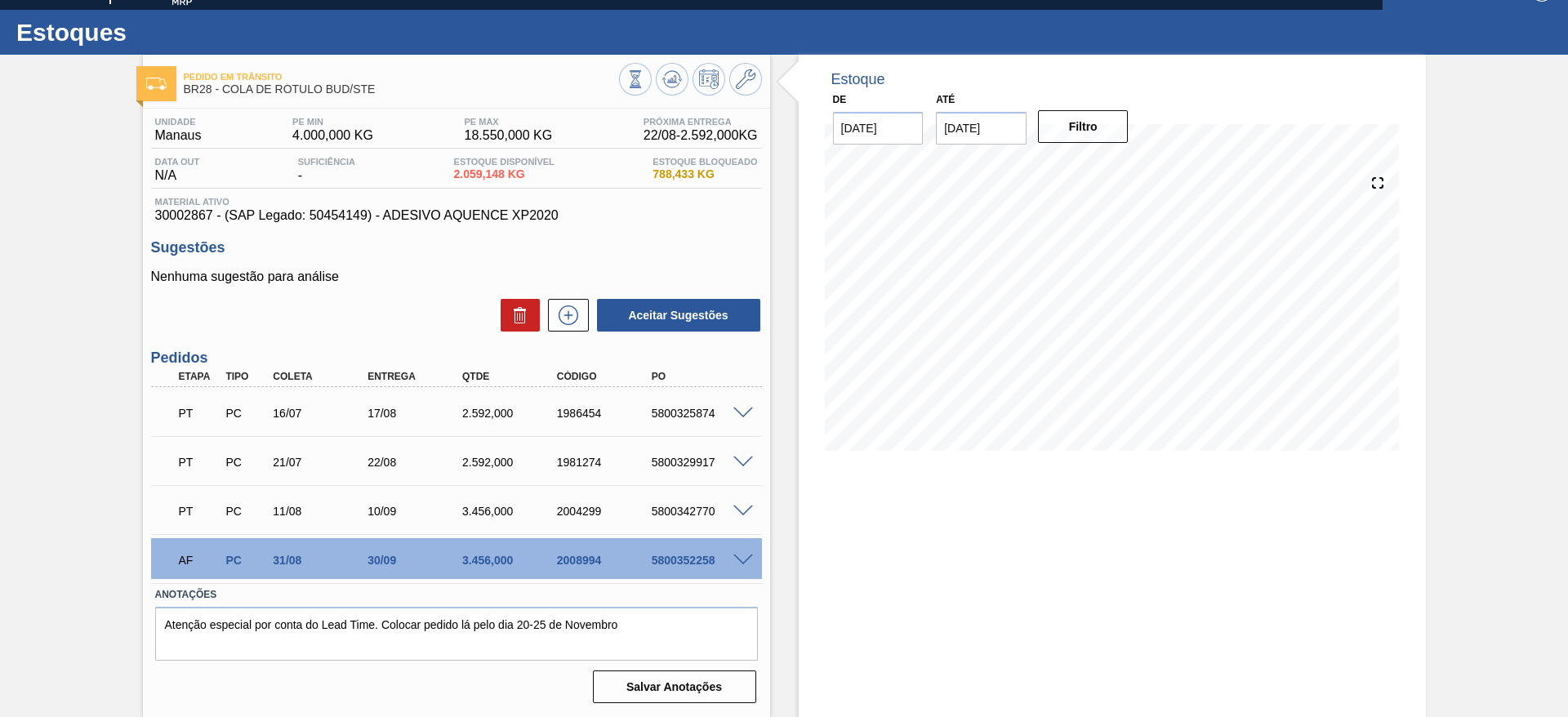
click at [738, 559] on span at bounding box center [742, 560] width 19 height 12
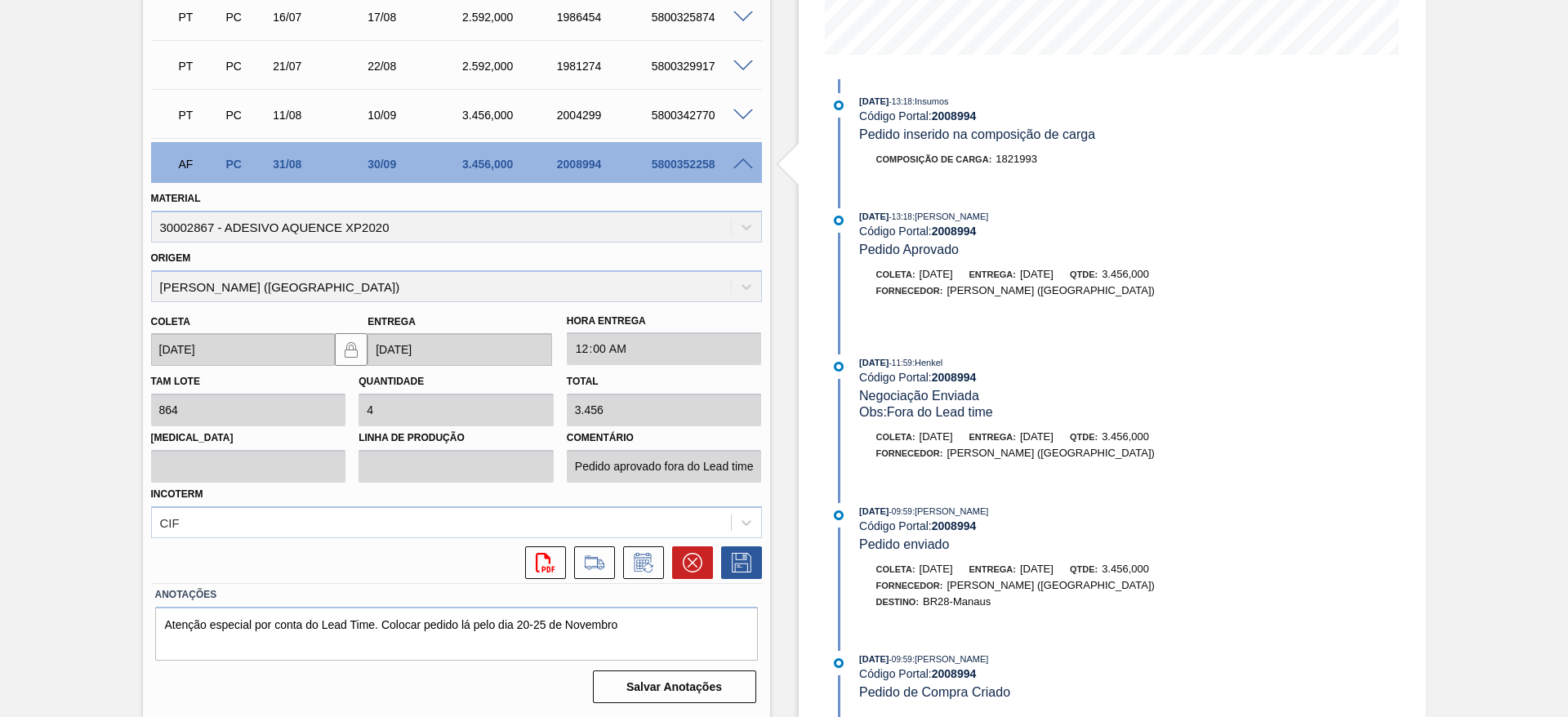
scroll to position [424, 0]
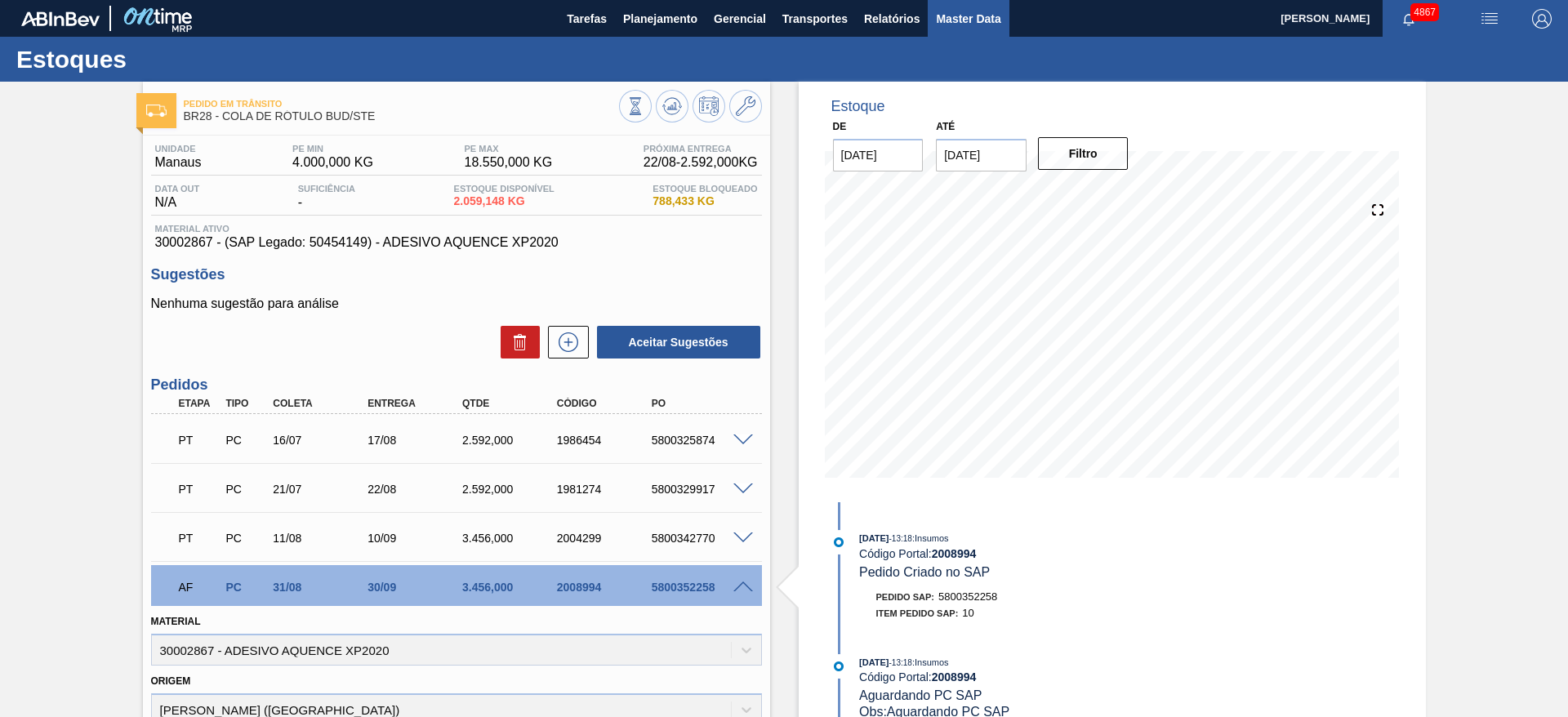
click at [948, 22] on span "Master Data" at bounding box center [968, 18] width 65 height 19
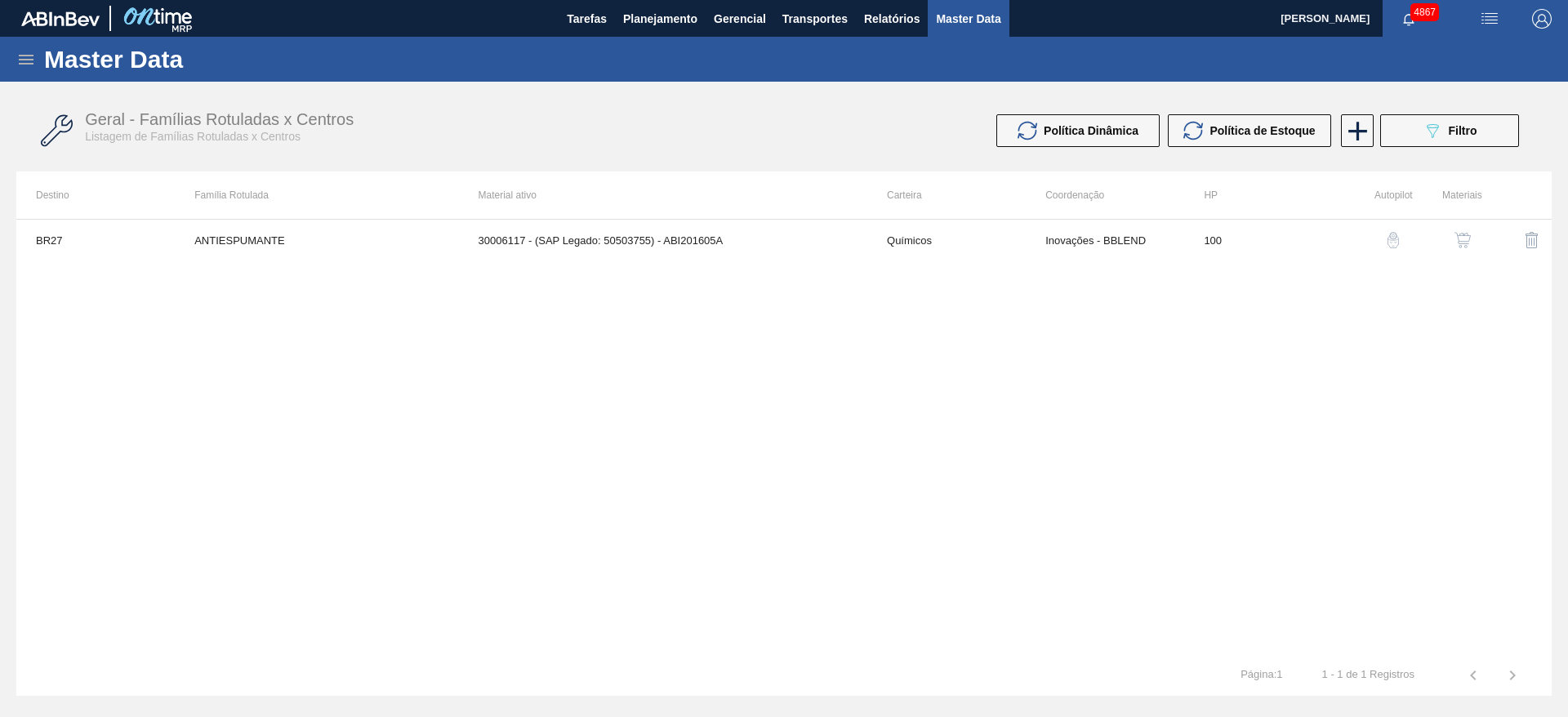
click at [27, 62] on icon at bounding box center [26, 59] width 15 height 10
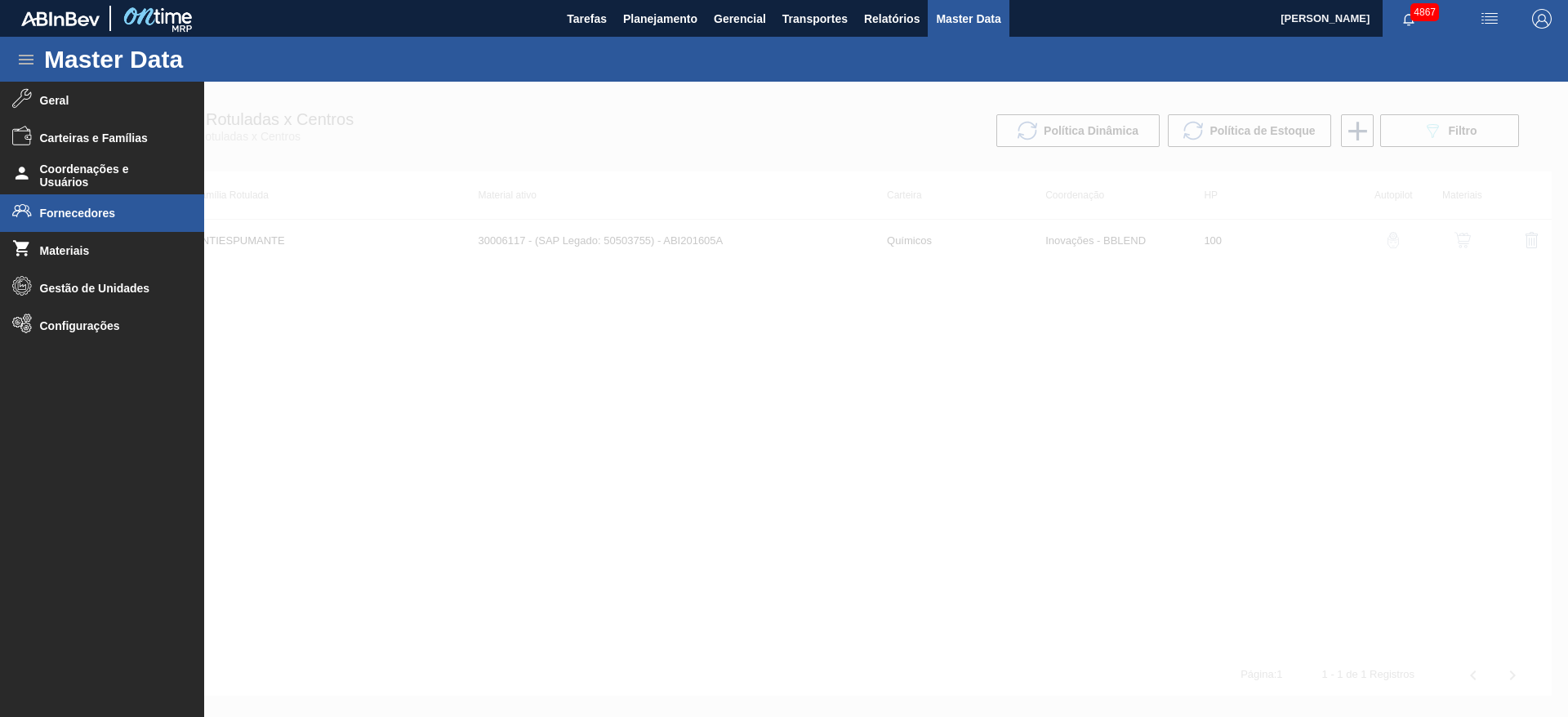
click at [124, 205] on li "Fornecedores" at bounding box center [102, 213] width 204 height 38
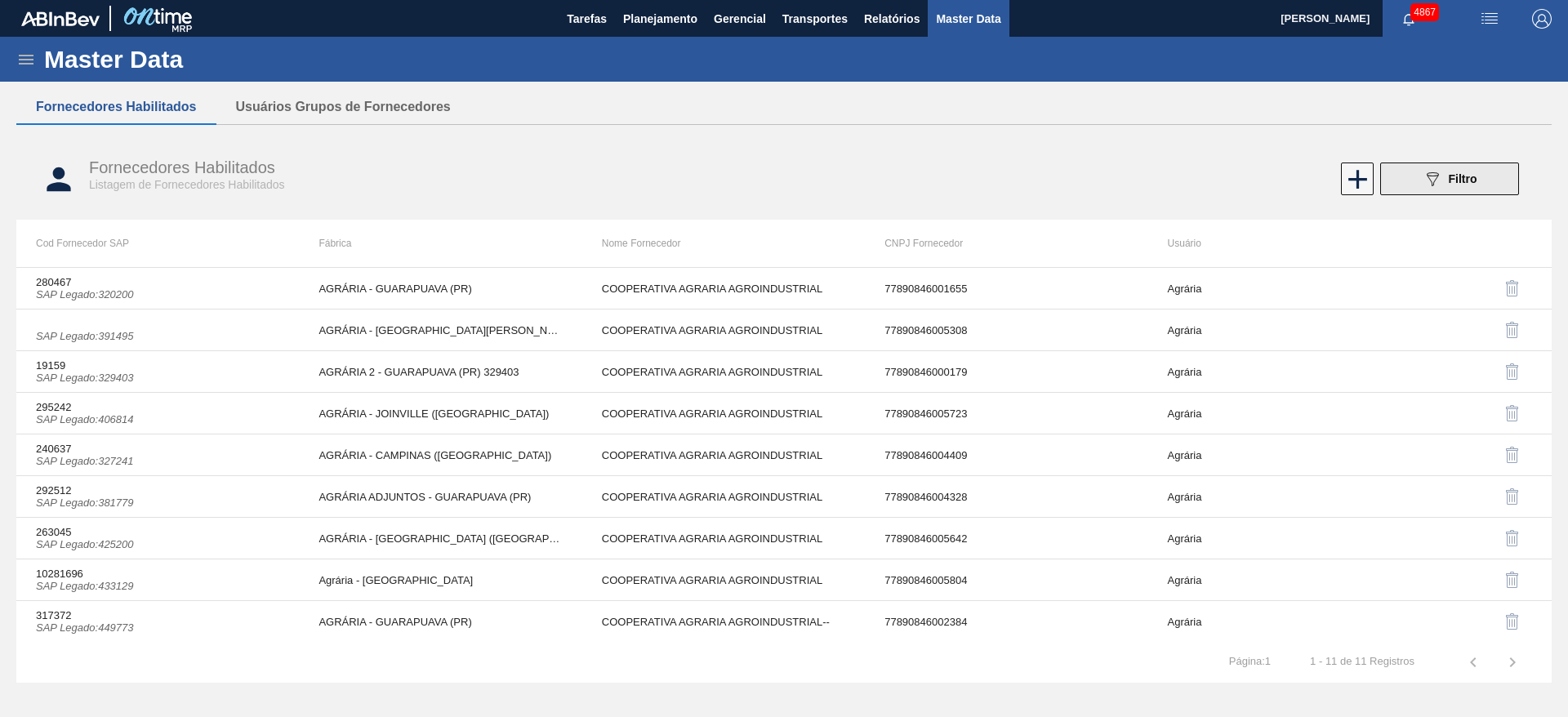
click at [1442, 173] on div "089F7B8B-B2A5-4AFE-B5C0-19BA573D28AC Filtro" at bounding box center [1449, 178] width 54 height 19
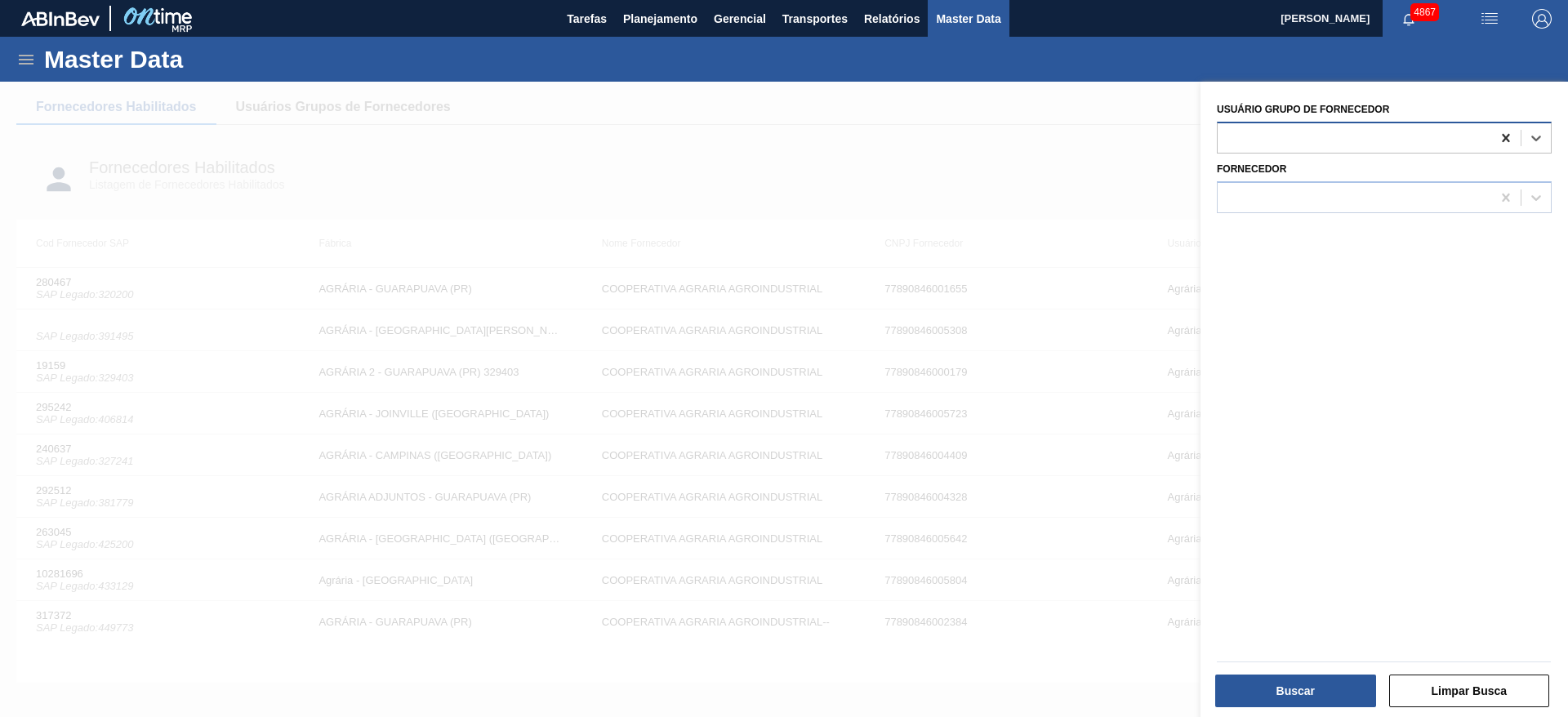
click at [1504, 138] on icon at bounding box center [1505, 138] width 7 height 8
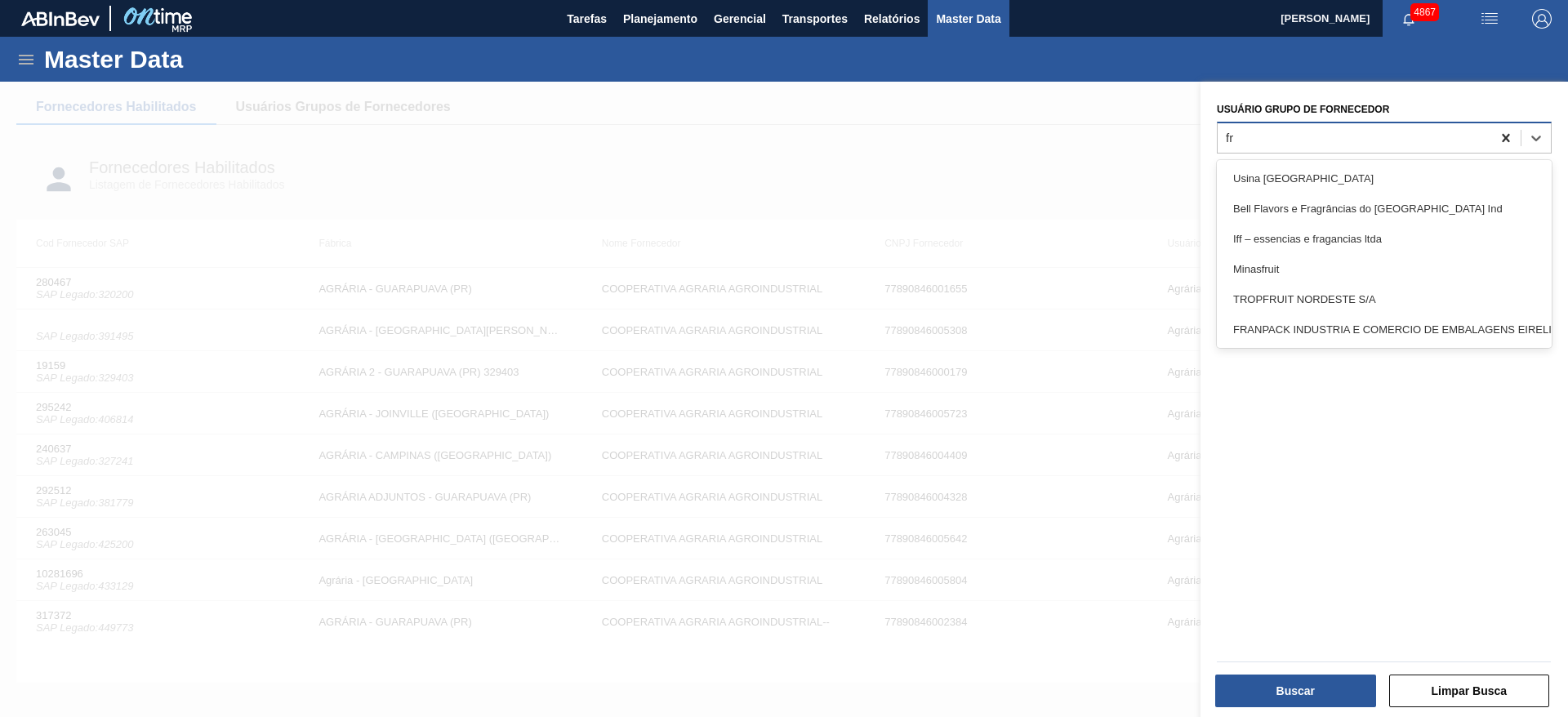
type Fornecedor "fra"
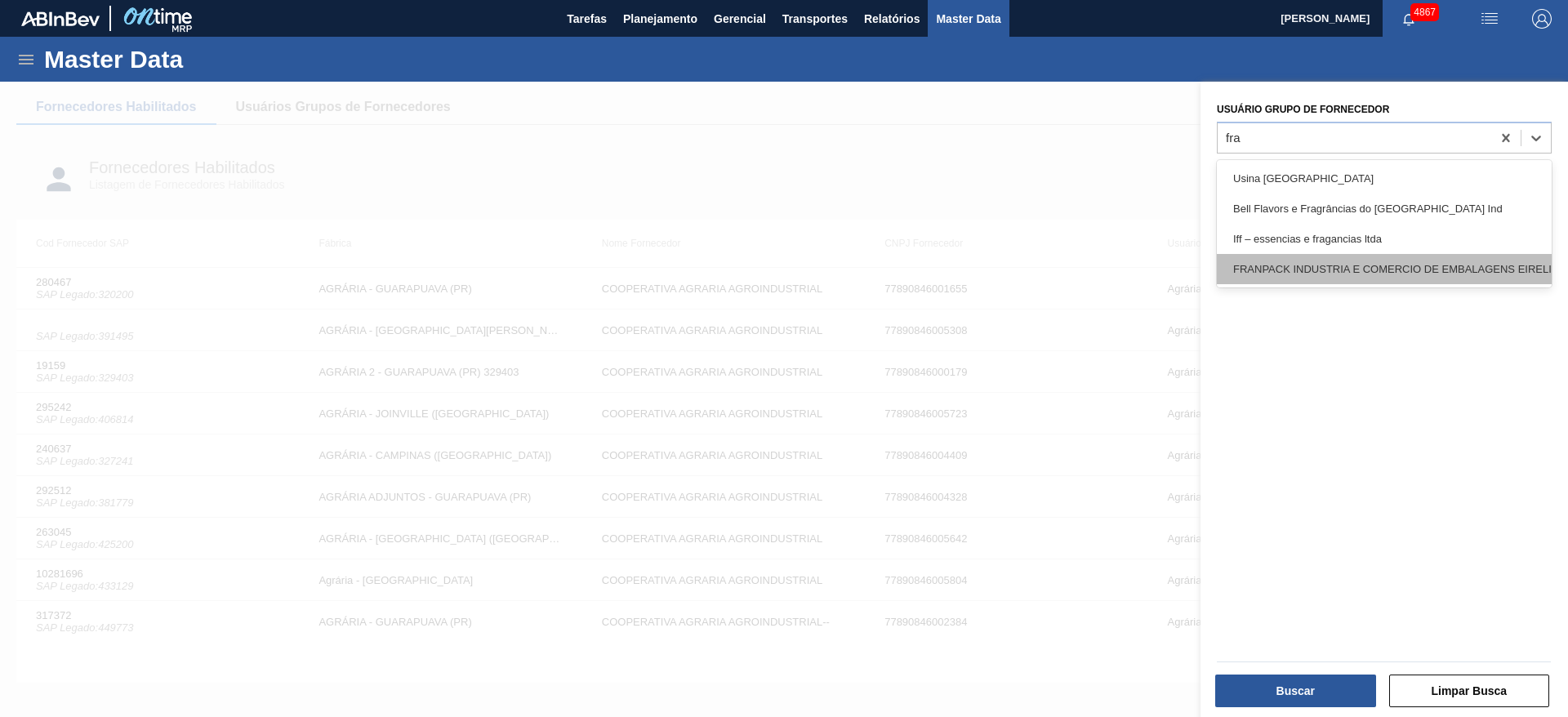
click at [1485, 270] on div "FRANPACK INDUSTRIA E COMERCIO DE EMBALAGENS EIRELI" at bounding box center [1383, 269] width 335 height 30
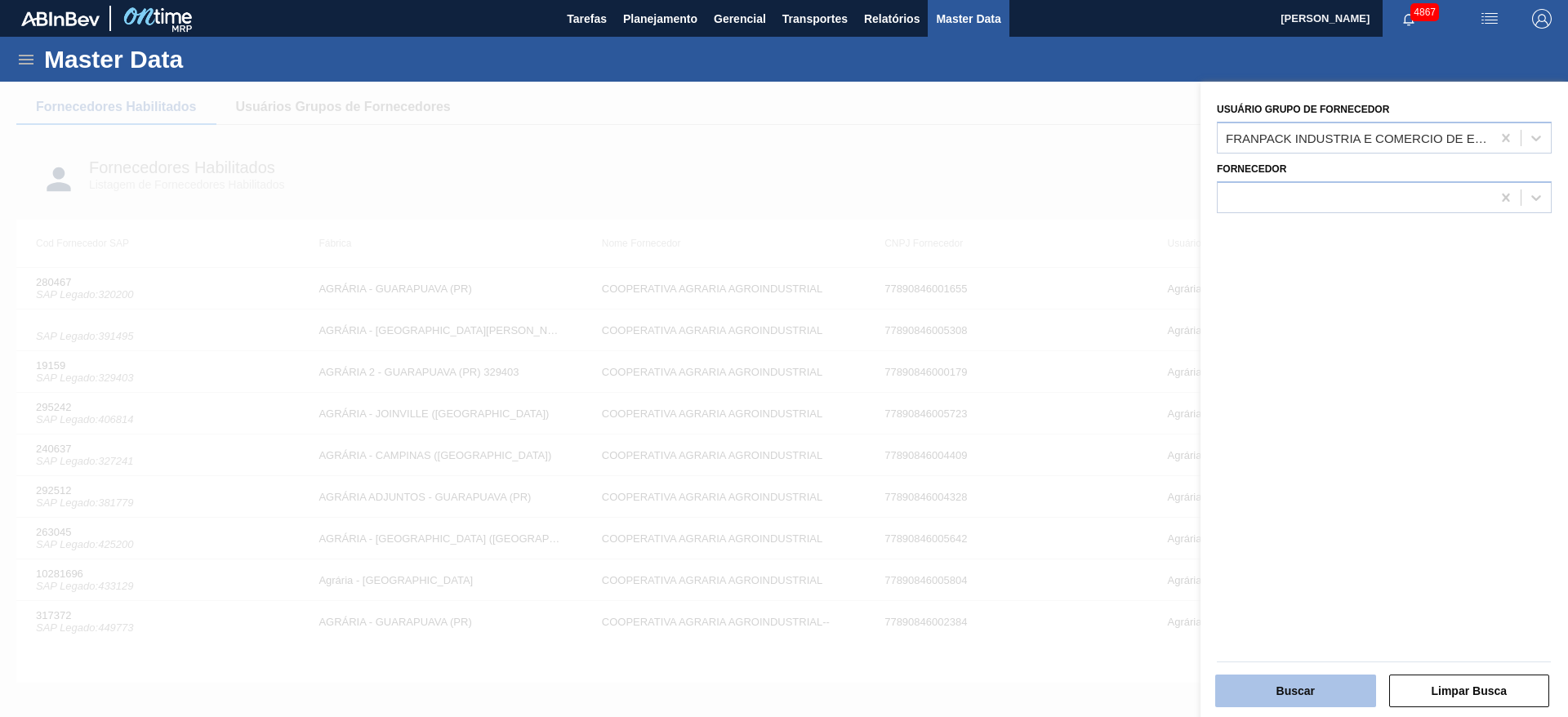
click at [1290, 676] on button "Buscar" at bounding box center [1296, 690] width 161 height 32
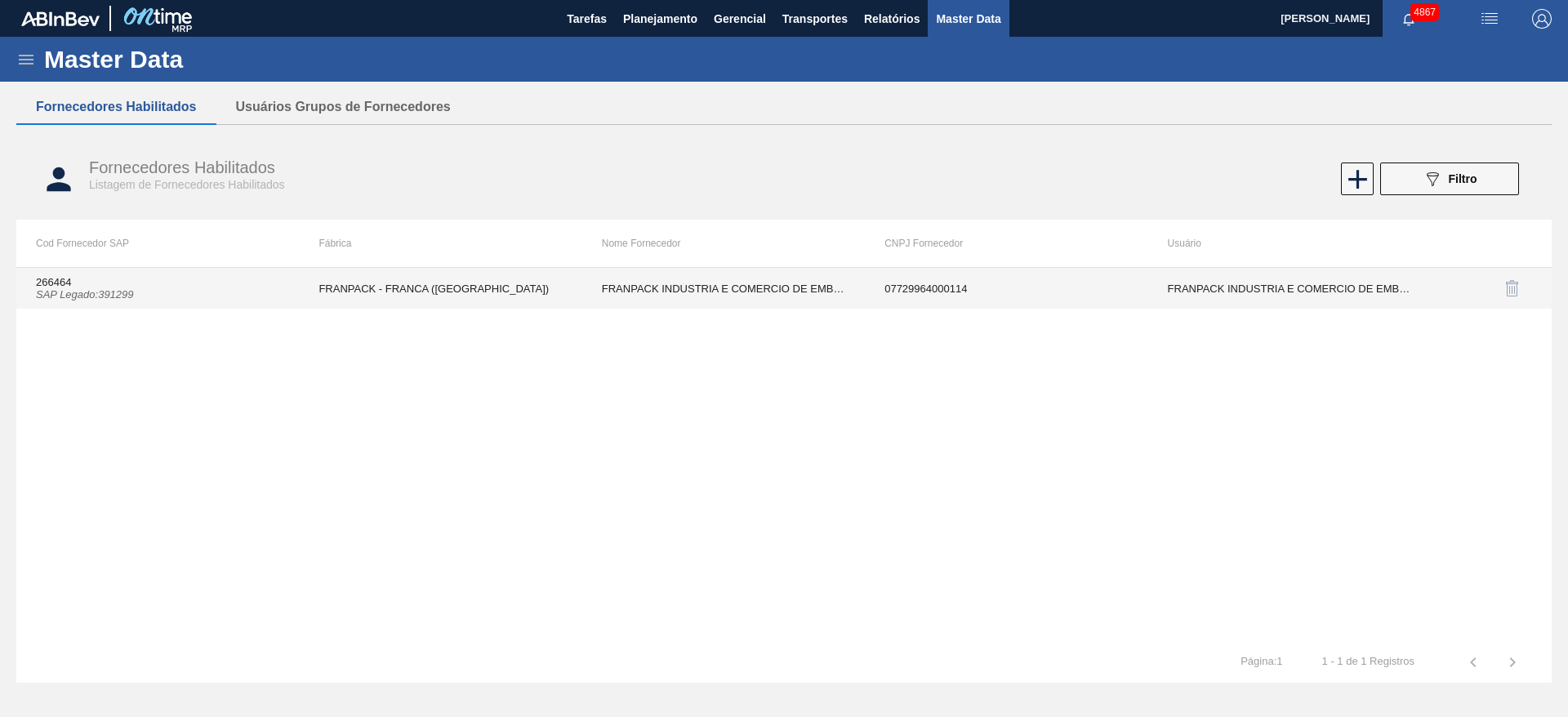
click at [261, 305] on td "266464 SAP Legado : 391299" at bounding box center [158, 288] width 283 height 41
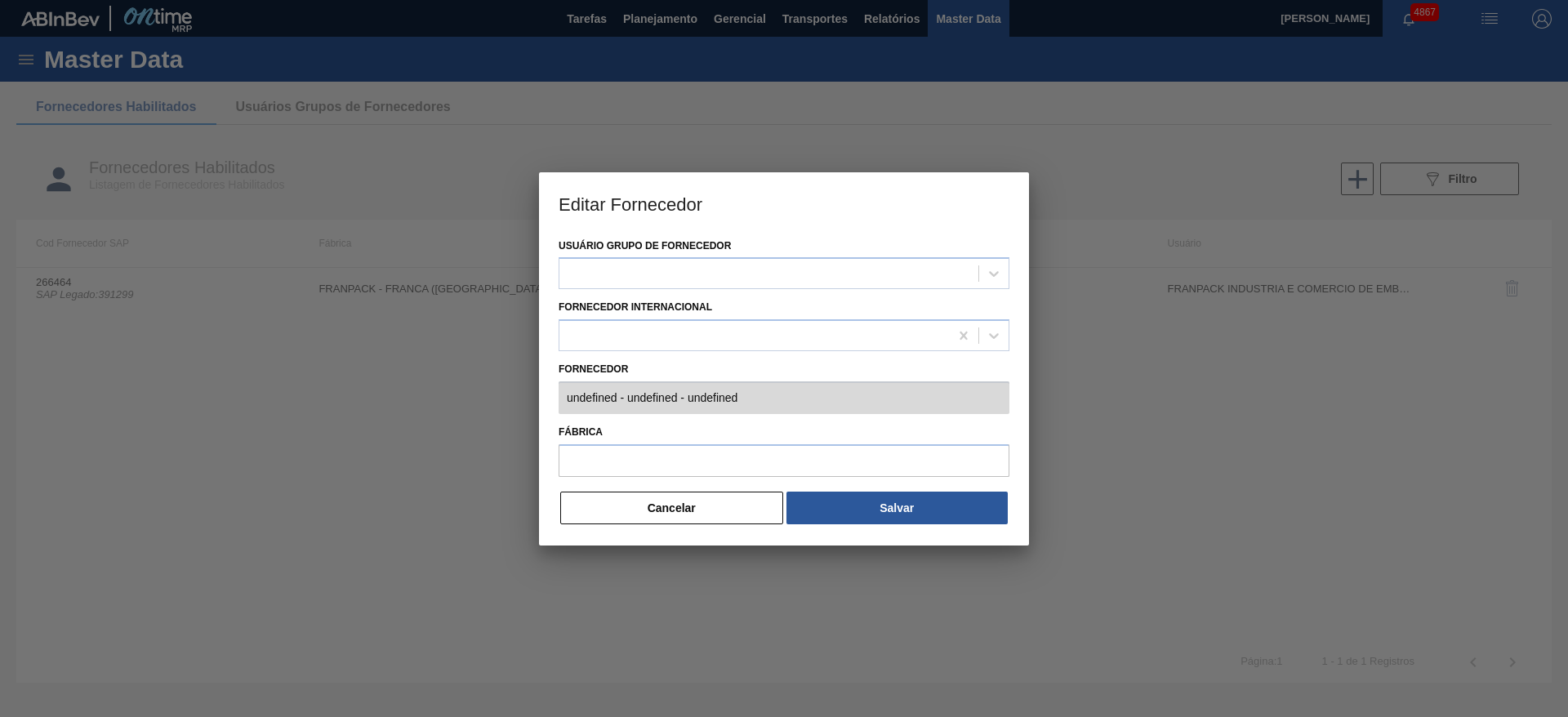
type input "266464 (SAP Legado: 391299) - FRANPACK INDUSTRIA E COMERCIO DE EMBALAG-ENS EIRE…"
type input "FRANPACK - FRANCA (SP)"
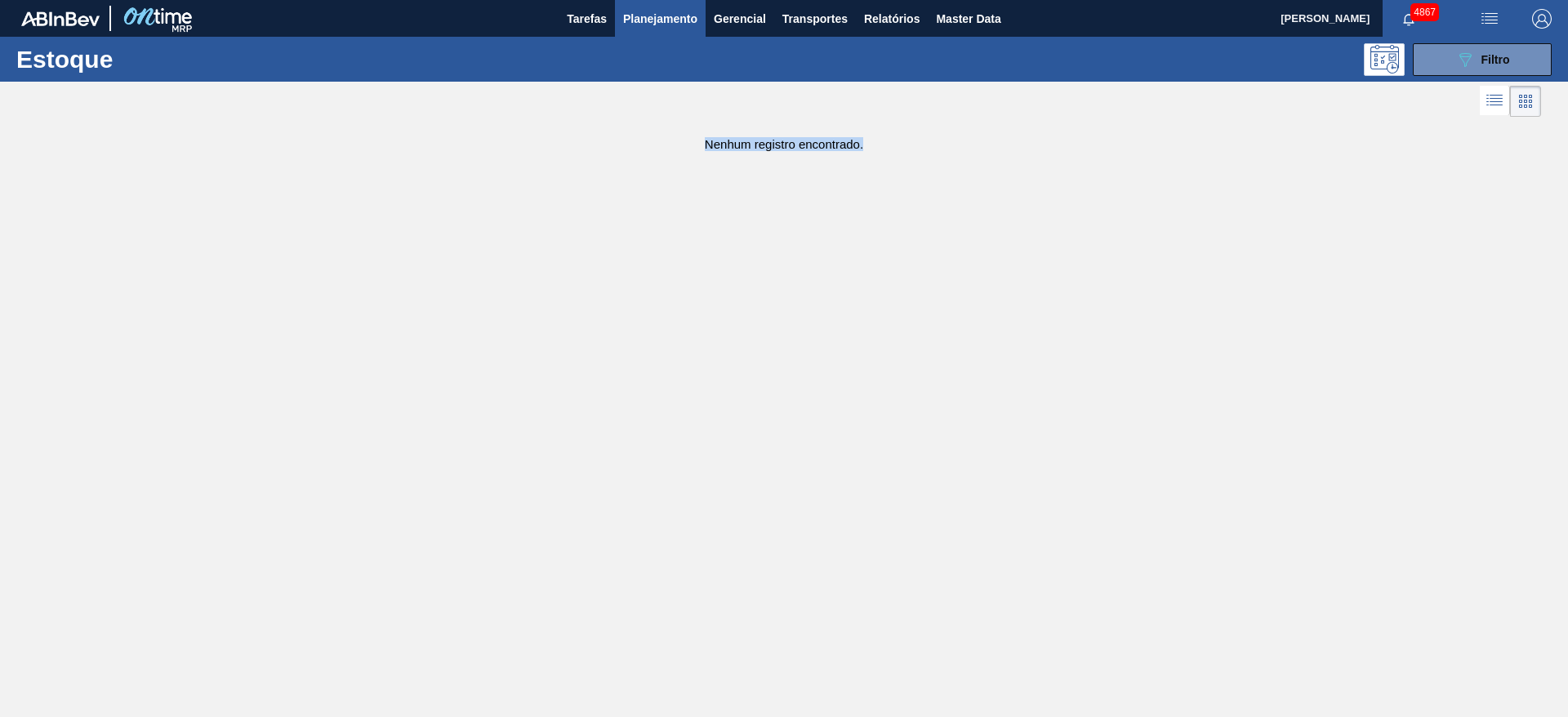
click at [1433, 53] on button "089F7B8B-B2A5-4AFE-B5C0-19BA573D28AC Filtro" at bounding box center [1482, 59] width 139 height 32
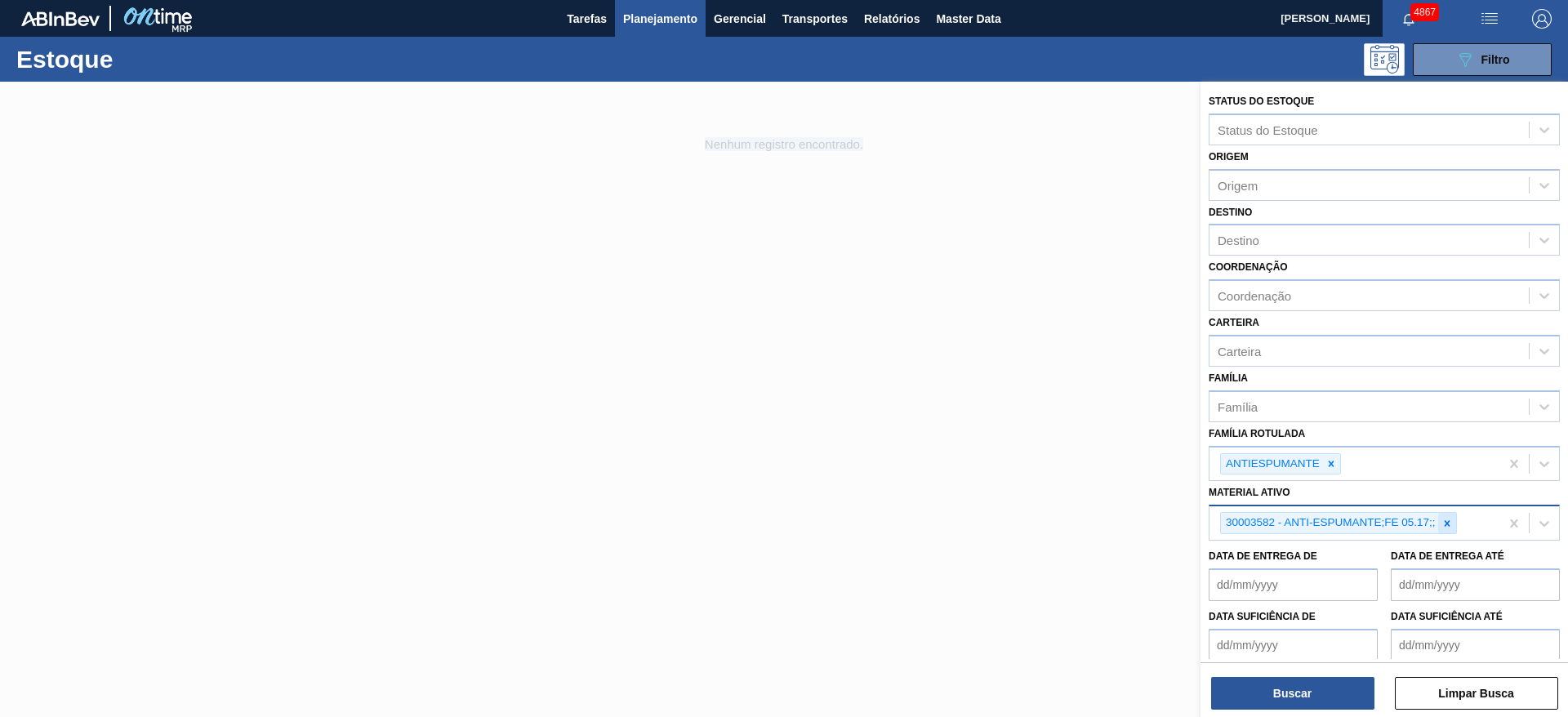
click at [1450, 522] on icon at bounding box center [1447, 524] width 11 height 11
drag, startPoint x: 1329, startPoint y: 469, endPoint x: 1320, endPoint y: 486, distance: 19.2
click at [1330, 468] on icon at bounding box center [1331, 464] width 11 height 11
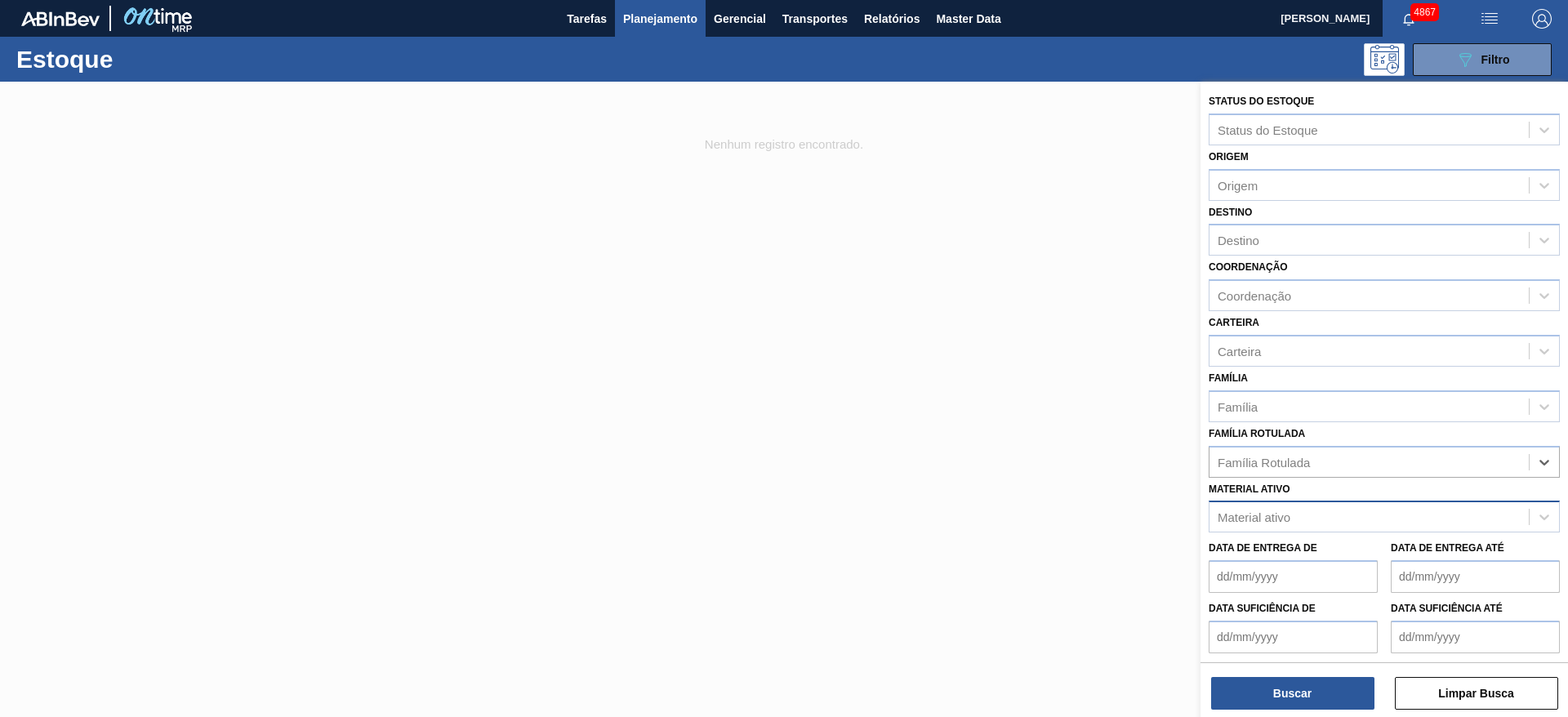
click at [1307, 518] on div "Material ativo" at bounding box center [1369, 517] width 320 height 24
paste ativo "30005295"
type ativo "30005295"
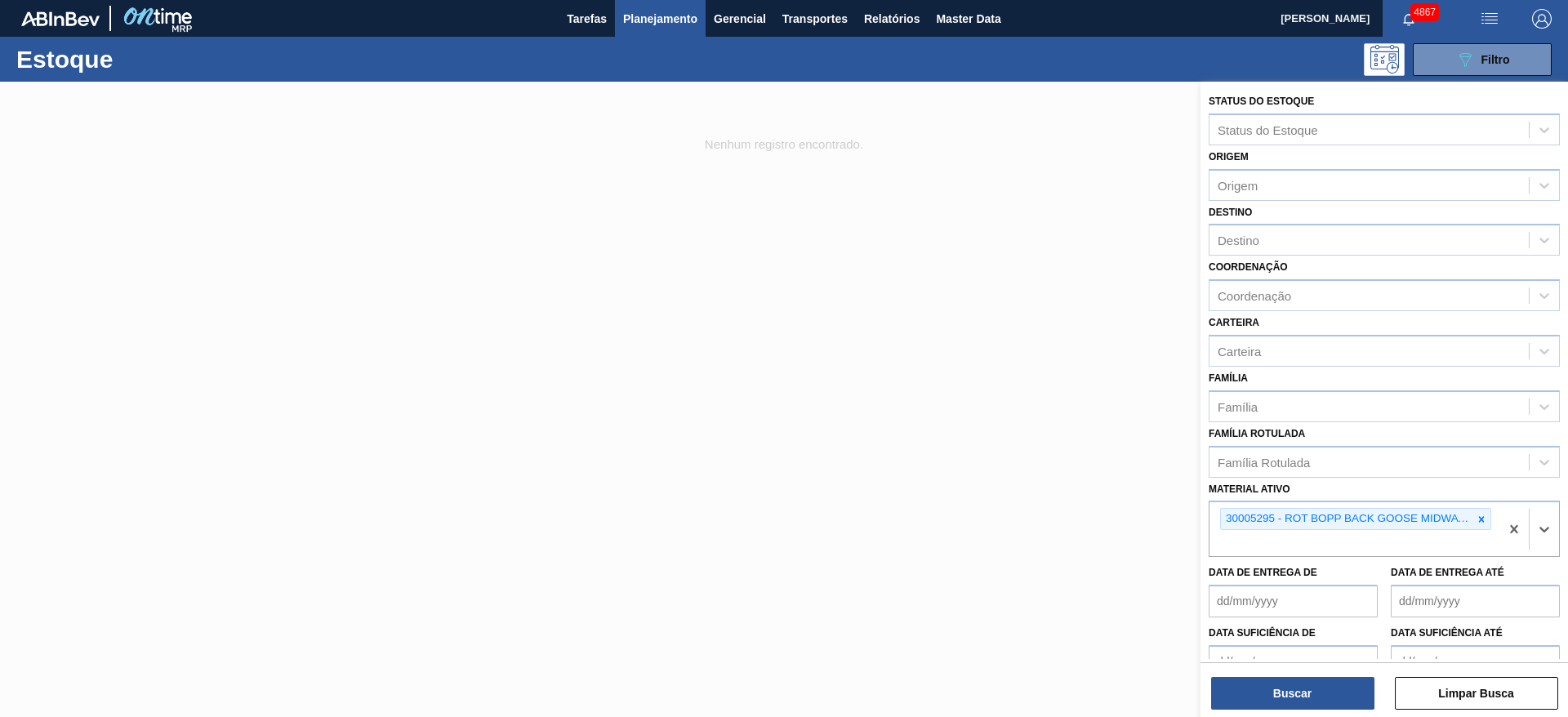
paste ativo "30017215"
type ativo "30017215"
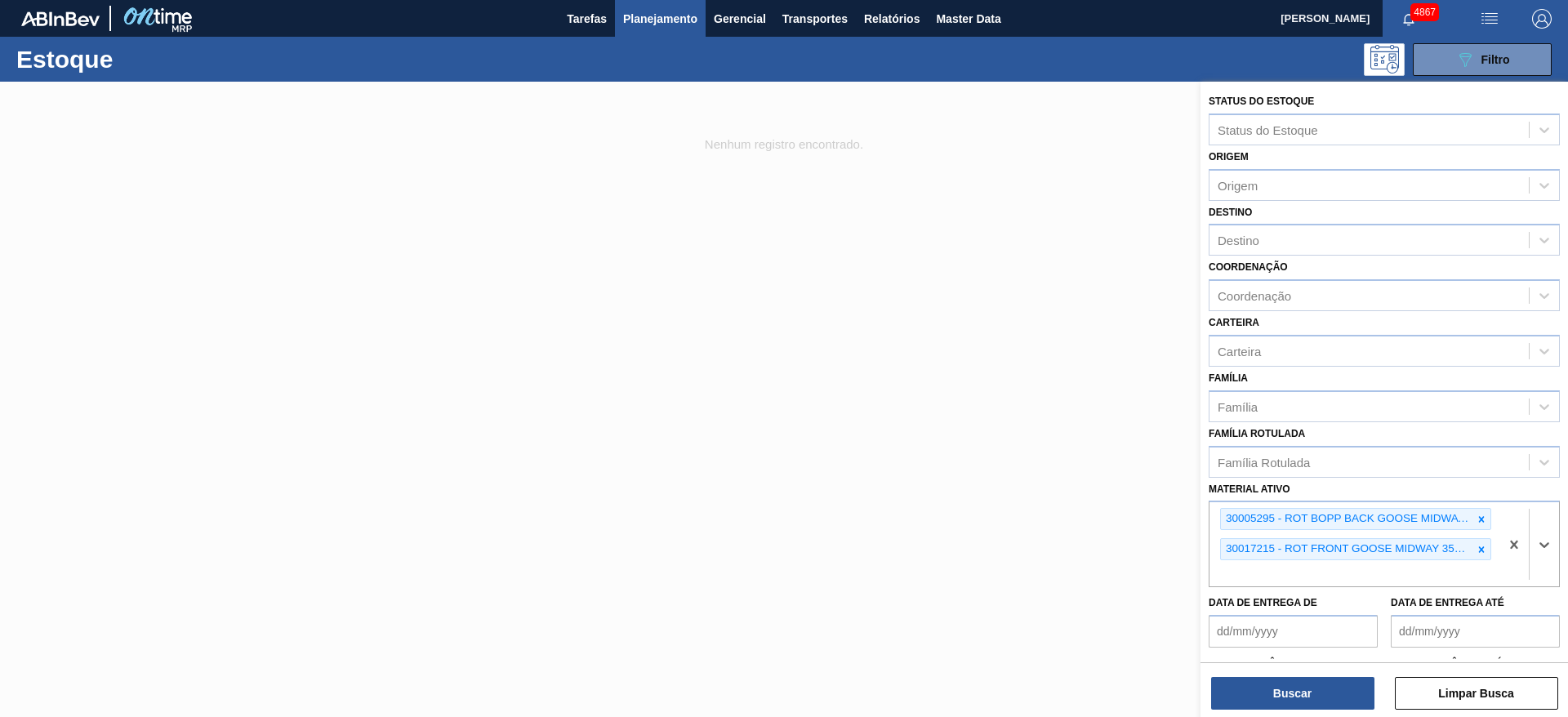
paste ativo "30008127"
type ativo "30008127"
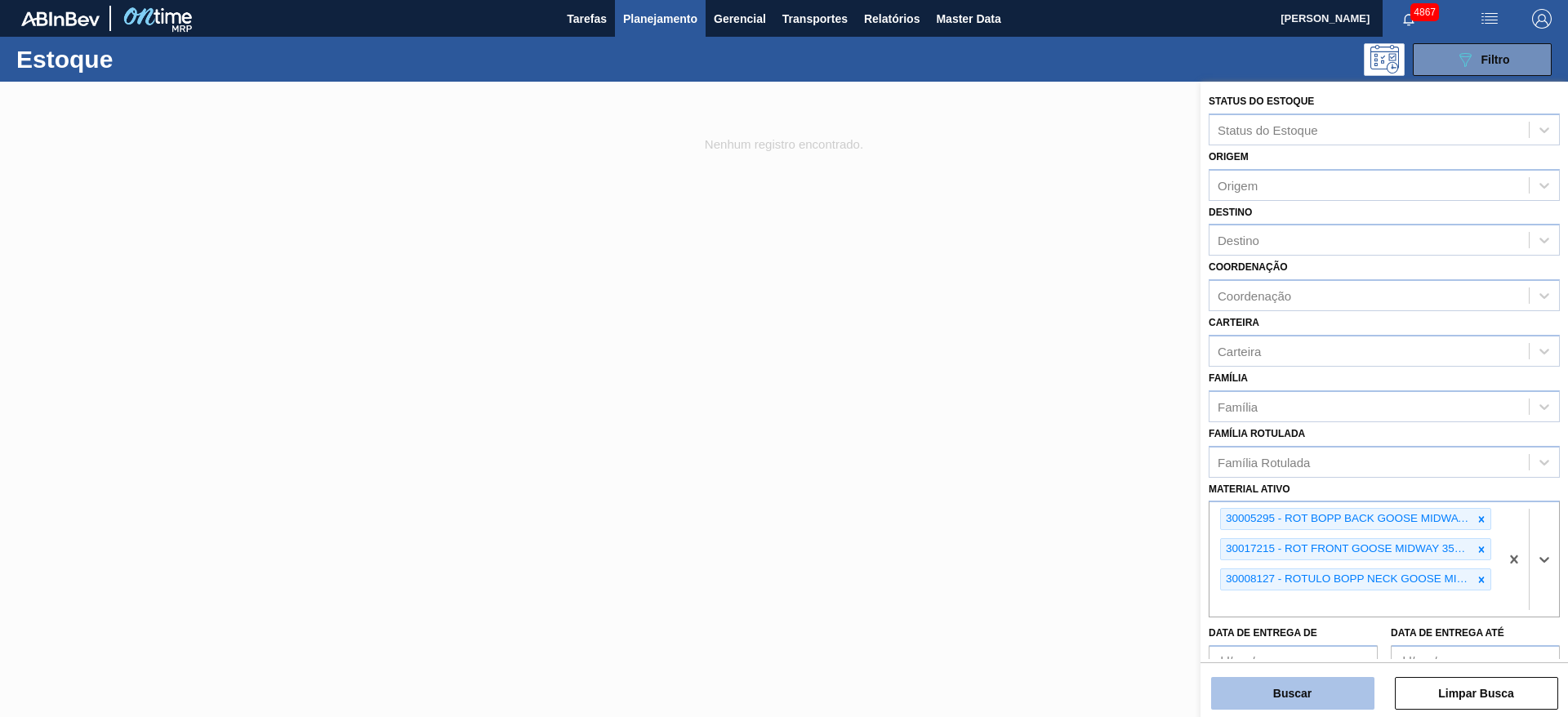
click at [1344, 705] on button "Buscar" at bounding box center [1292, 693] width 163 height 32
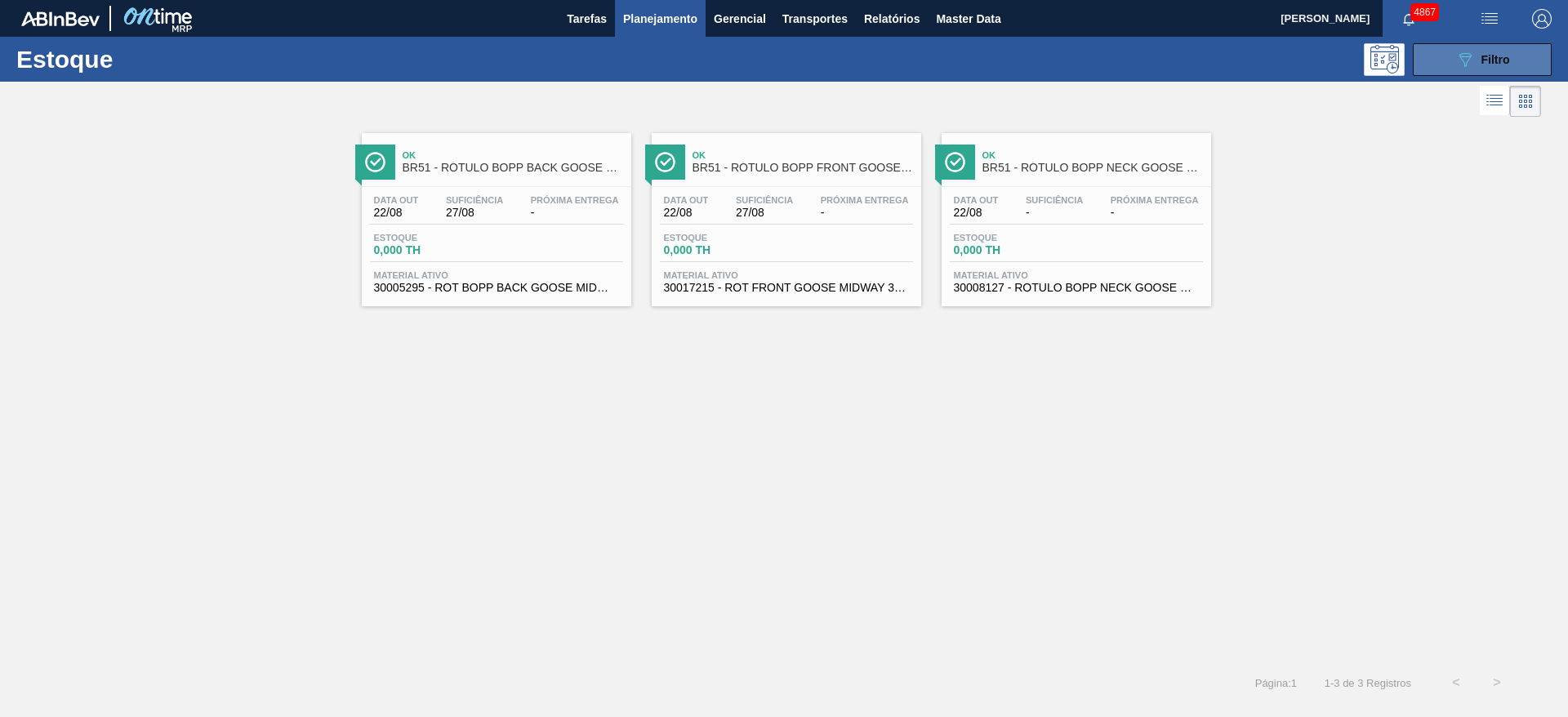
click at [1503, 53] on span "Filtro" at bounding box center [1495, 59] width 29 height 13
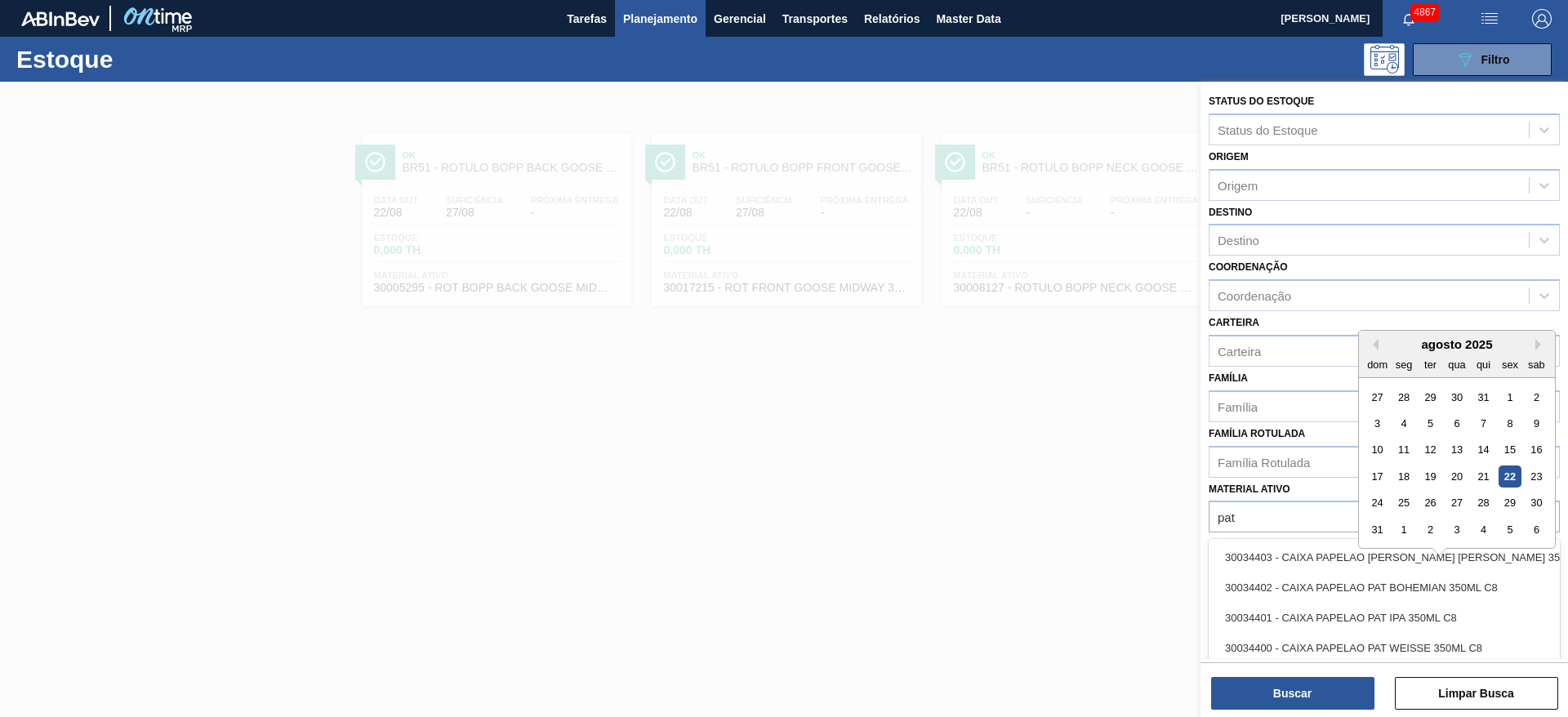
type ativo "pat i"
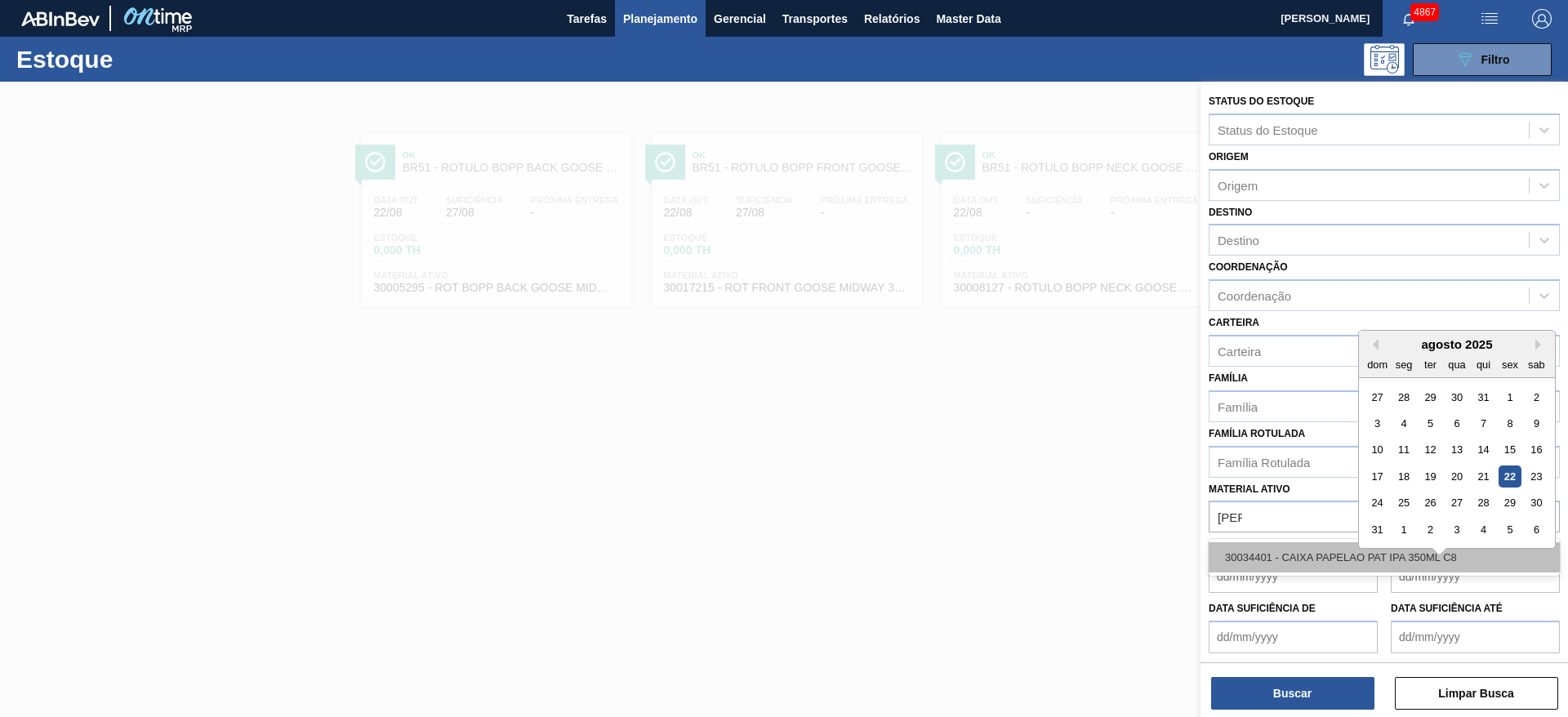
click at [1295, 557] on div "30034401 - CAIXA PAPELAO PAT IPA 350ML C8" at bounding box center [1384, 557] width 351 height 30
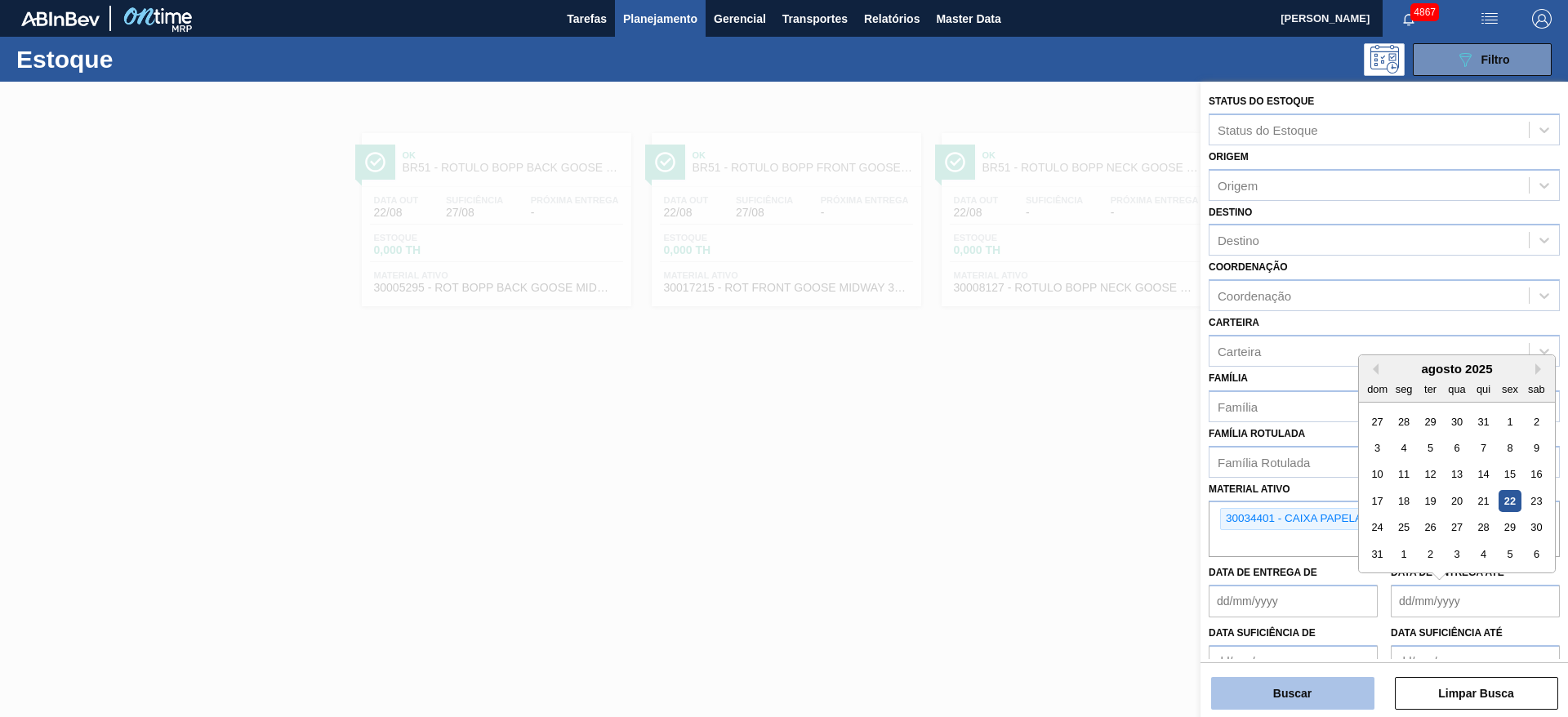
click at [1296, 684] on button "Buscar" at bounding box center [1292, 693] width 163 height 32
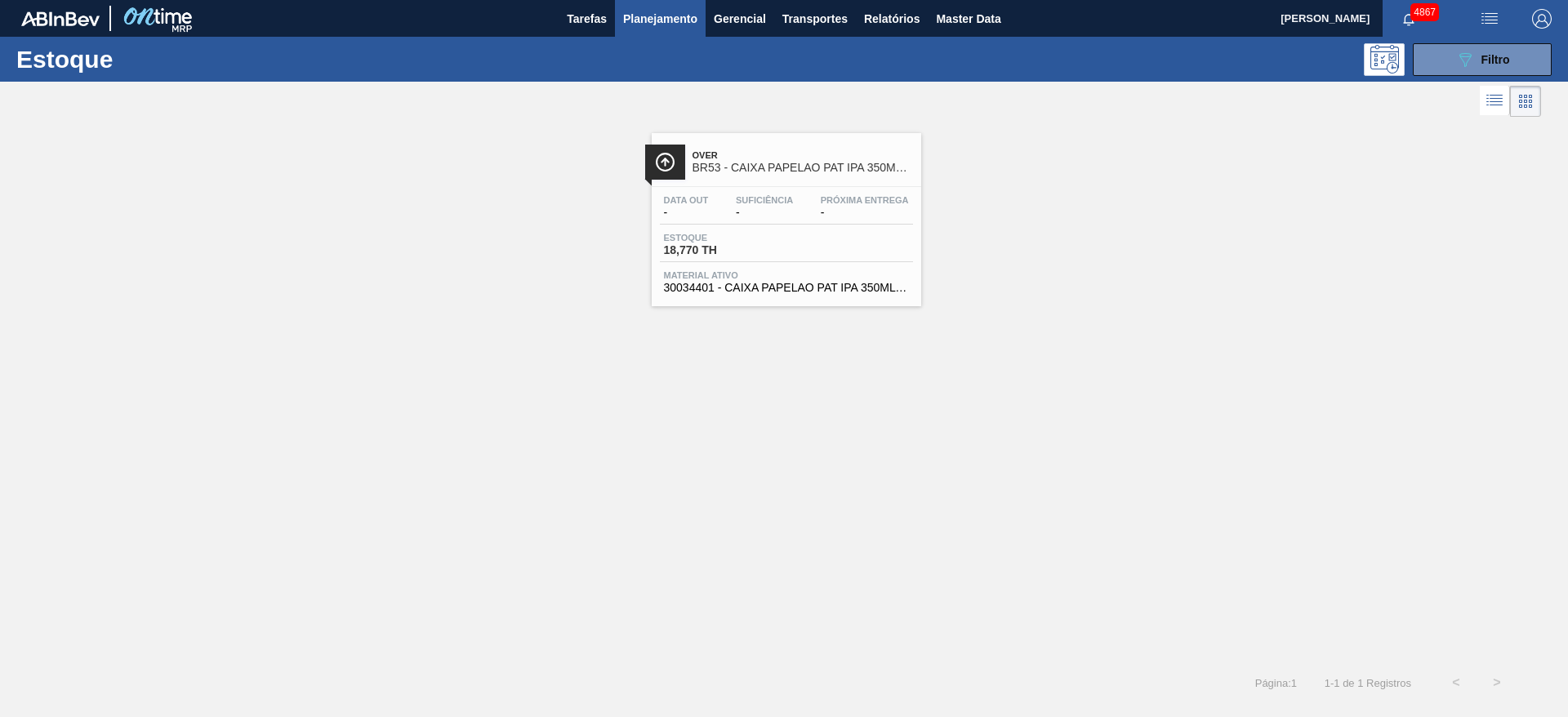
click at [879, 301] on div "Over BR53 - CAIXA PAPELAO PAT IPA 350ML C8 Data out - Suficiência - Próxima Ent…" at bounding box center [787, 219] width 270 height 173
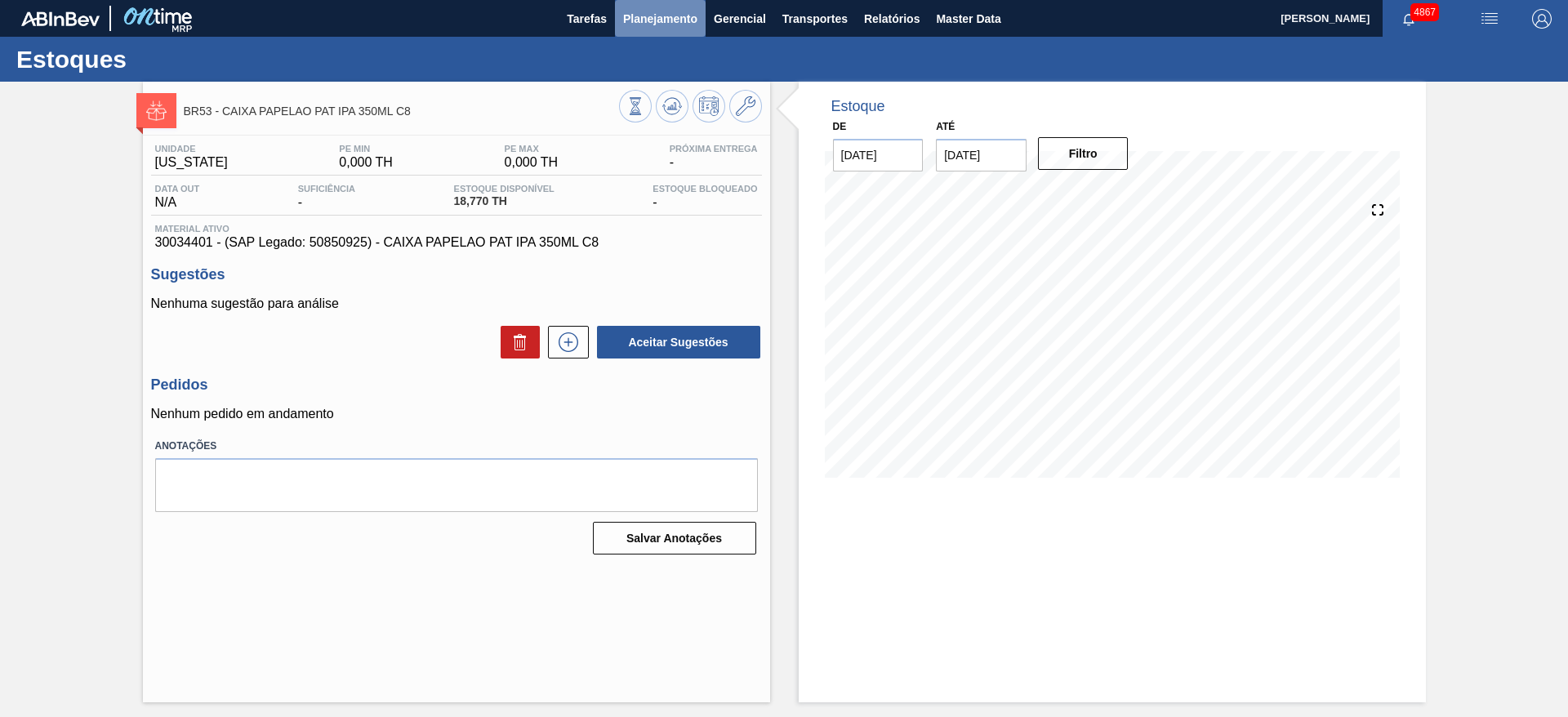
click at [642, 21] on span "Planejamento" at bounding box center [660, 18] width 74 height 19
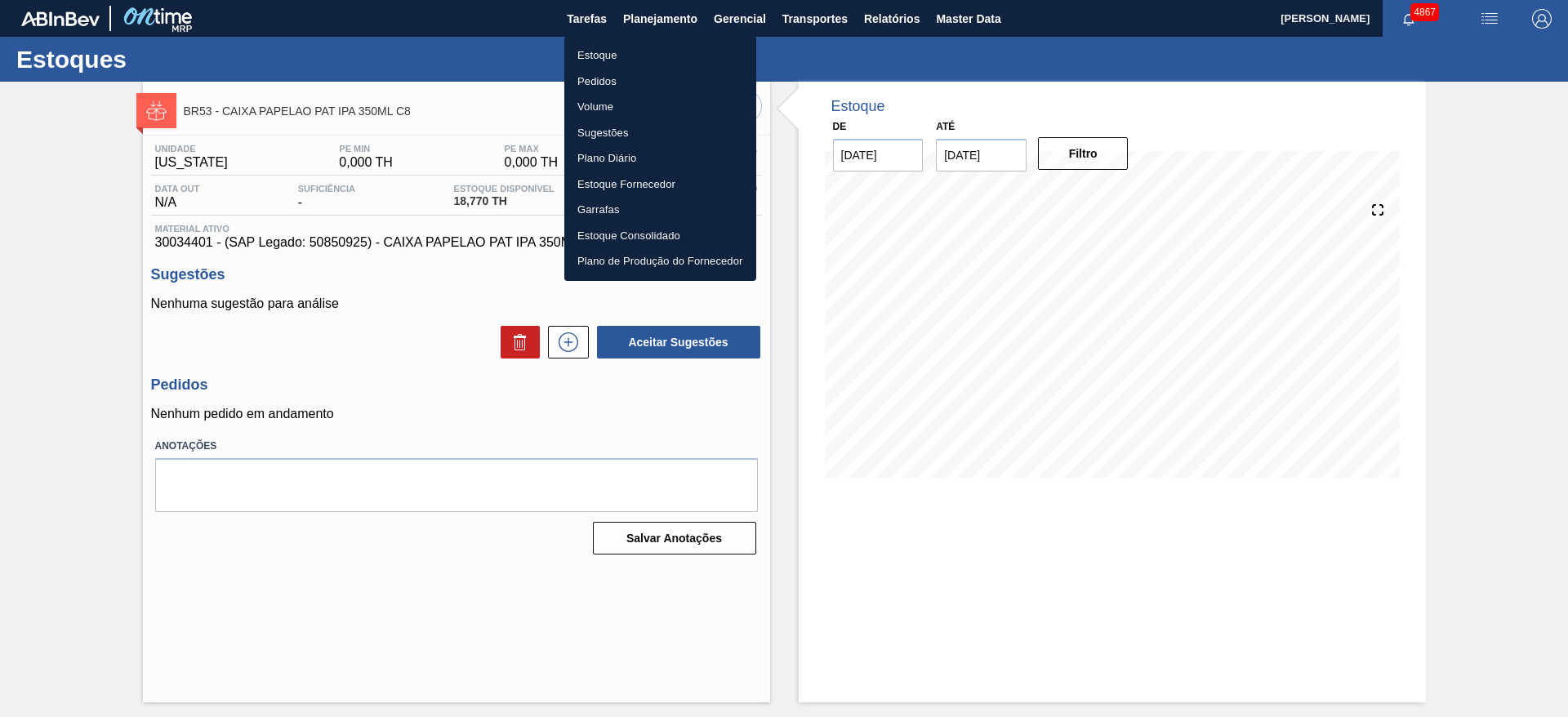
click at [630, 53] on li "Estoque" at bounding box center [660, 55] width 192 height 26
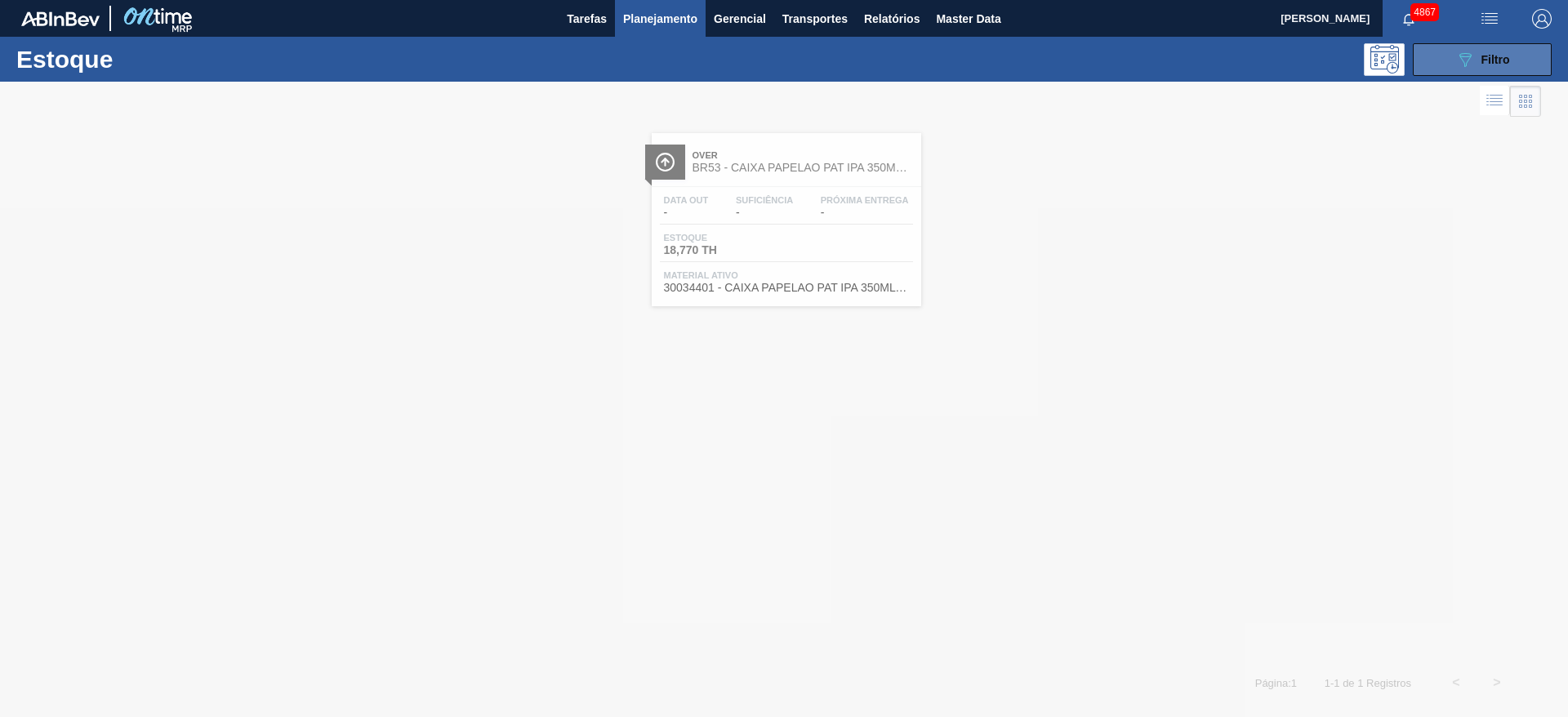
click at [1479, 55] on div "089F7B8B-B2A5-4AFE-B5C0-19BA573D28AC Filtro" at bounding box center [1482, 59] width 54 height 19
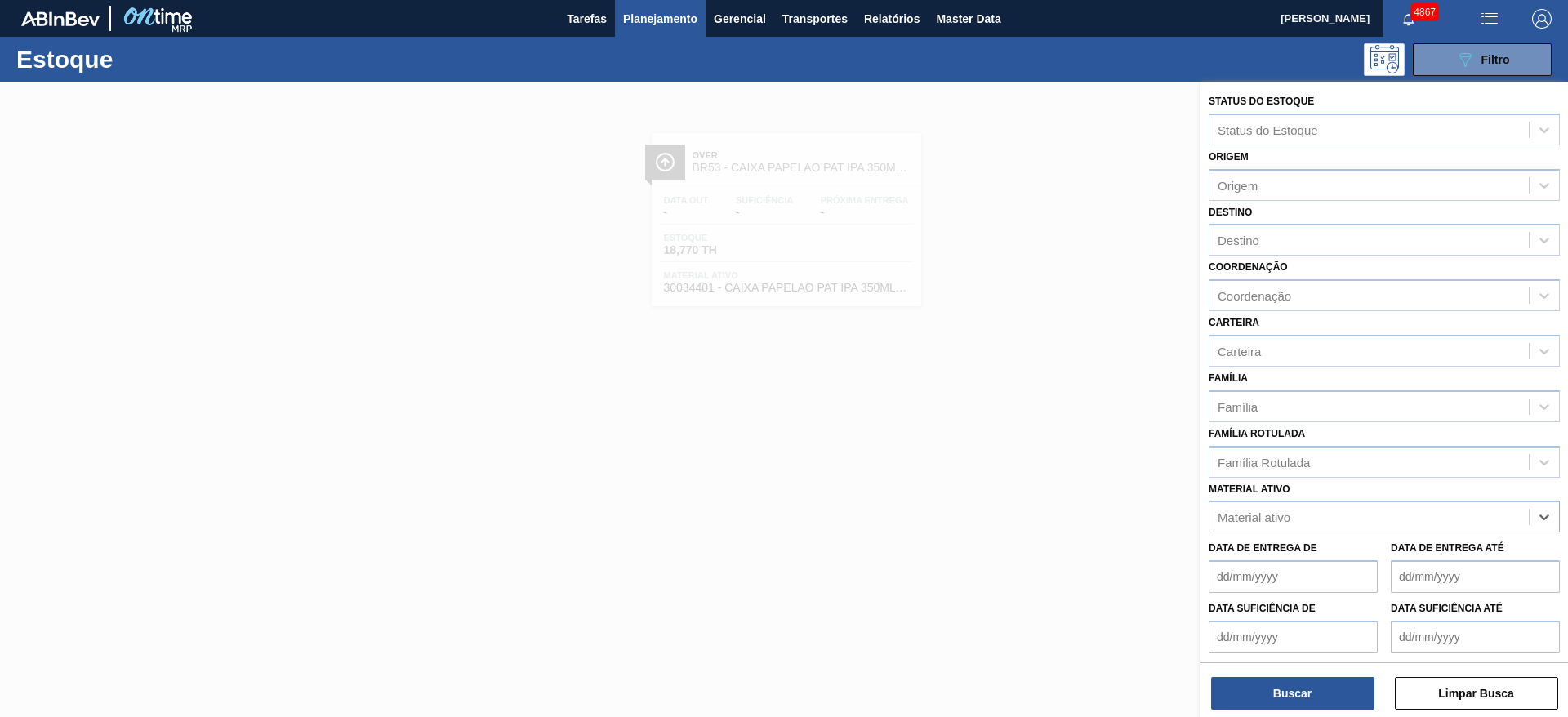
paste ativo "5800331070 5800335143"
type ativo "5800331070 5800335143"
drag, startPoint x: 1393, startPoint y: 512, endPoint x: 500, endPoint y: 70, distance: 996.4
click at [1200, 457] on div "Status do Estoque Status do Estoque Origem Origem Destino Destino Coordenação C…" at bounding box center [1384, 440] width 368 height 717
click at [645, 17] on span "Planejamento" at bounding box center [660, 18] width 74 height 19
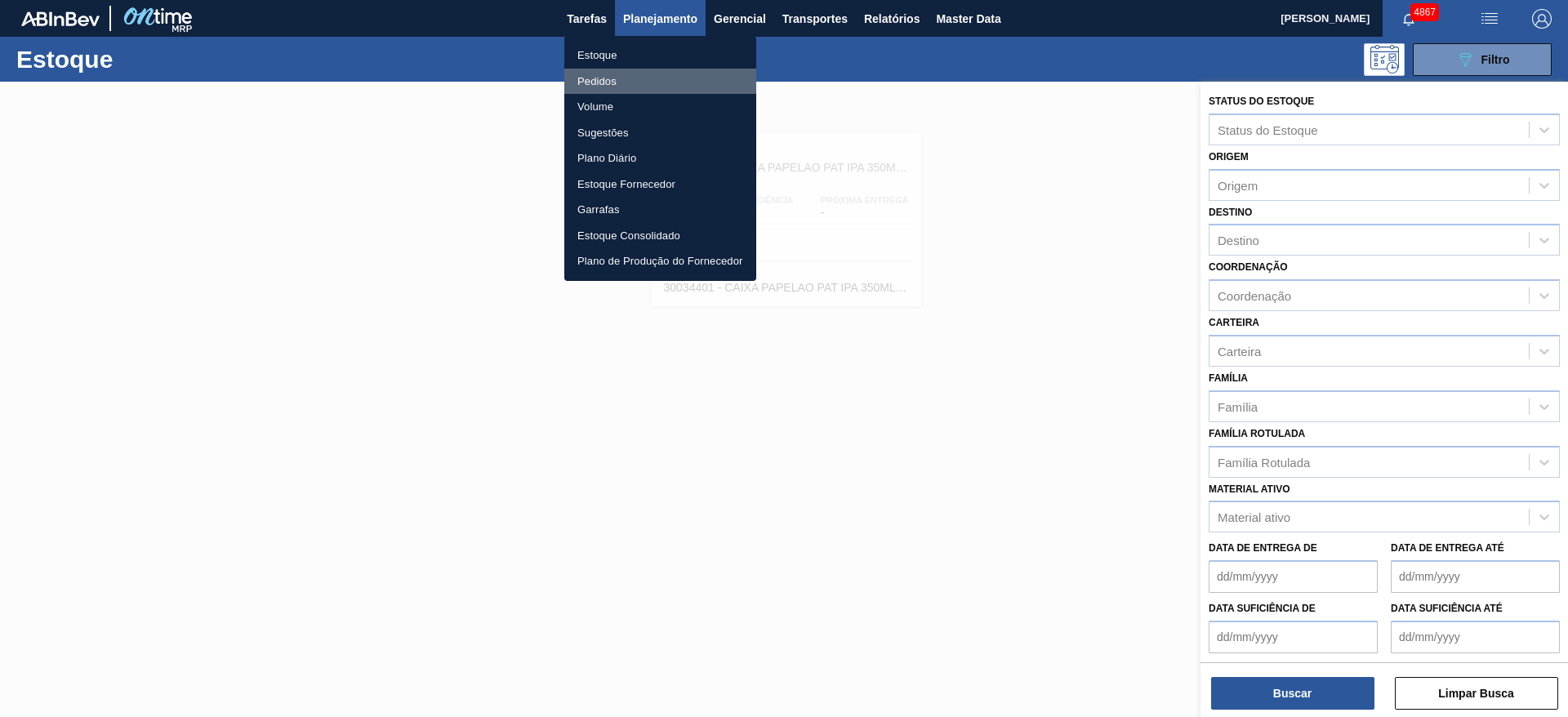
click at [605, 86] on li "Pedidos" at bounding box center [660, 81] width 192 height 26
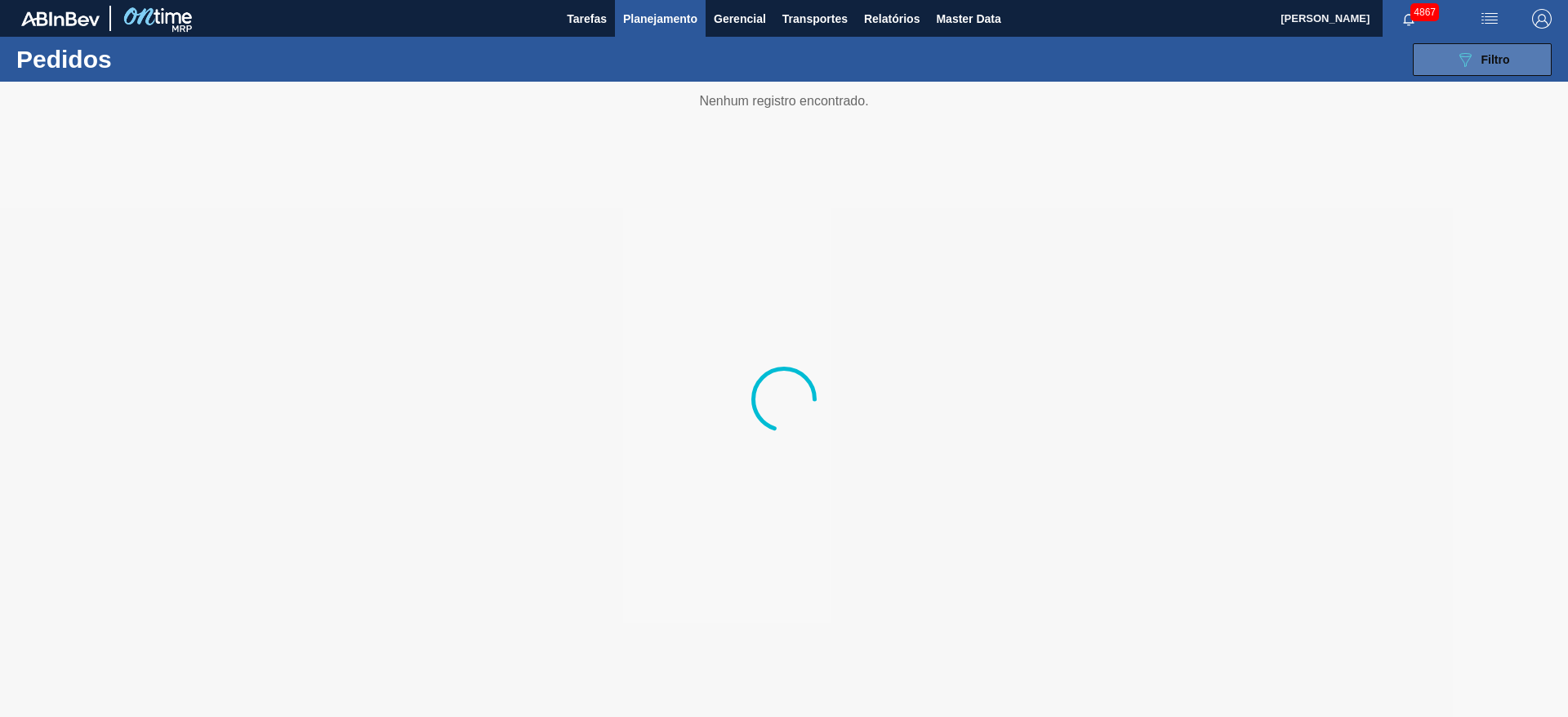
click at [1502, 59] on span "Filtro" at bounding box center [1495, 59] width 29 height 13
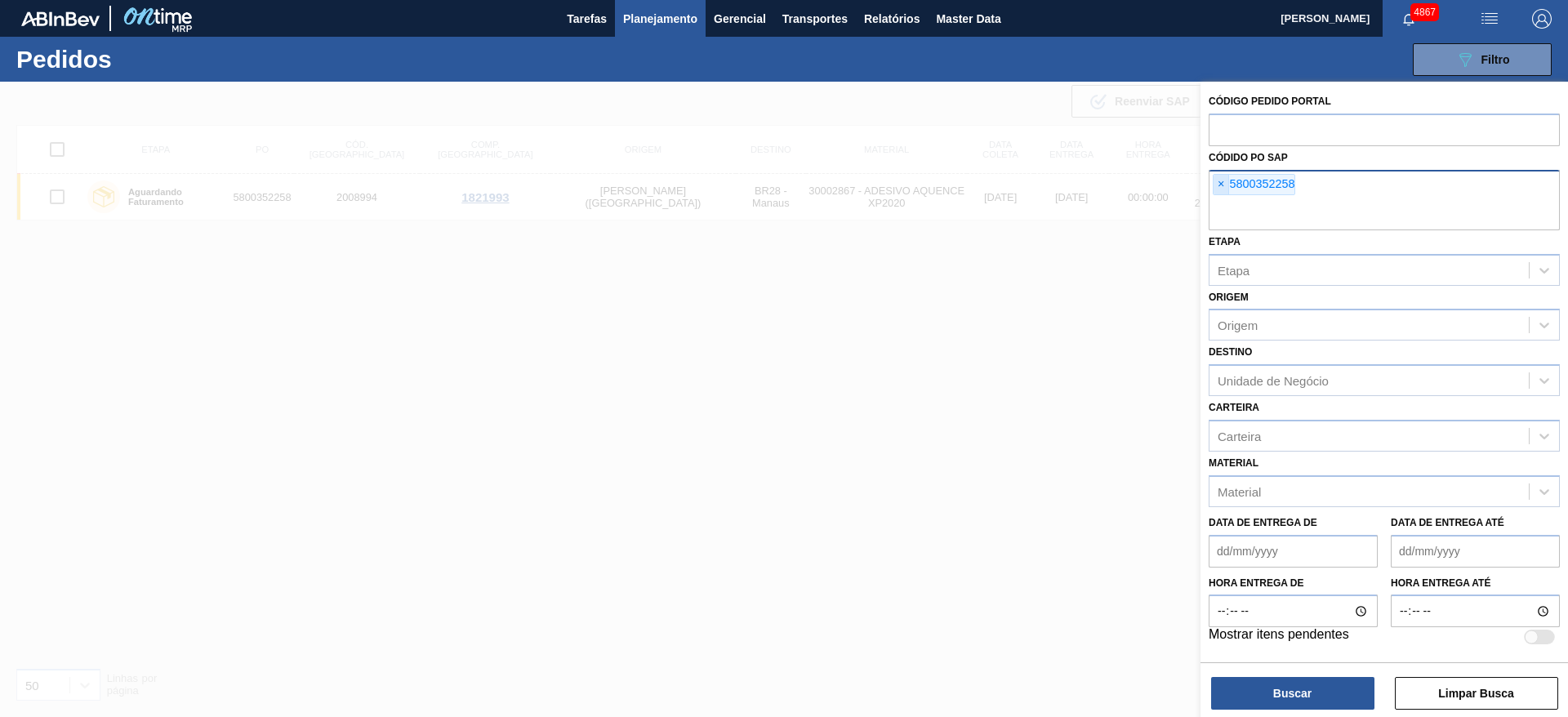
click at [1218, 186] on span "×" at bounding box center [1221, 184] width 16 height 19
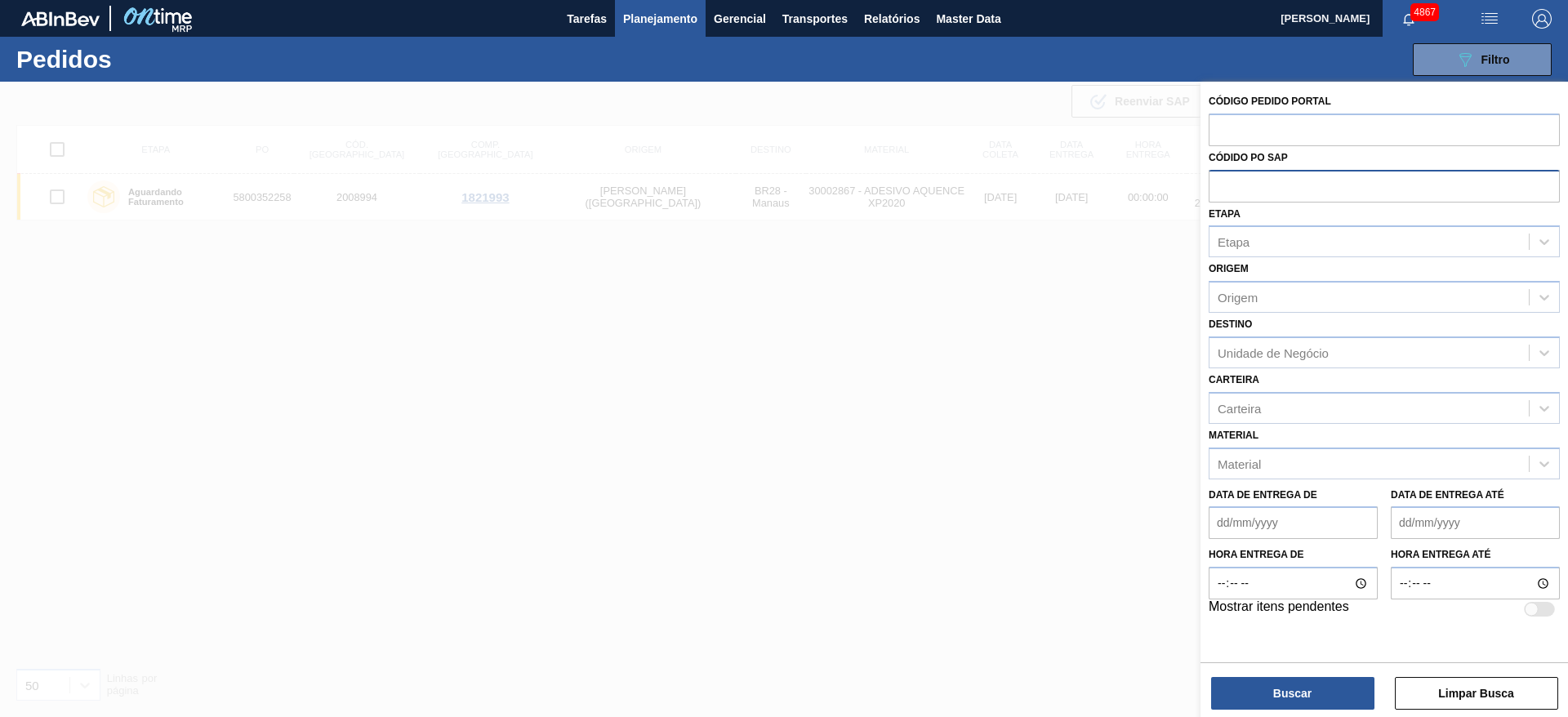
paste input "text"
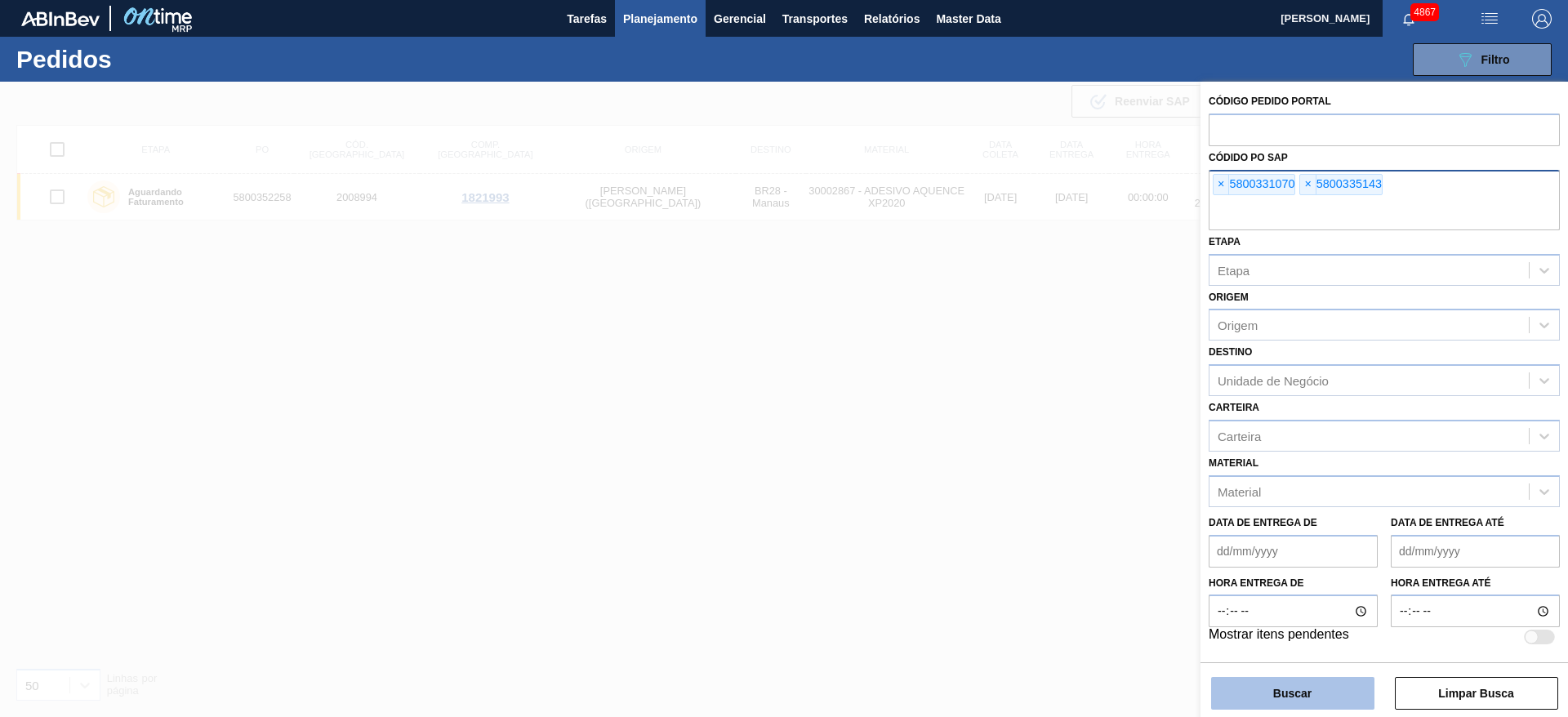
click at [1279, 691] on button "Buscar" at bounding box center [1292, 693] width 163 height 32
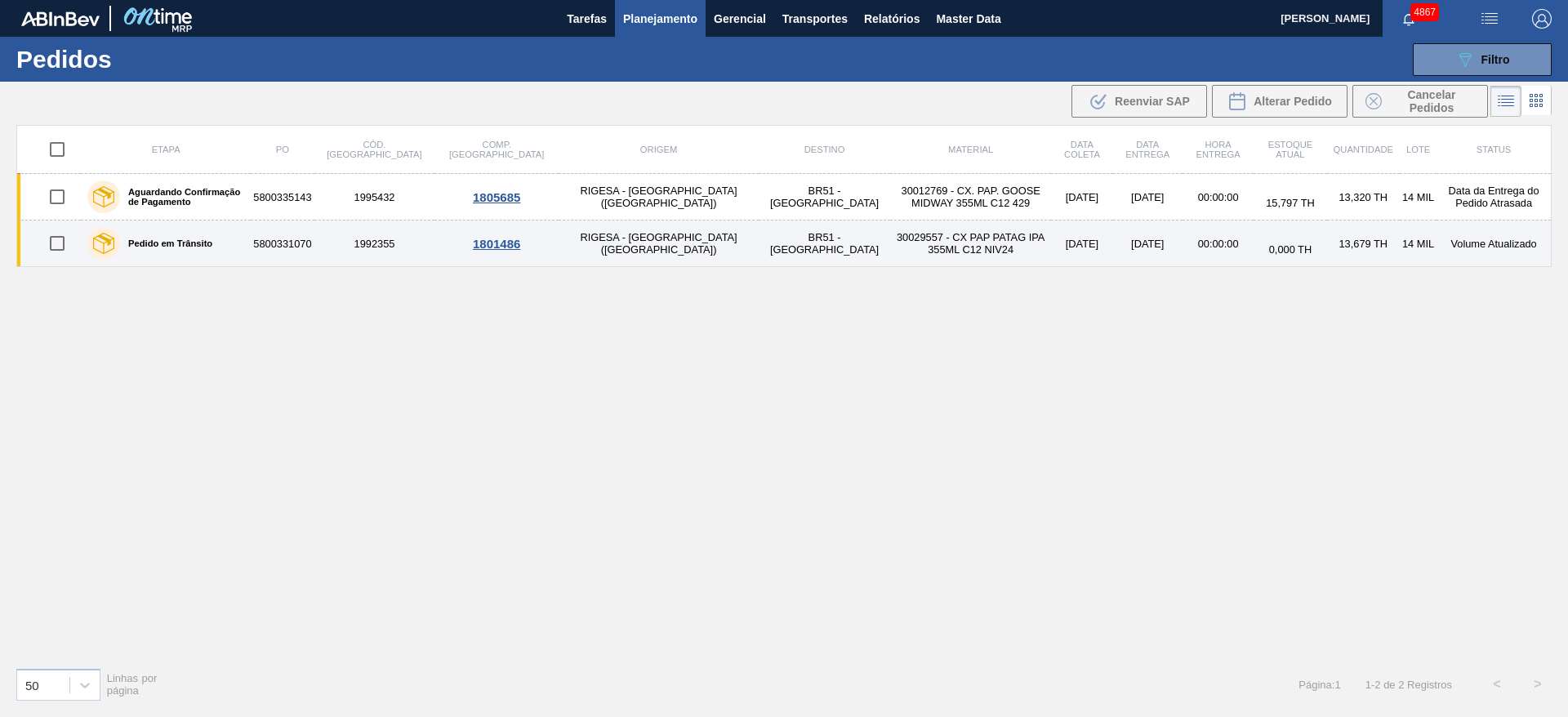
click at [890, 246] on td "30029557 - CX PAP PATAG IPA 355ML C12 NIV24" at bounding box center [971, 244] width 161 height 46
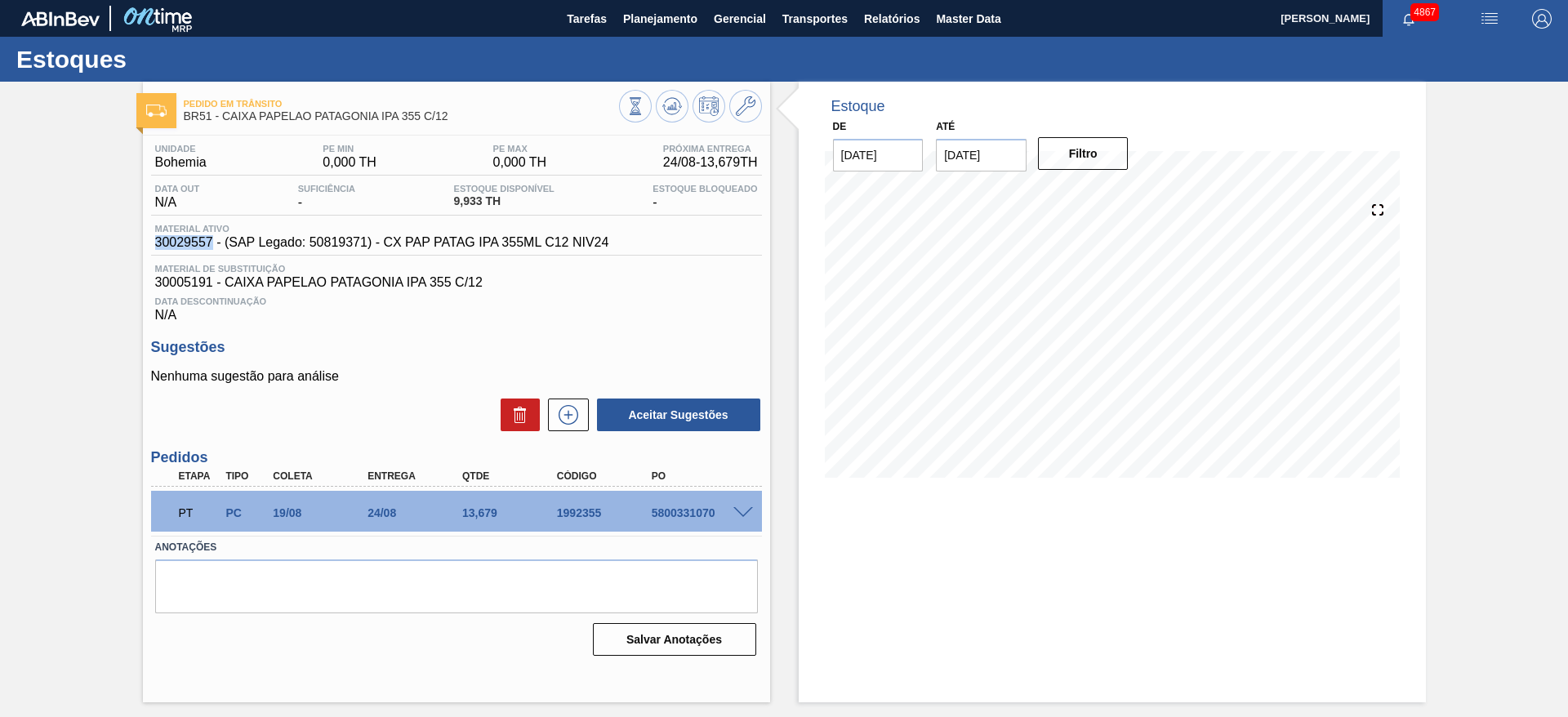
drag, startPoint x: 154, startPoint y: 246, endPoint x: 211, endPoint y: 247, distance: 57.0
click at [211, 247] on div "Material ativo 30029557 - (SAP Legado: 50819371) - CX PAP PATAG IPA 355ML C12 N…" at bounding box center [382, 237] width 462 height 26
copy span "30029557"
click at [658, 30] on button "Planejamento" at bounding box center [660, 18] width 90 height 37
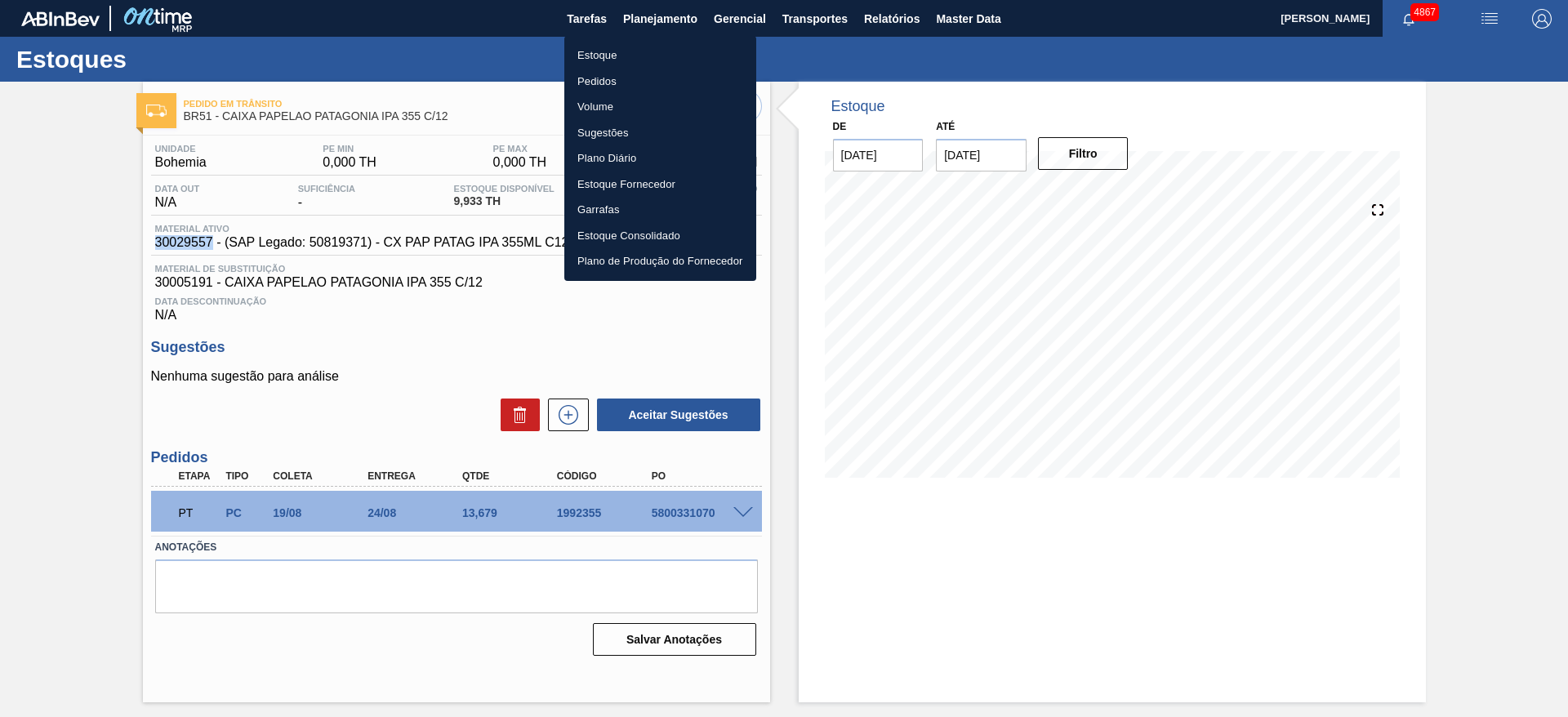
click at [639, 63] on li "Estoque" at bounding box center [660, 55] width 192 height 26
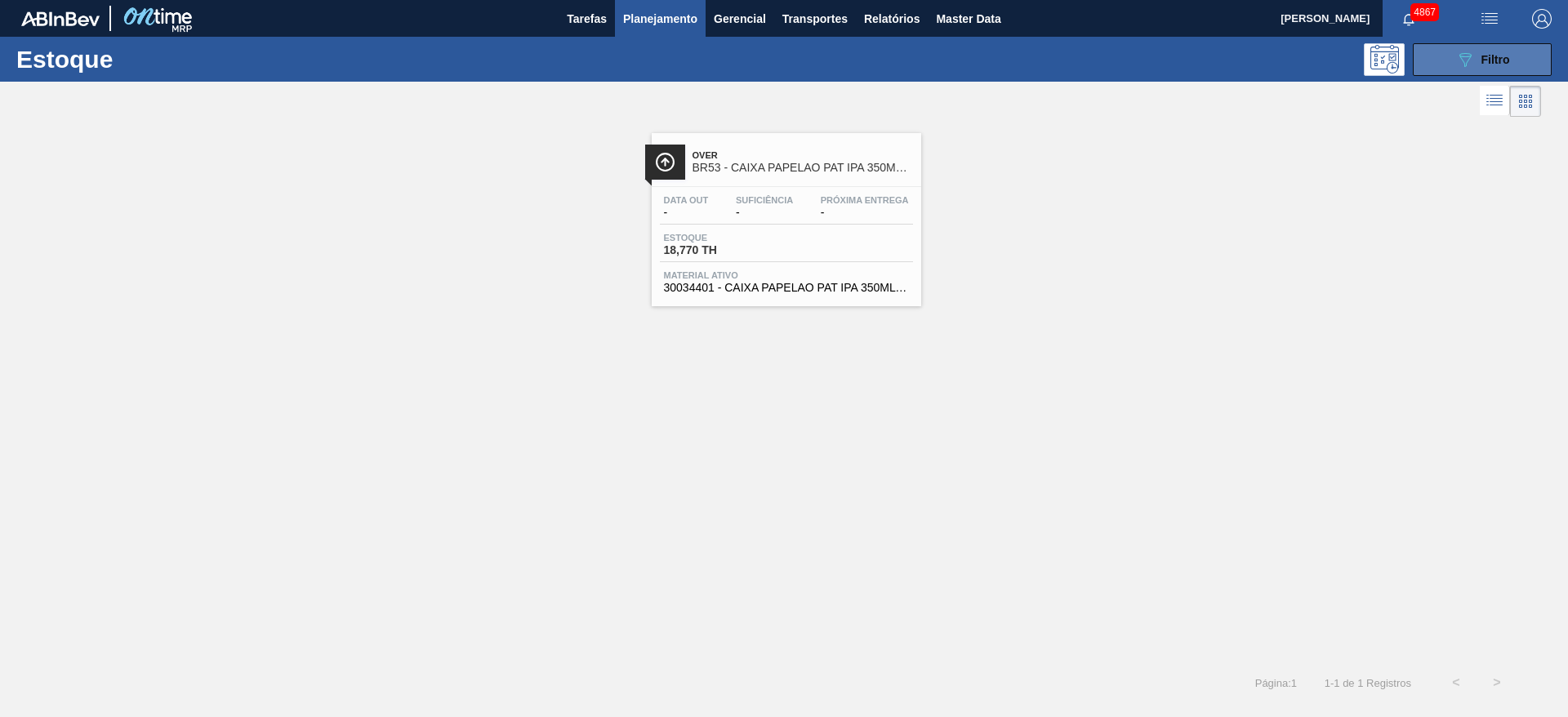
click at [1429, 55] on button "089F7B8B-B2A5-4AFE-B5C0-19BA573D28AC Filtro" at bounding box center [1482, 59] width 139 height 32
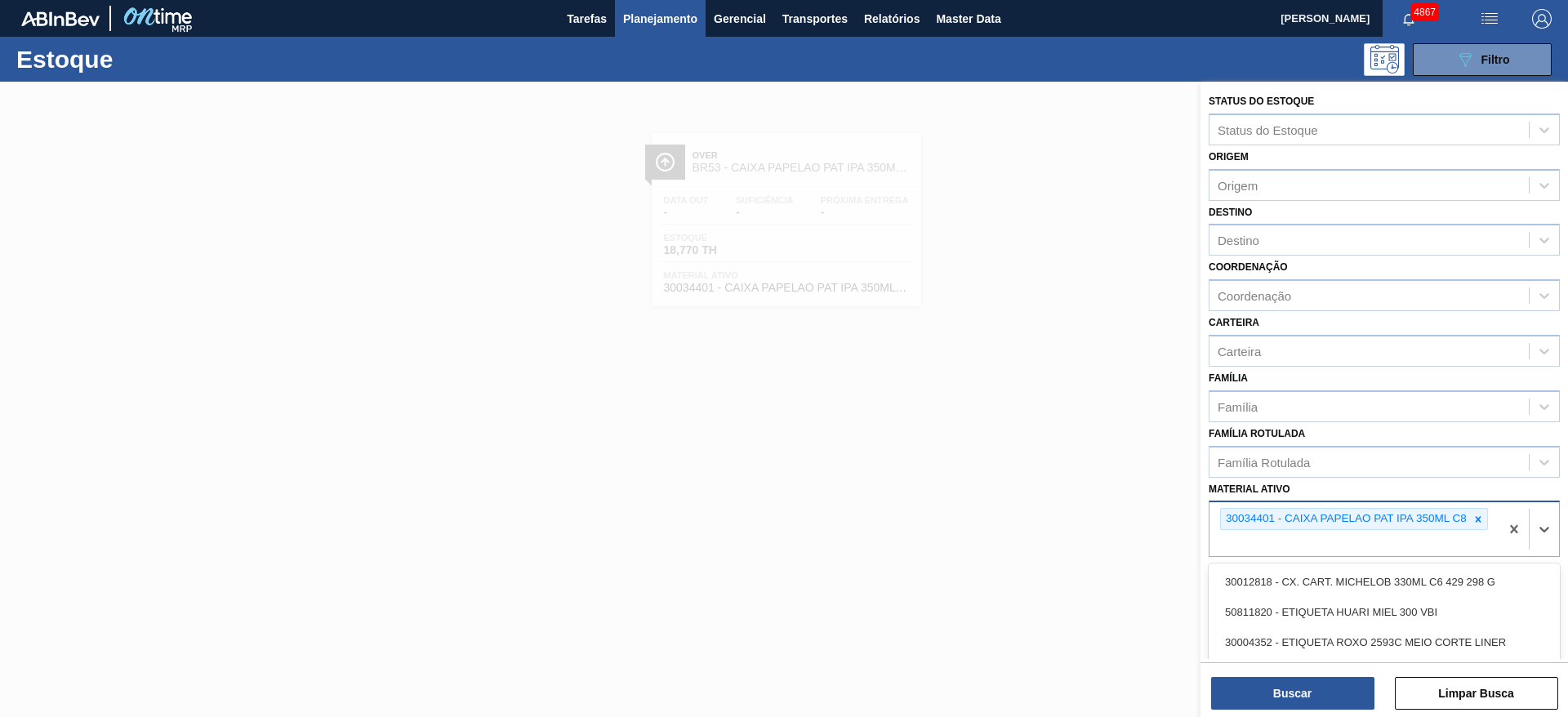
click at [1465, 533] on div "30034401 - CAIXA PAPELAO PAT IPA 350ML C8" at bounding box center [1355, 529] width 290 height 54
click at [1482, 518] on icon at bounding box center [1478, 519] width 11 height 11
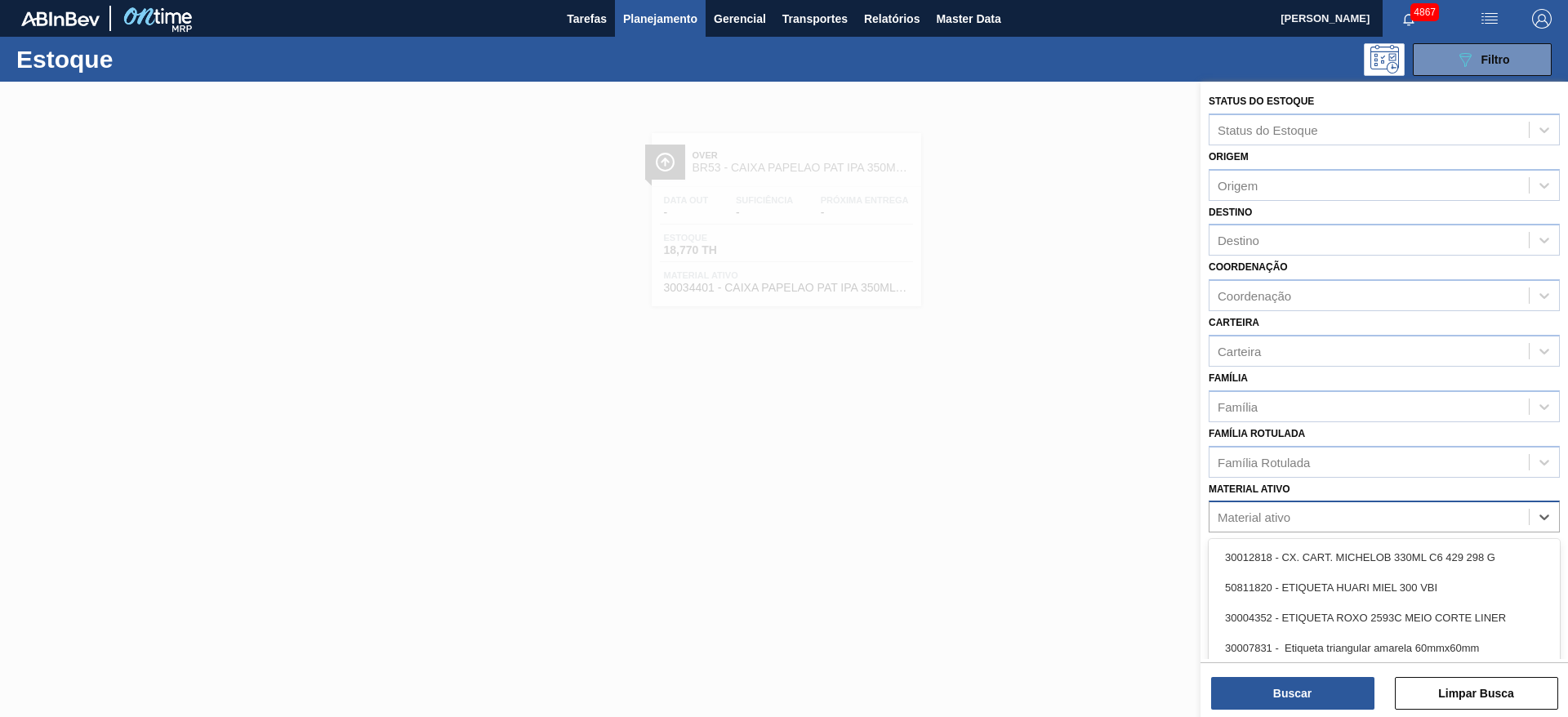
paste ativo "30029557"
type ativo "30029557"
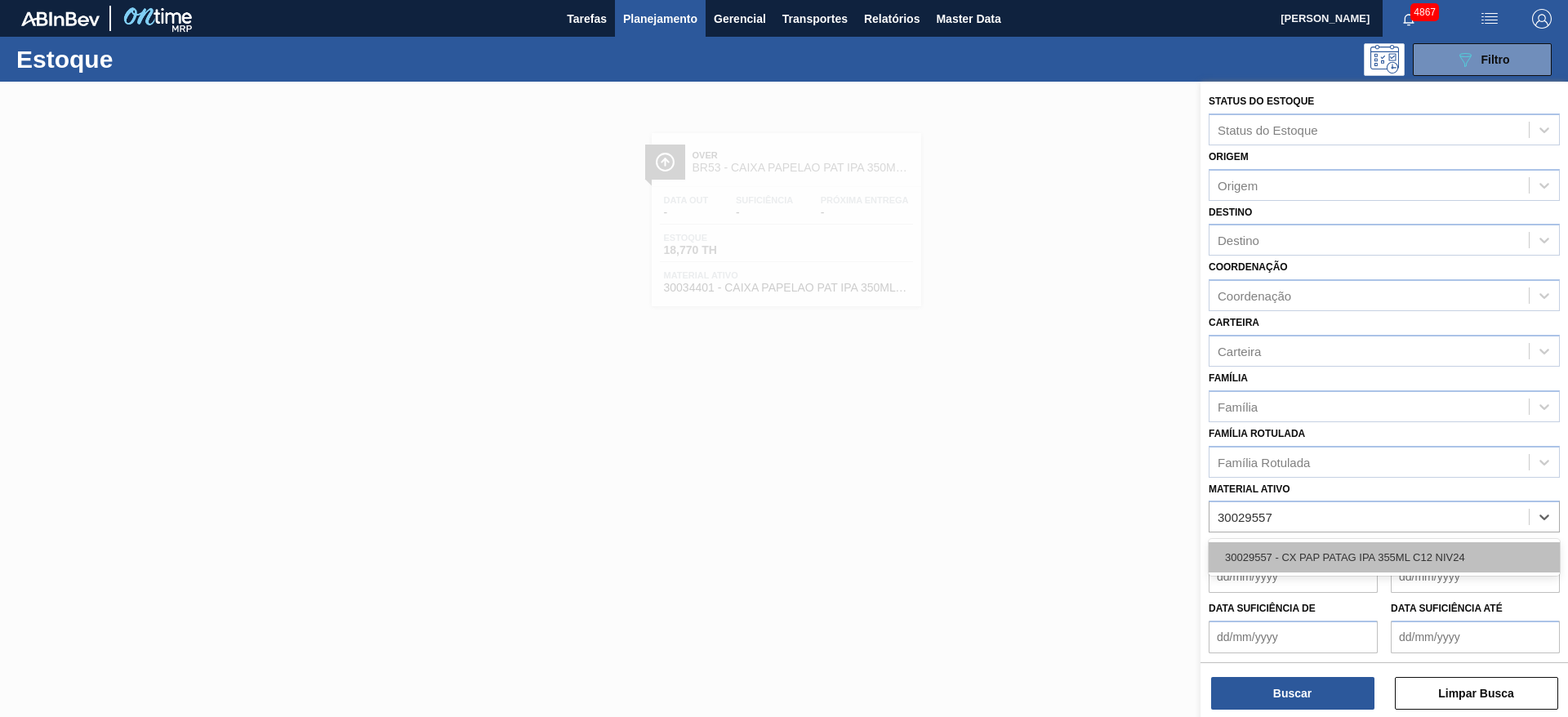
click at [1445, 553] on div "30029557 - CX PAP PATAG IPA 355ML C12 NIV24" at bounding box center [1384, 557] width 351 height 30
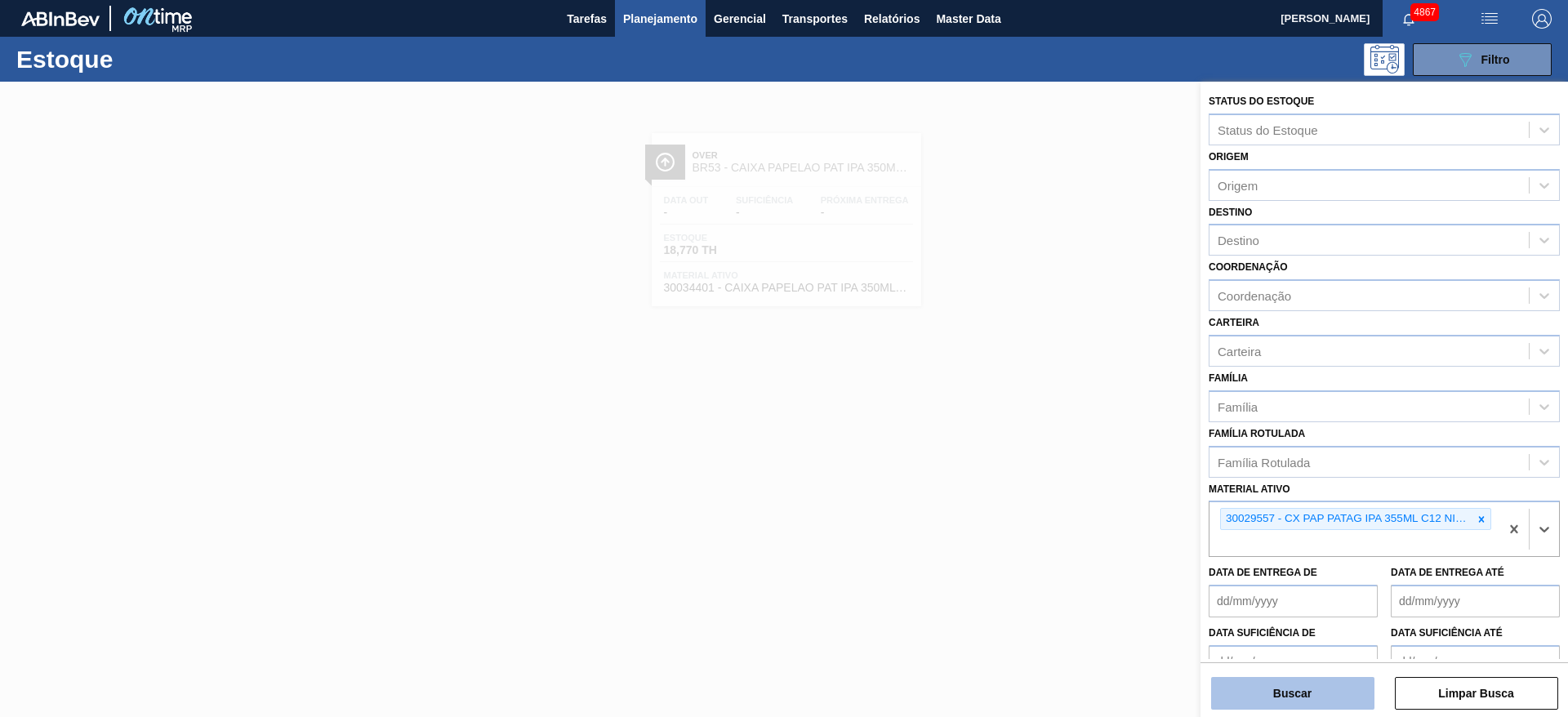
click at [1322, 686] on button "Buscar" at bounding box center [1292, 693] width 163 height 32
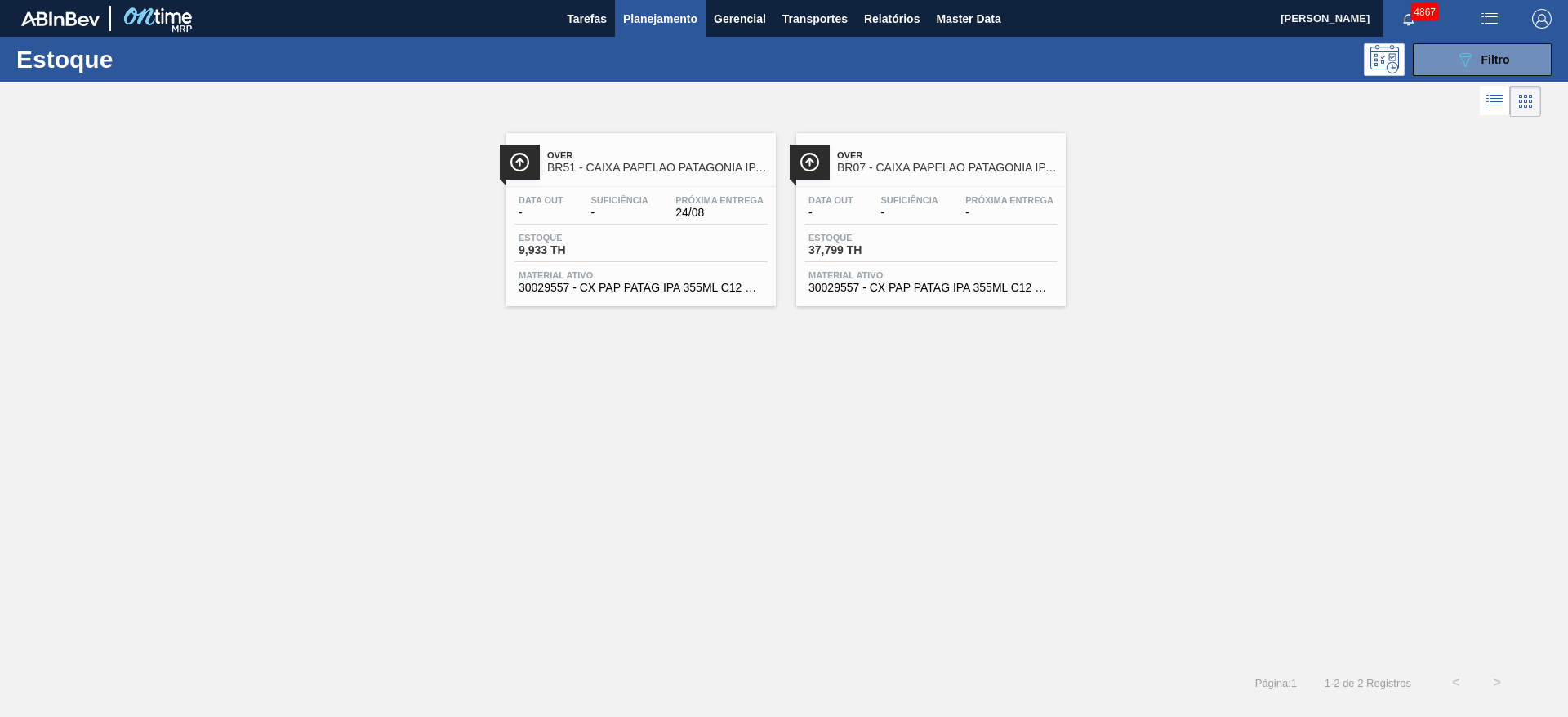
click at [968, 252] on div "Estoque 37,799 TH" at bounding box center [931, 248] width 253 height 30
